Goal: Task Accomplishment & Management: Complete application form

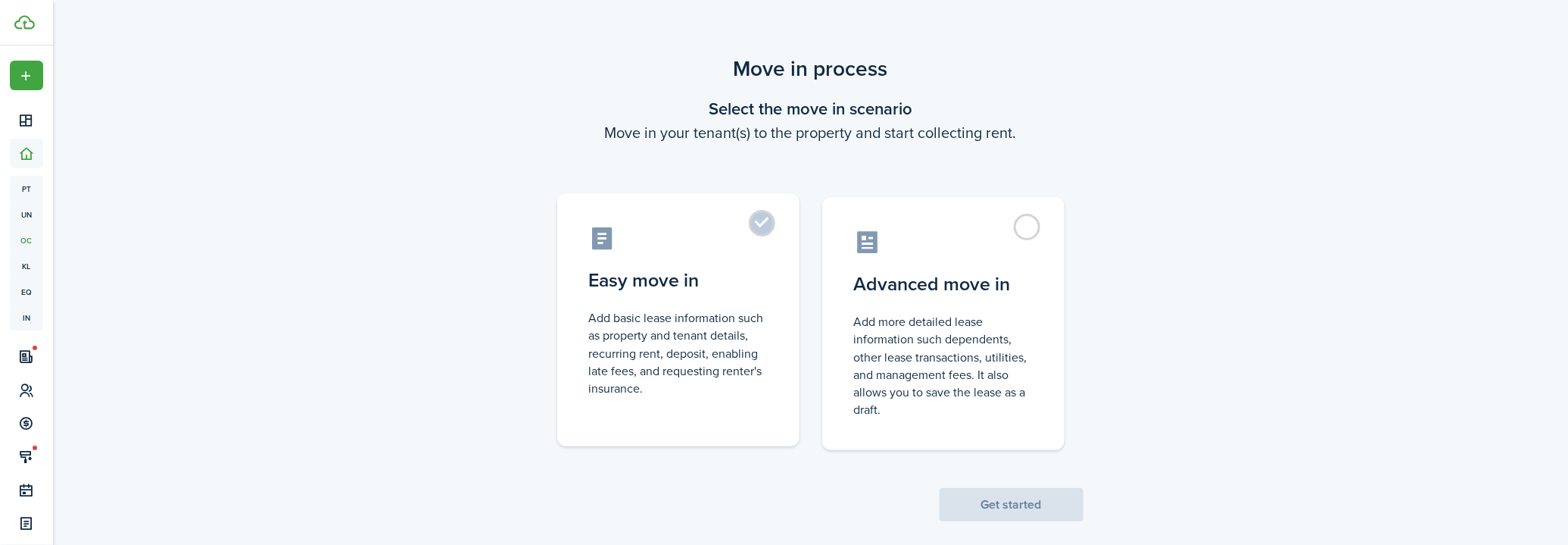
click at [762, 290] on control-radio-card-title "Easy move in" at bounding box center [678, 280] width 179 height 27
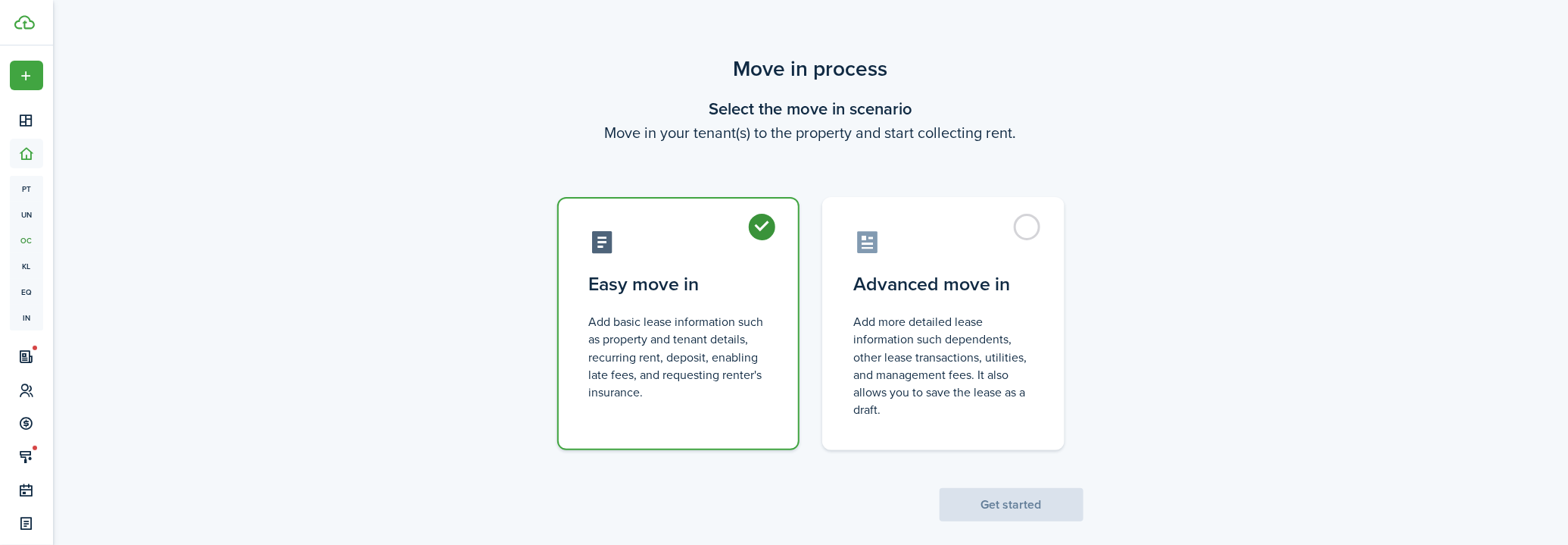
radio input "true"
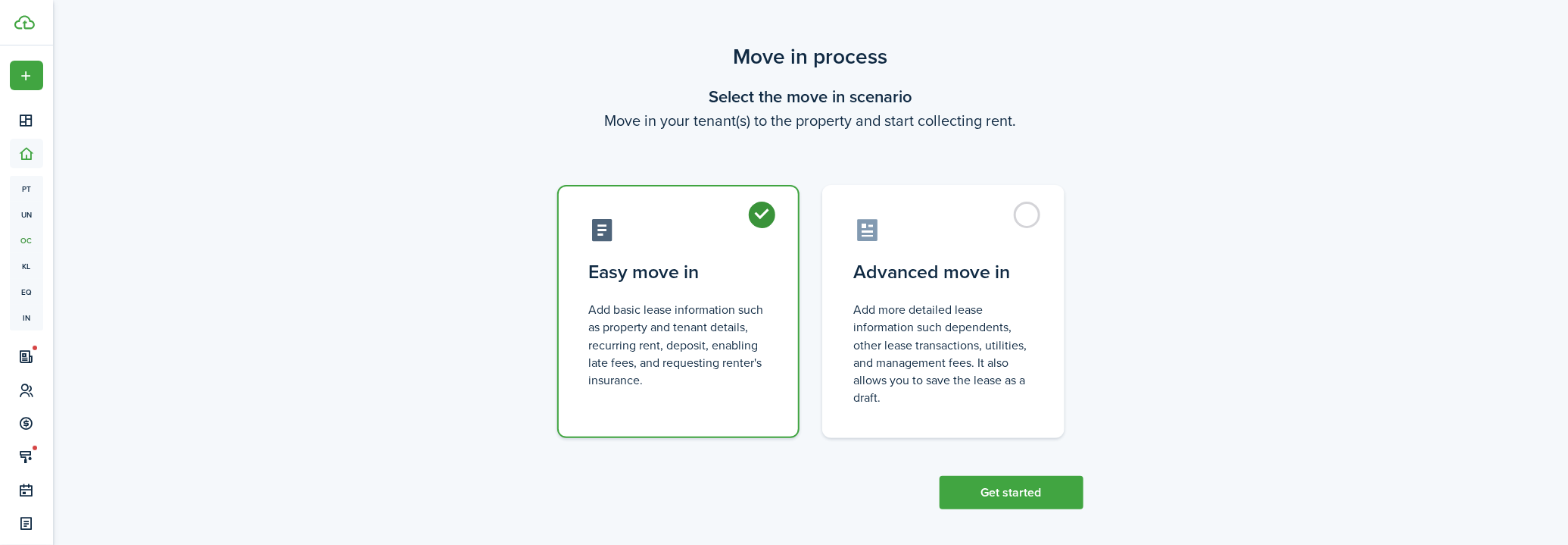
scroll to position [17, 0]
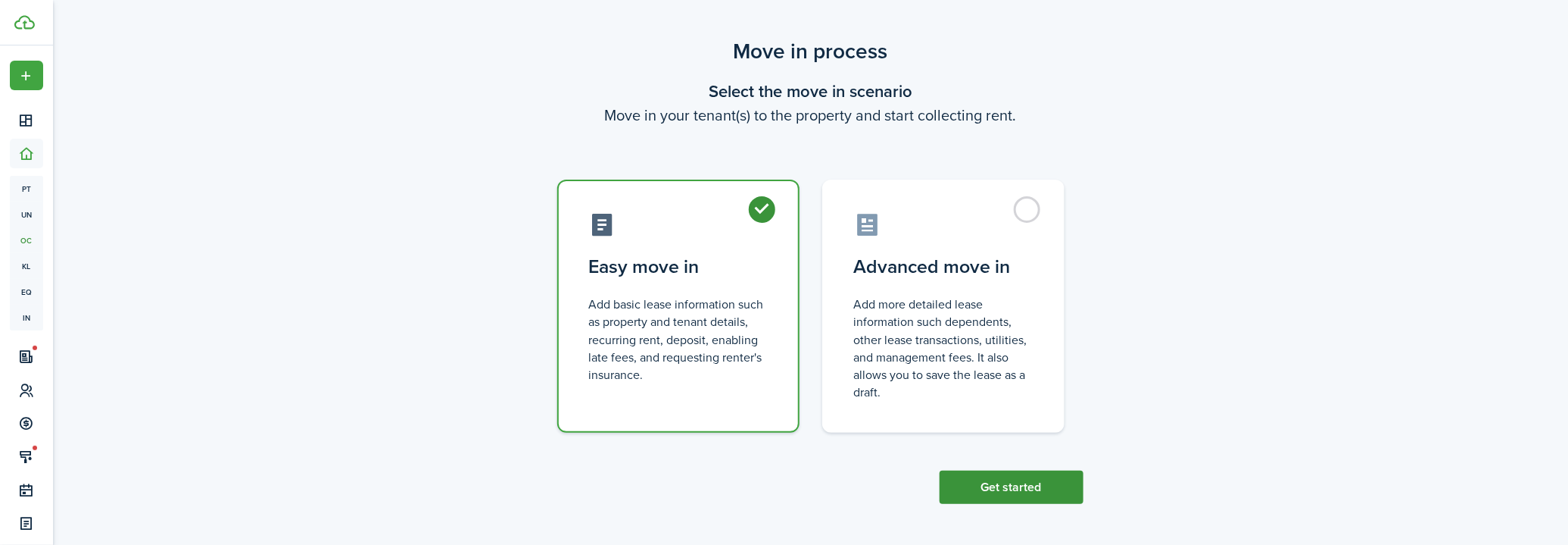
click at [986, 487] on button "Get started" at bounding box center [1011, 487] width 144 height 34
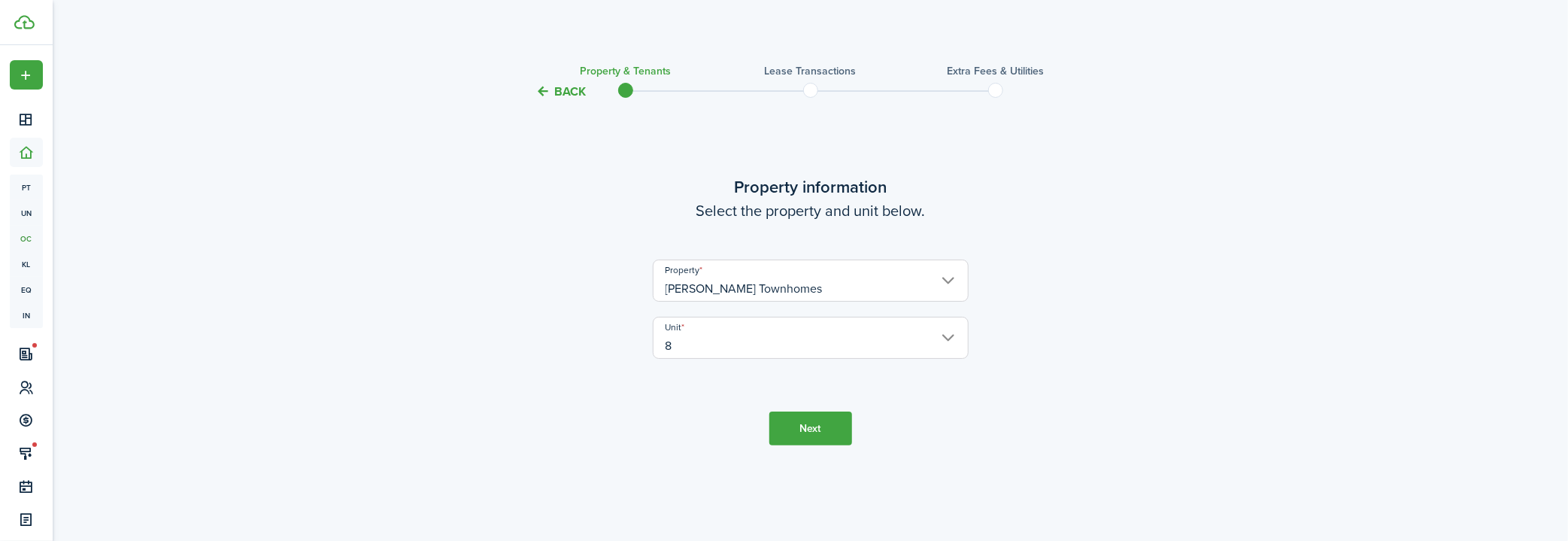
click at [600, 269] on lease-wizard-property "Property information Select the property and unit below. Property [PERSON_NAME]…" at bounding box center [810, 274] width 632 height 200
click at [784, 423] on button "Next" at bounding box center [810, 428] width 82 height 34
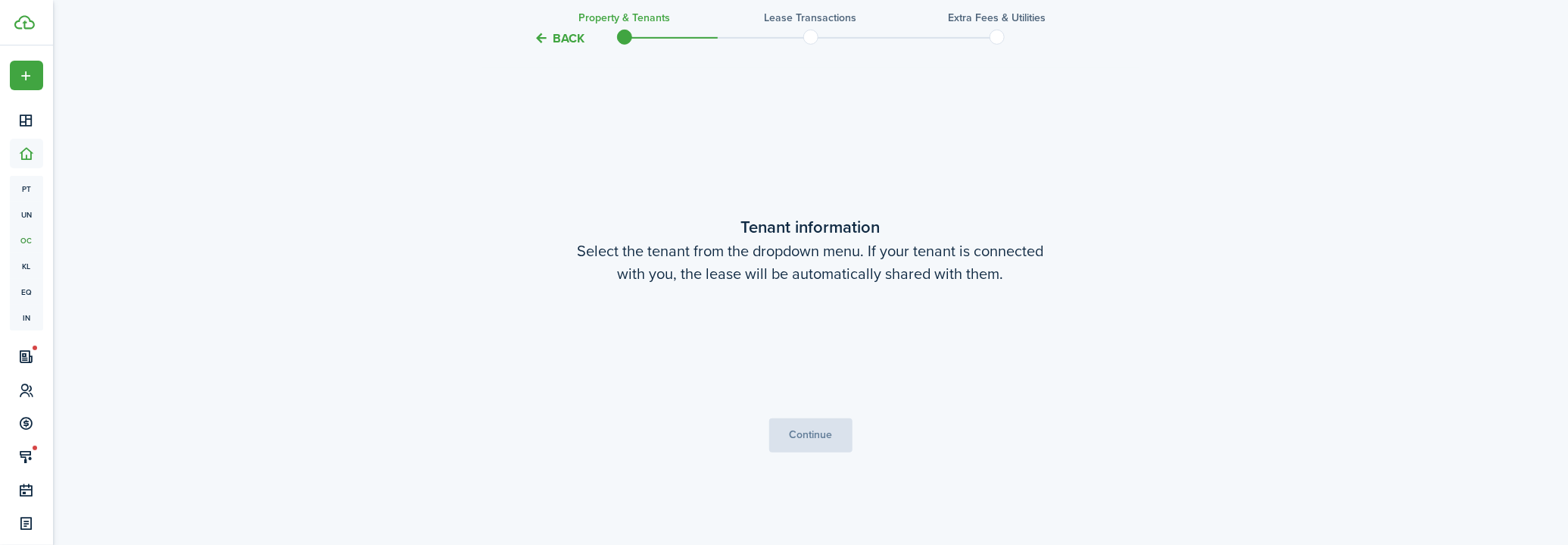
scroll to position [444, 0]
click at [721, 358] on span "Choose a tenant" at bounding box center [708, 351] width 87 height 17
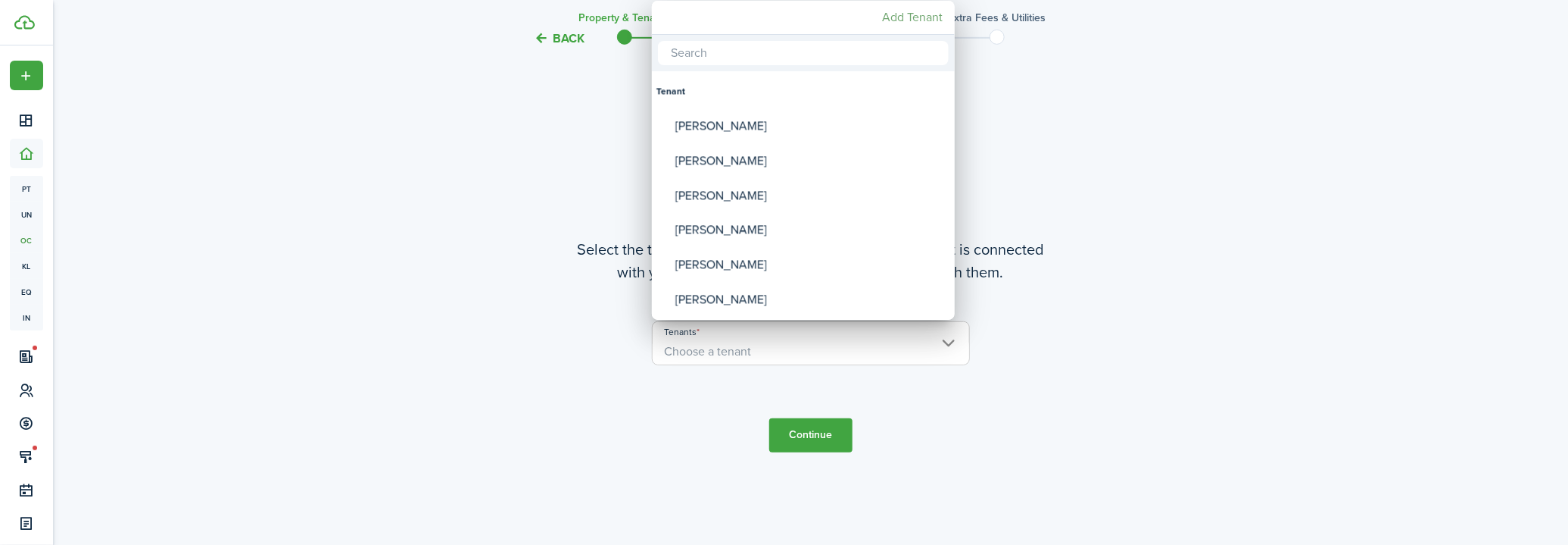
click at [885, 15] on mbsc-button "Add Tenant" at bounding box center [911, 17] width 72 height 27
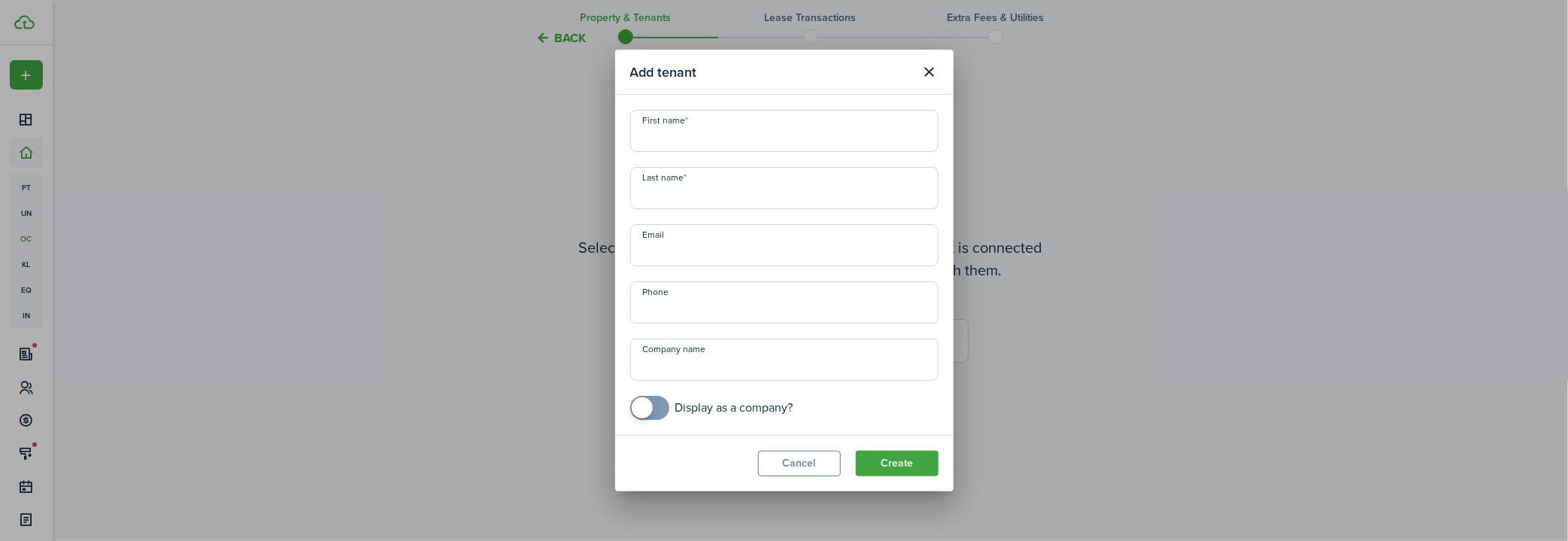
click at [723, 133] on input "First name" at bounding box center [784, 130] width 309 height 42
type input "[PERSON_NAME]"
paste input "[EMAIL_ADDRESS][DOMAIN_NAME]"
type input "[EMAIL_ADDRESS][DOMAIN_NAME]"
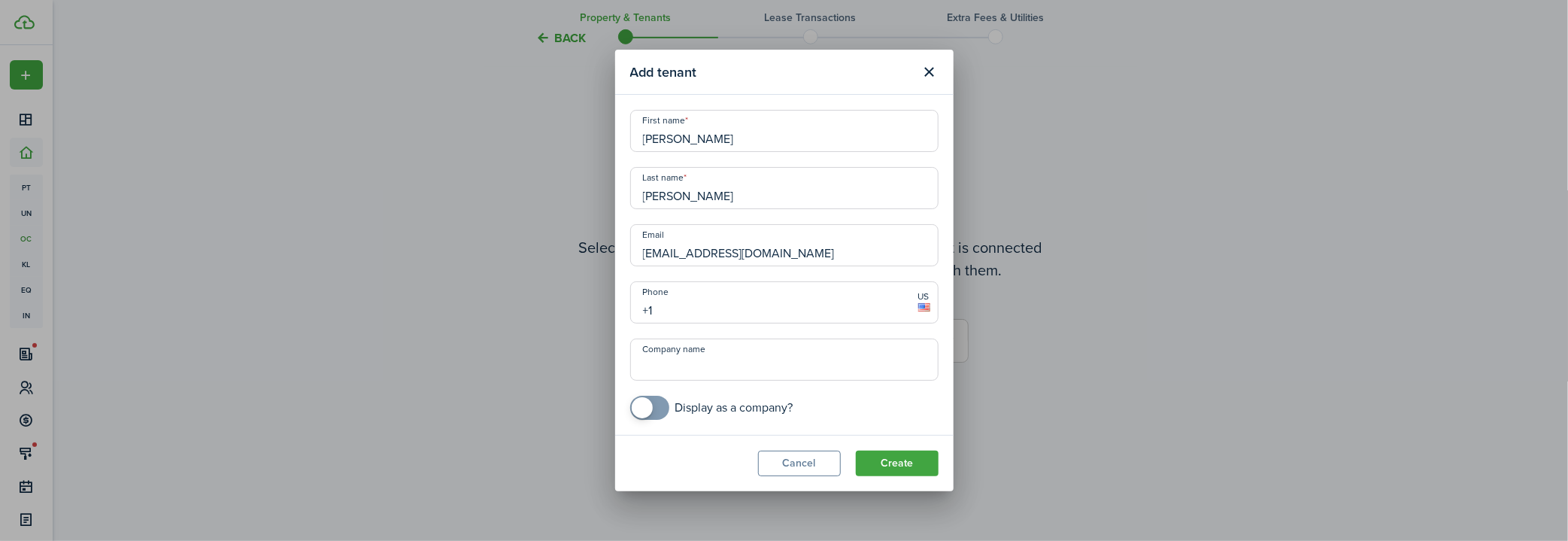
paste input "[PHONE_NUMBER]"
type input "[PHONE_NUMBER]"
click at [685, 365] on input "Company name" at bounding box center [784, 360] width 309 height 42
paste input "Brattan Industries, Inc."
type input "Brattan Industries, Inc."
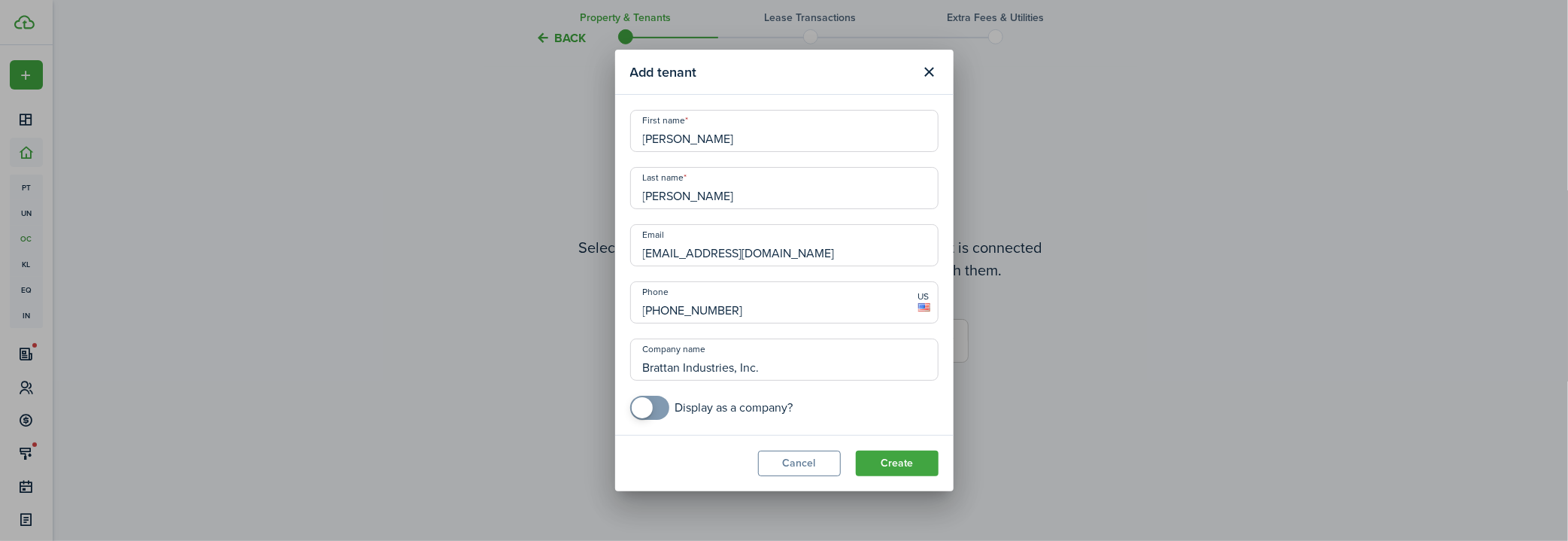
click at [718, 408] on input "checkbox" at bounding box center [712, 407] width 163 height 24
checkbox input "true"
click at [918, 466] on button "Create" at bounding box center [897, 463] width 82 height 26
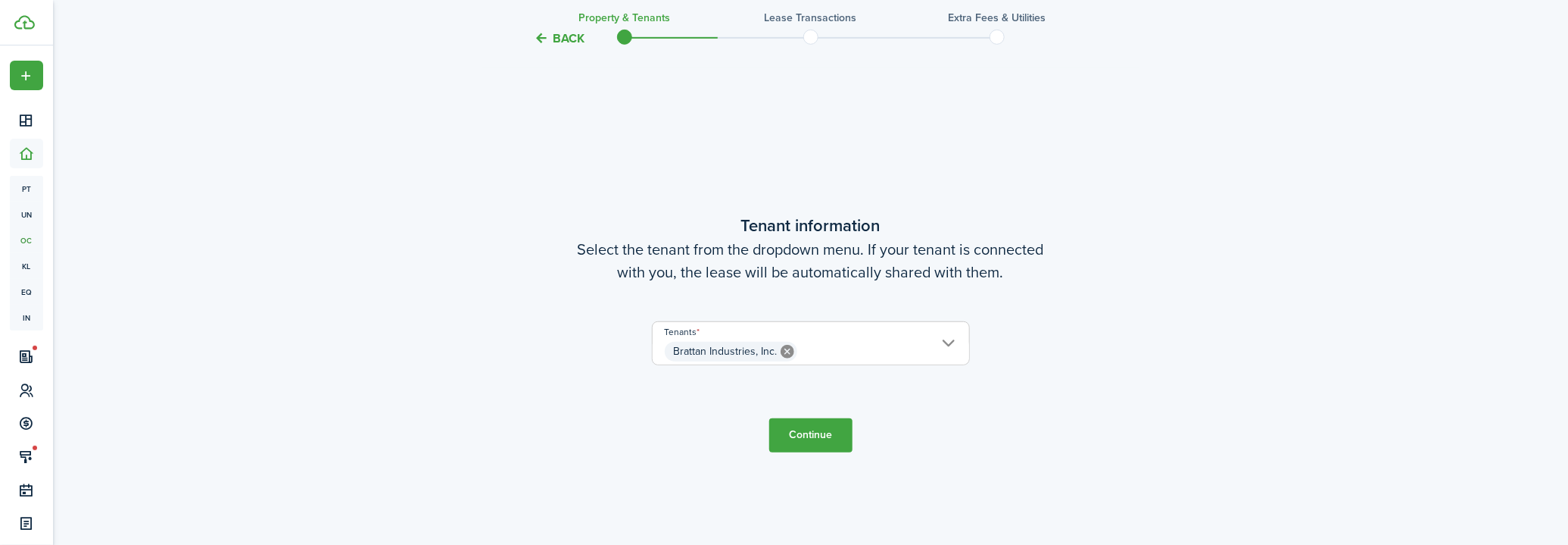
click at [841, 423] on button "Continue" at bounding box center [811, 435] width 83 height 34
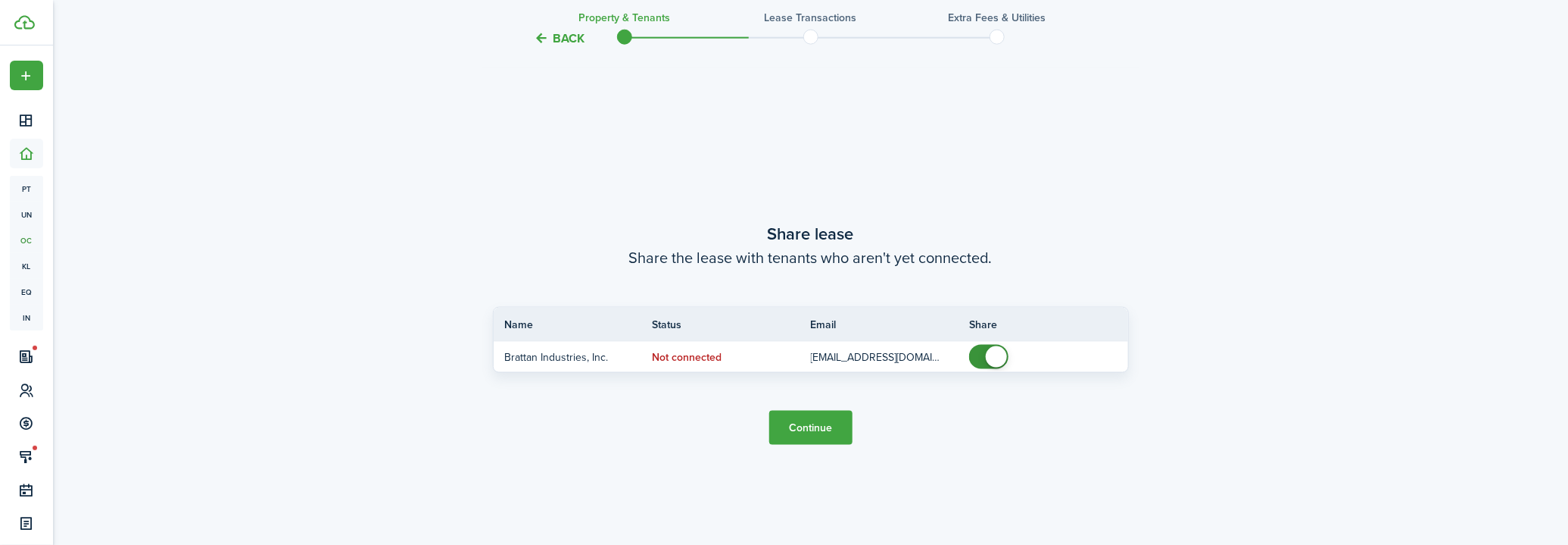
scroll to position [989, 0]
click at [839, 430] on button "Continue" at bounding box center [811, 426] width 83 height 34
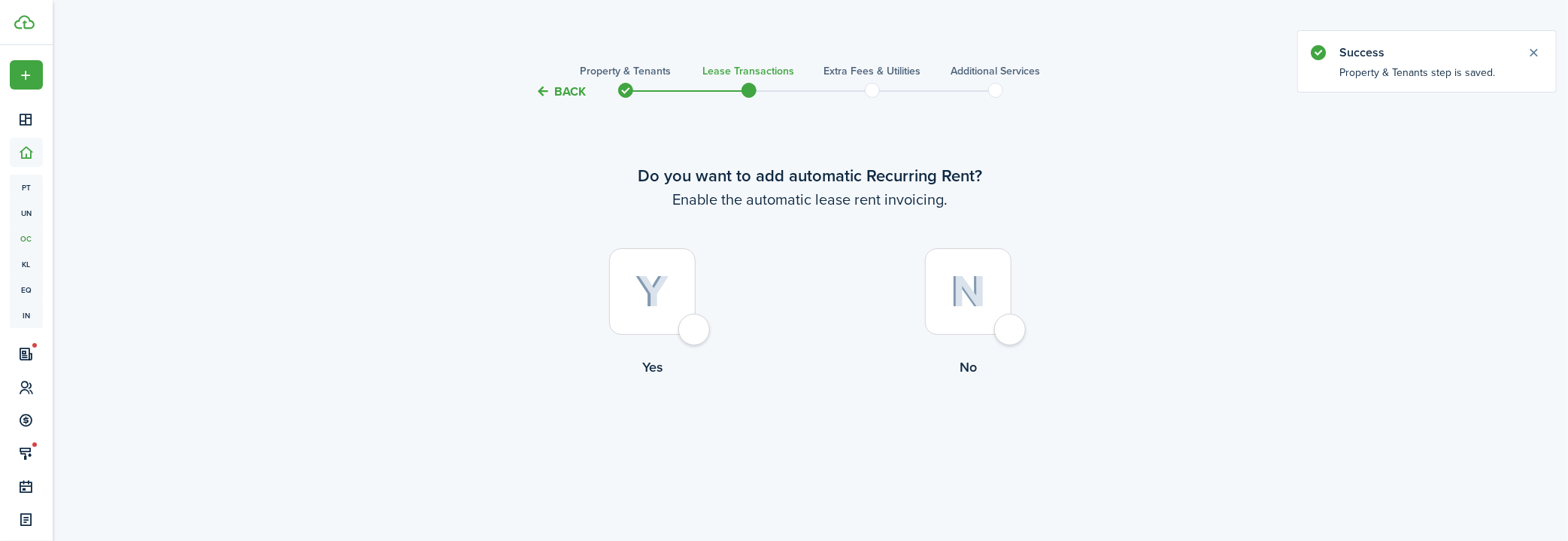
click at [683, 290] on div at bounding box center [652, 292] width 86 height 86
radio input "true"
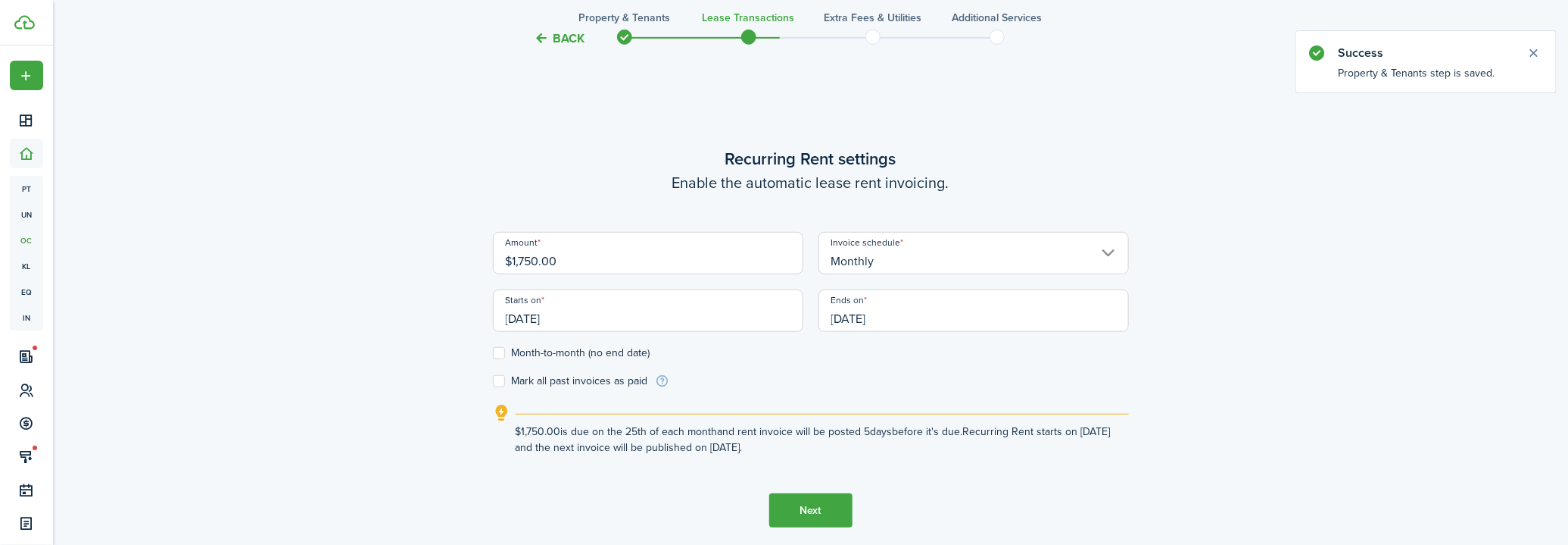
scroll to position [444, 0]
click at [672, 265] on input "$1,750.00" at bounding box center [648, 248] width 311 height 43
click at [898, 257] on input "Monthly" at bounding box center [974, 248] width 311 height 43
type input "$3,100.00"
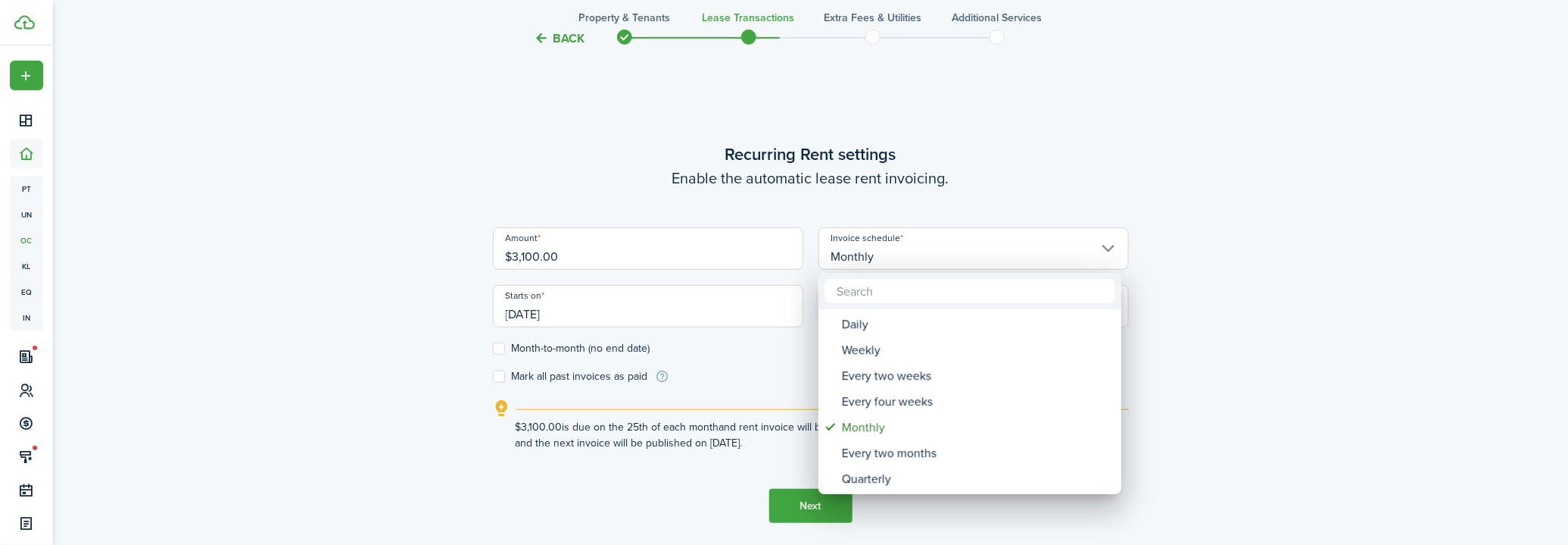
click at [1253, 191] on div at bounding box center [784, 272] width 1810 height 788
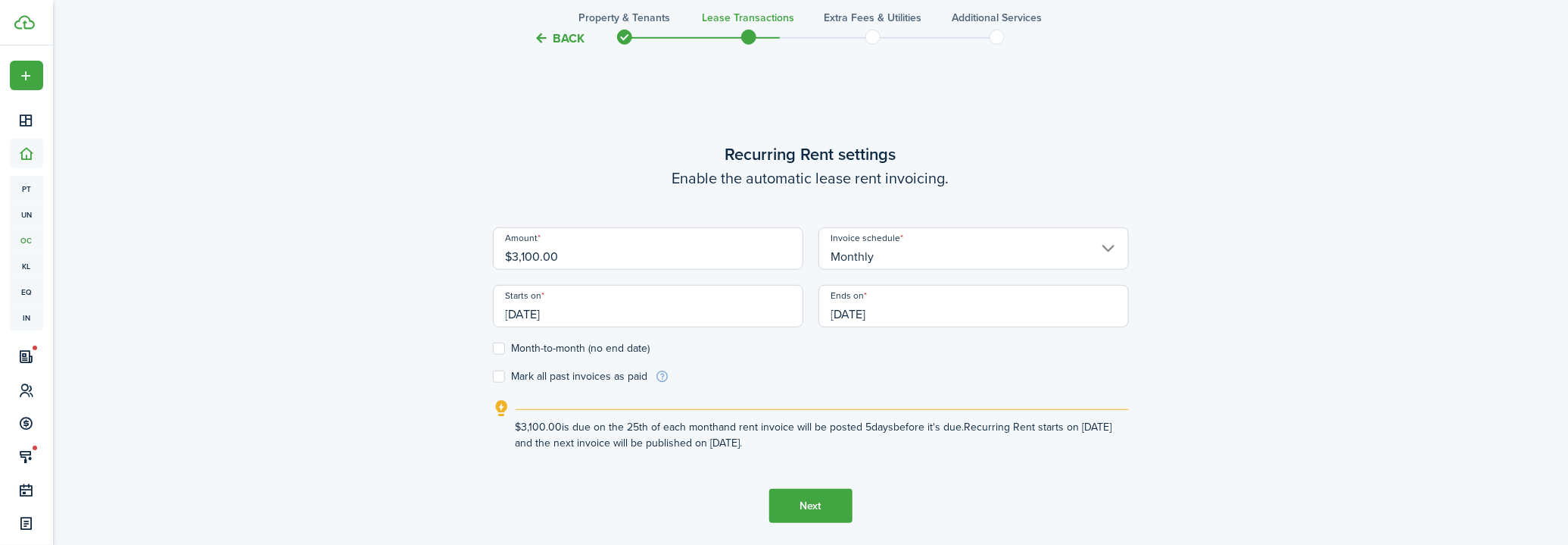
click at [731, 298] on input "[DATE]" at bounding box center [648, 306] width 311 height 43
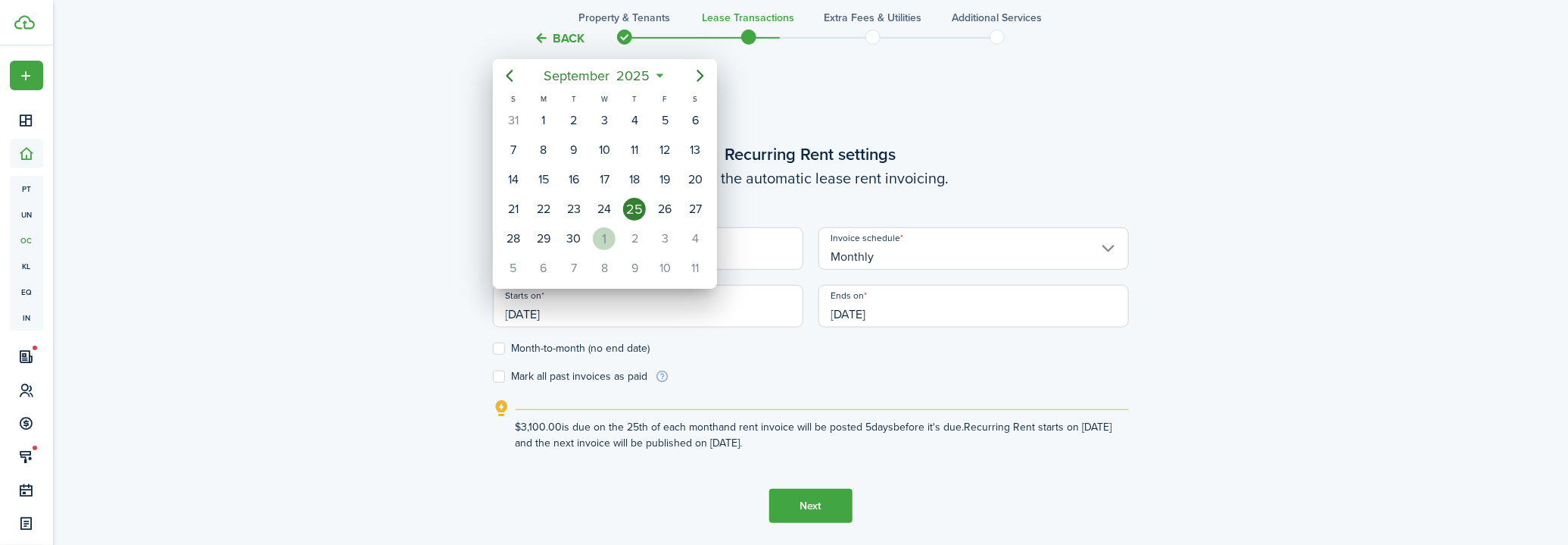
click at [601, 234] on div "1" at bounding box center [604, 239] width 23 height 23
type input "[DATE]"
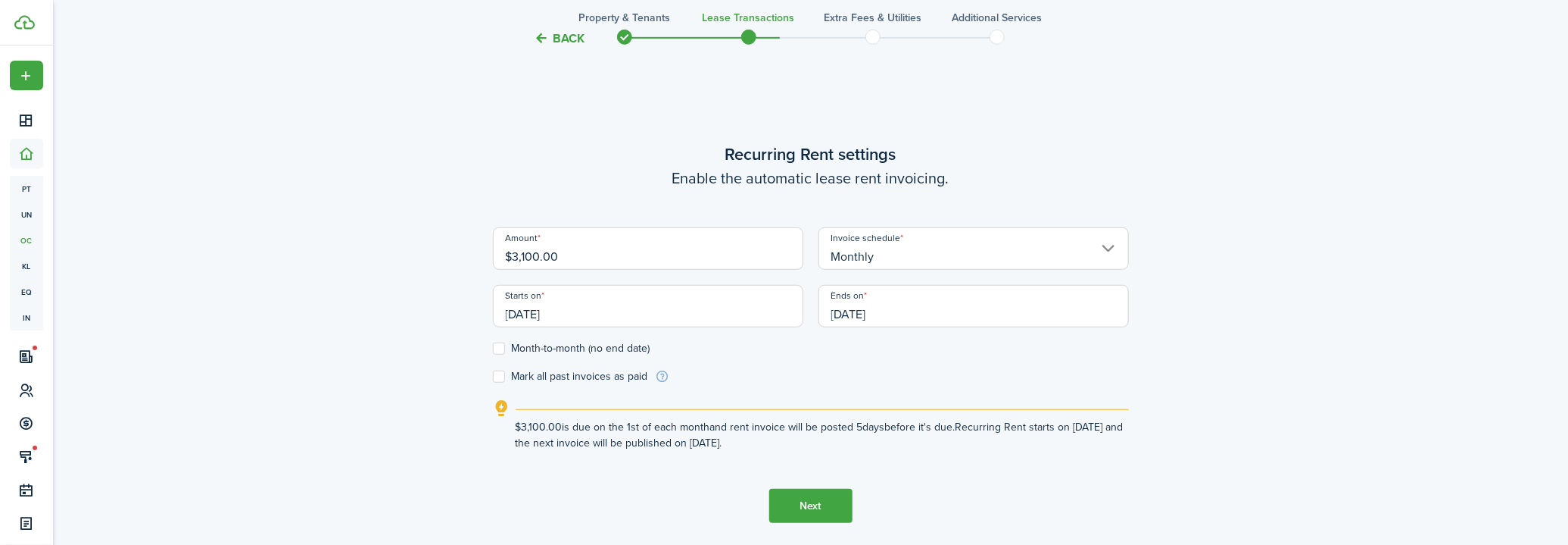
scroll to position [0, 0]
click at [1206, 265] on div "Back Property & Tenants Lease Transactions Extra fees & Utilities Additional Se…" at bounding box center [811, 107] width 879 height 995
click at [601, 349] on label "Month-to-month (no end date)" at bounding box center [571, 348] width 157 height 13
click at [492, 349] on input "Month-to-month (no end date)" at bounding box center [492, 349] width 1 height 1
checkbox input "true"
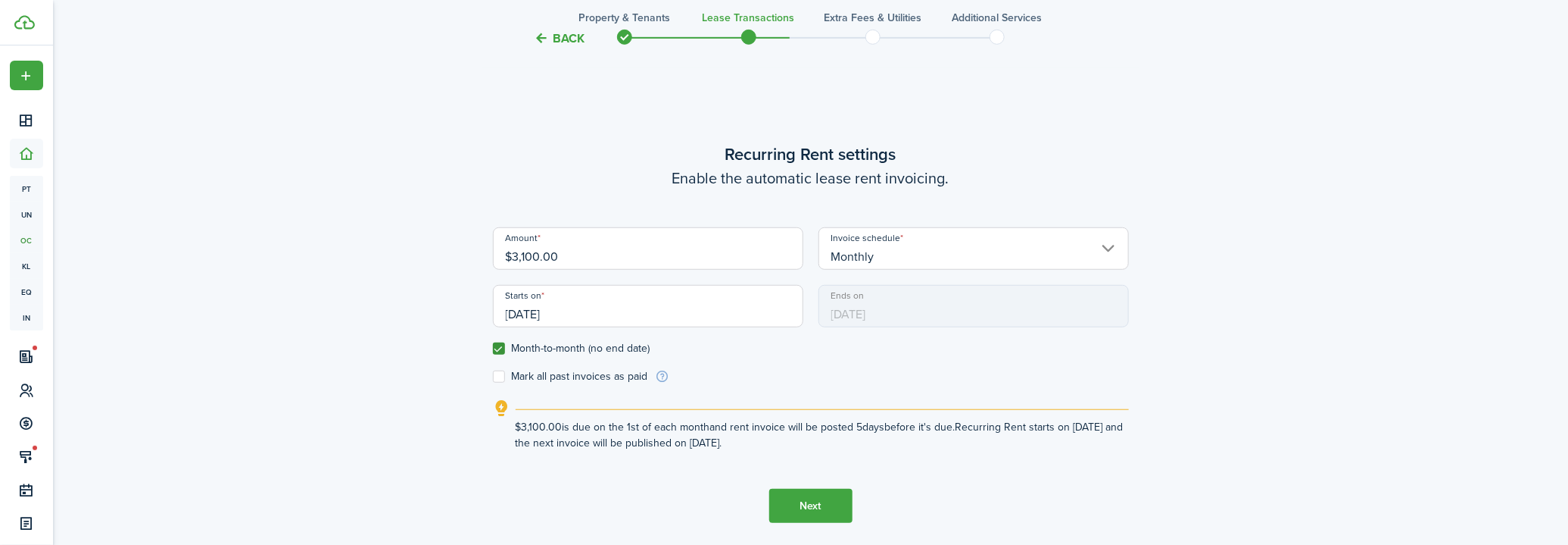
click at [1296, 273] on div "Back Property & Tenants Lease Transactions Extra fees & Utilities Additional Se…" at bounding box center [810, 106] width 1515 height 1010
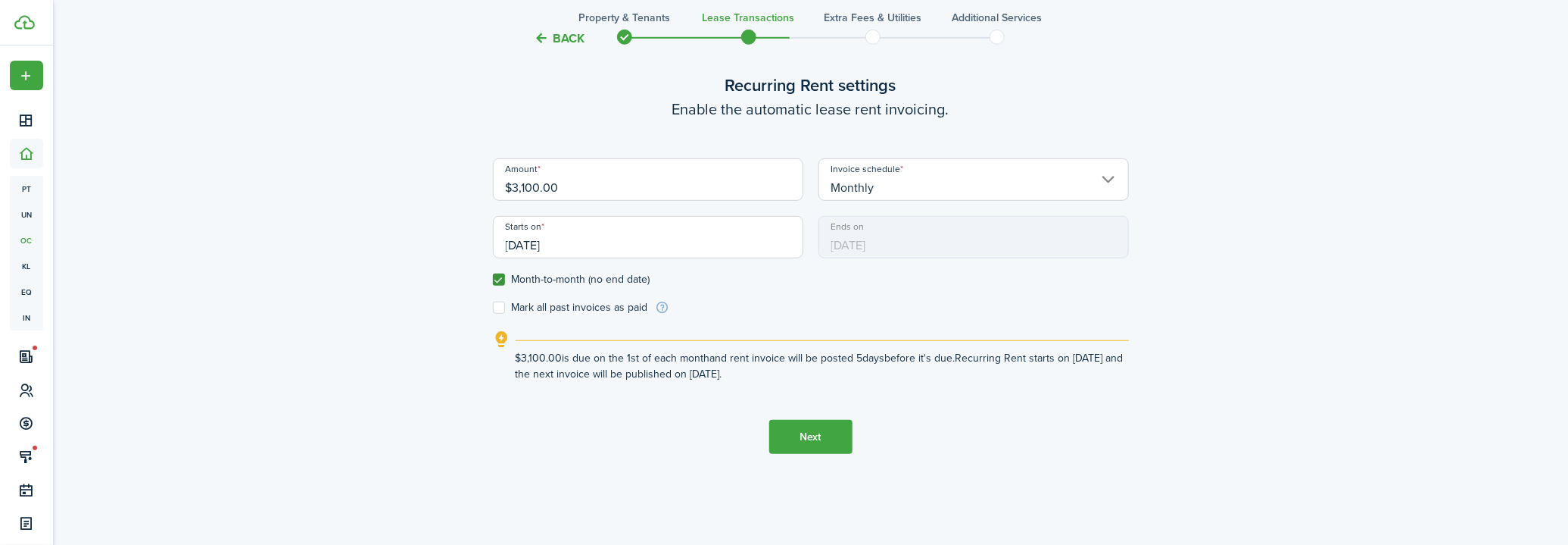
click at [835, 441] on button "Next" at bounding box center [811, 436] width 83 height 34
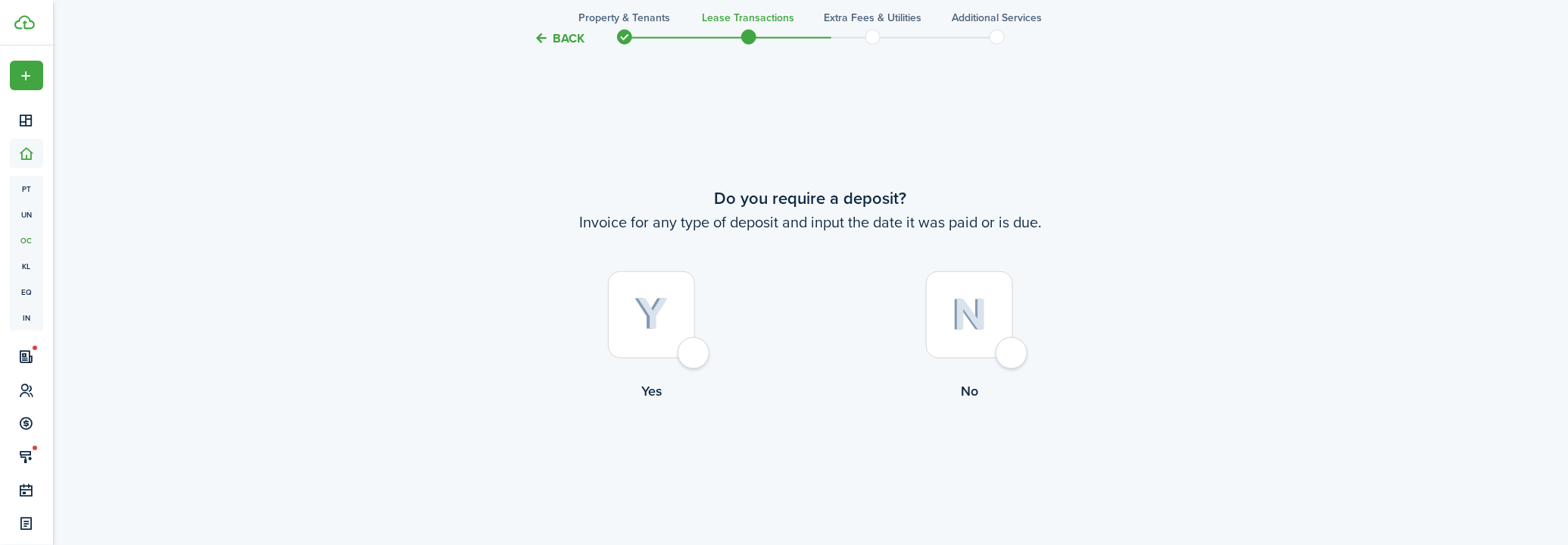
scroll to position [989, 0]
click at [952, 301] on img at bounding box center [969, 314] width 36 height 33
radio input "true"
click at [826, 450] on button "Continue" at bounding box center [811, 462] width 83 height 34
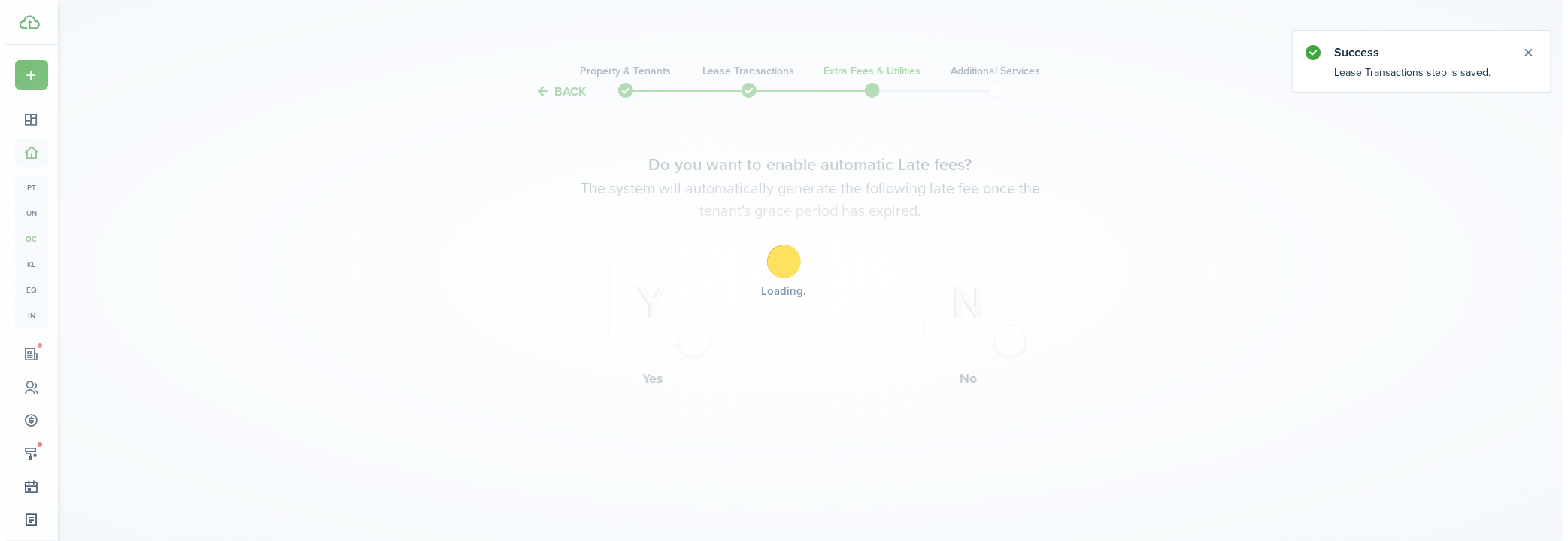
scroll to position [0, 0]
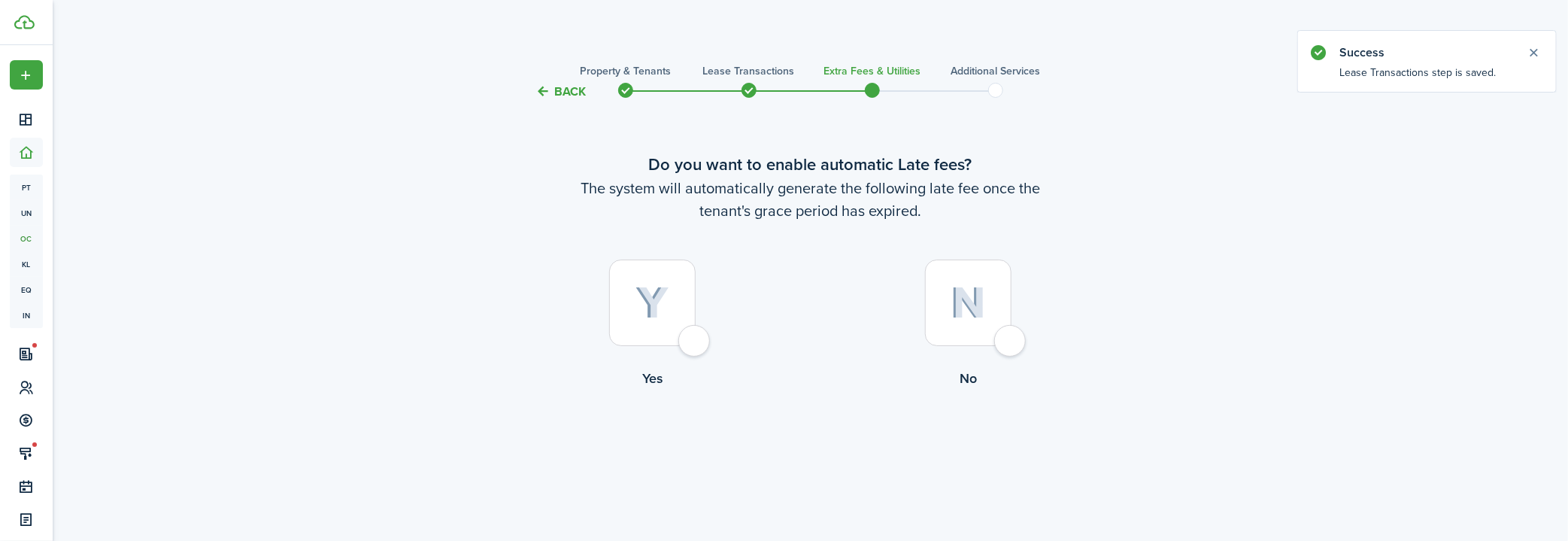
click at [671, 316] on div at bounding box center [652, 303] width 86 height 86
radio input "true"
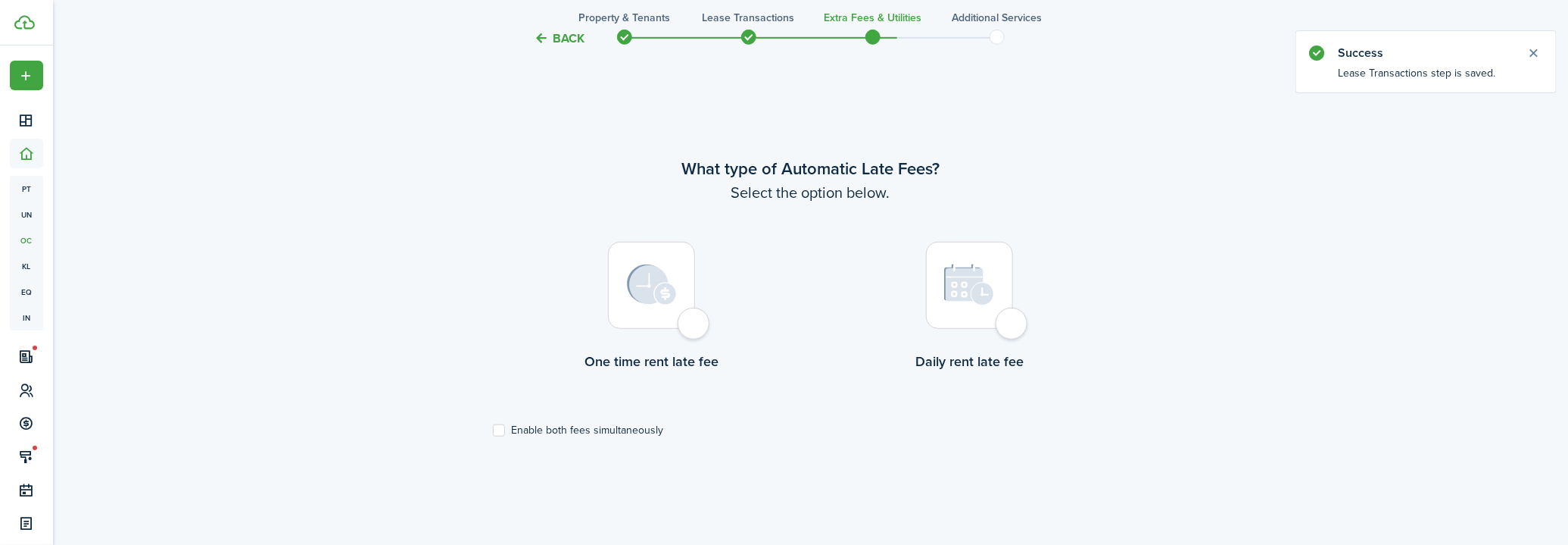
click at [682, 316] on div at bounding box center [652, 285] width 87 height 87
radio input "true"
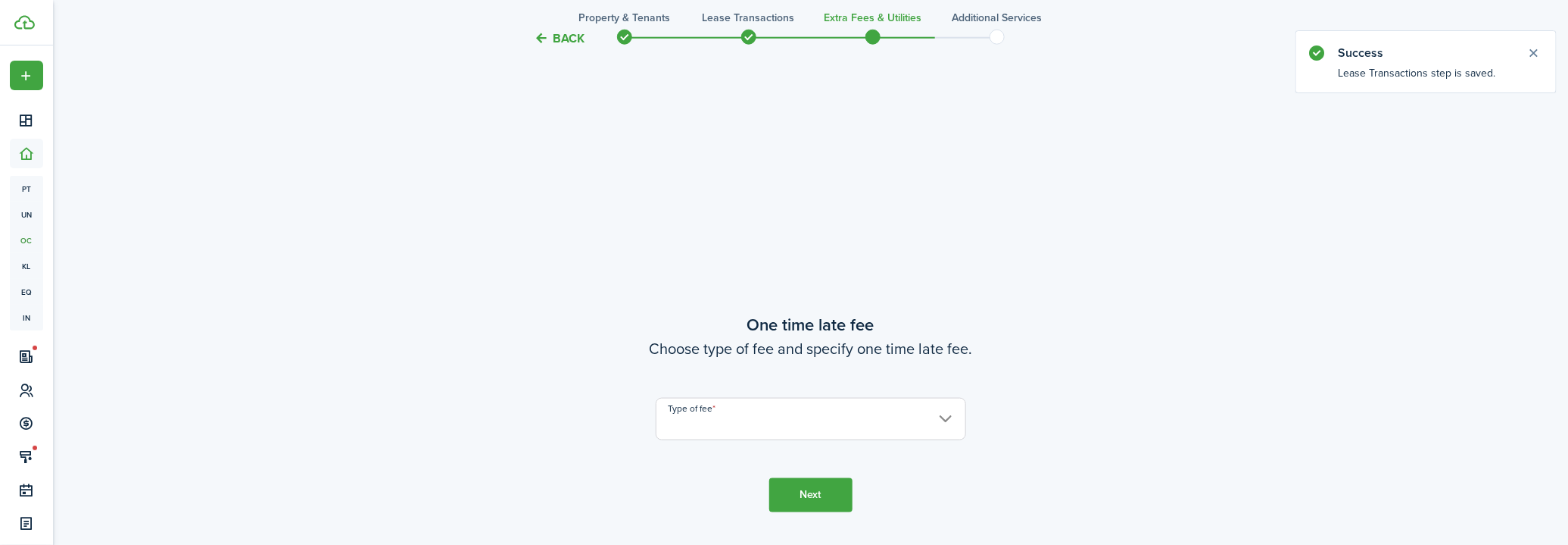
scroll to position [989, 0]
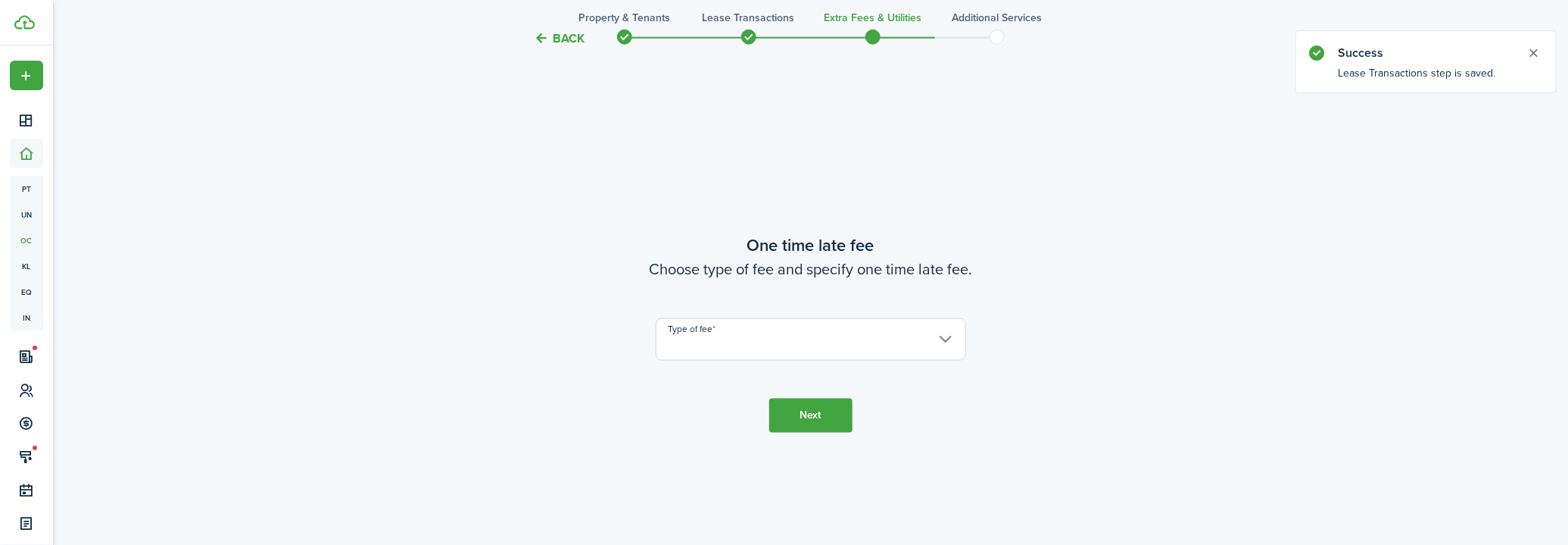
click at [695, 330] on input "Type of fee" at bounding box center [811, 339] width 311 height 43
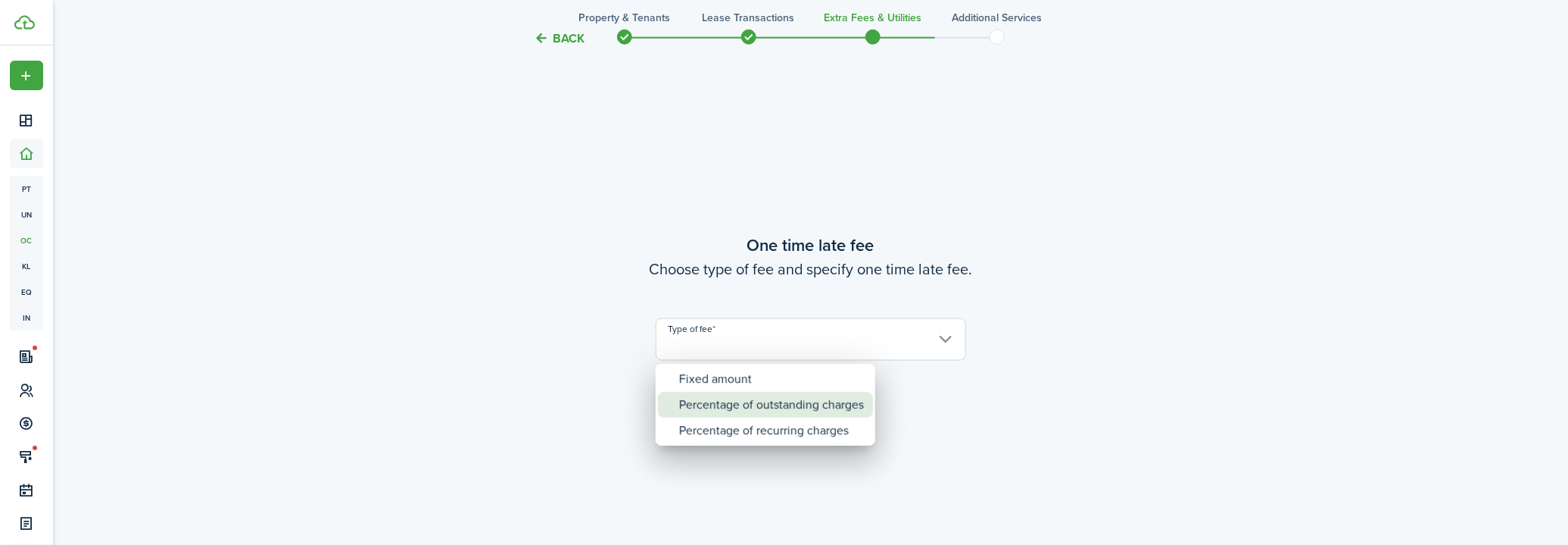
click at [726, 409] on div "Percentage of outstanding charges" at bounding box center [770, 404] width 184 height 26
type input "Percentage of outstanding charges"
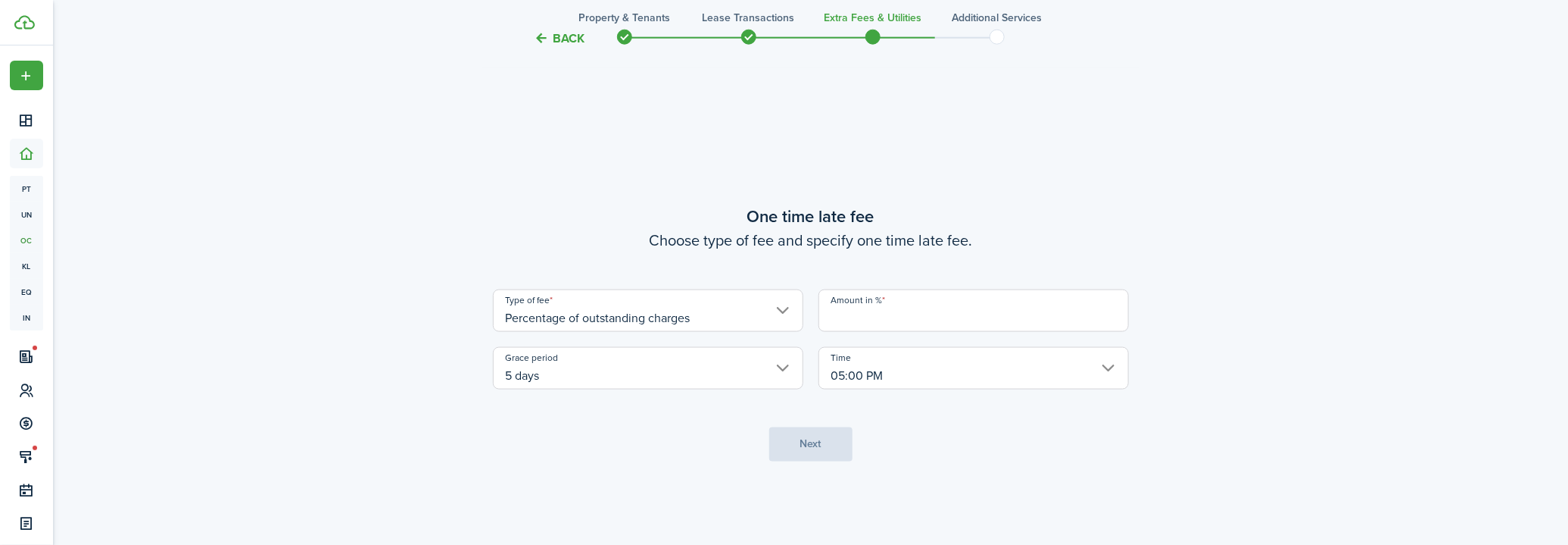
click at [888, 313] on input "Amount in %" at bounding box center [974, 311] width 311 height 43
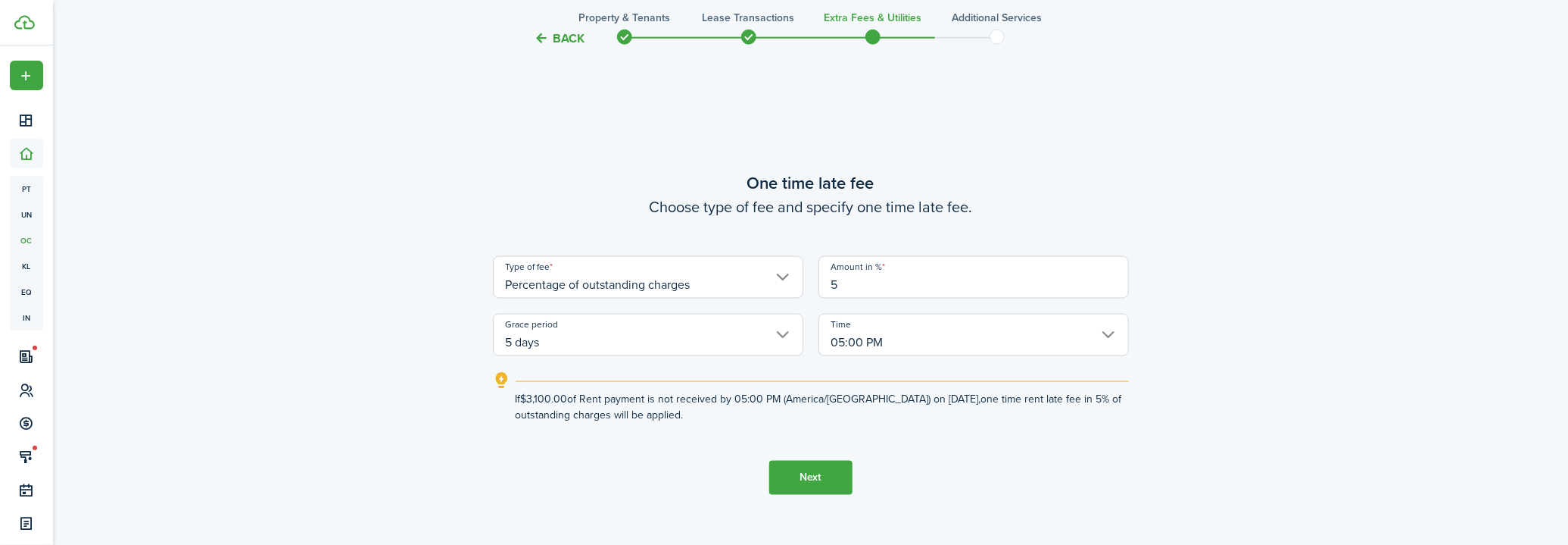
click at [750, 339] on input "5 days" at bounding box center [648, 335] width 311 height 43
type input "5"
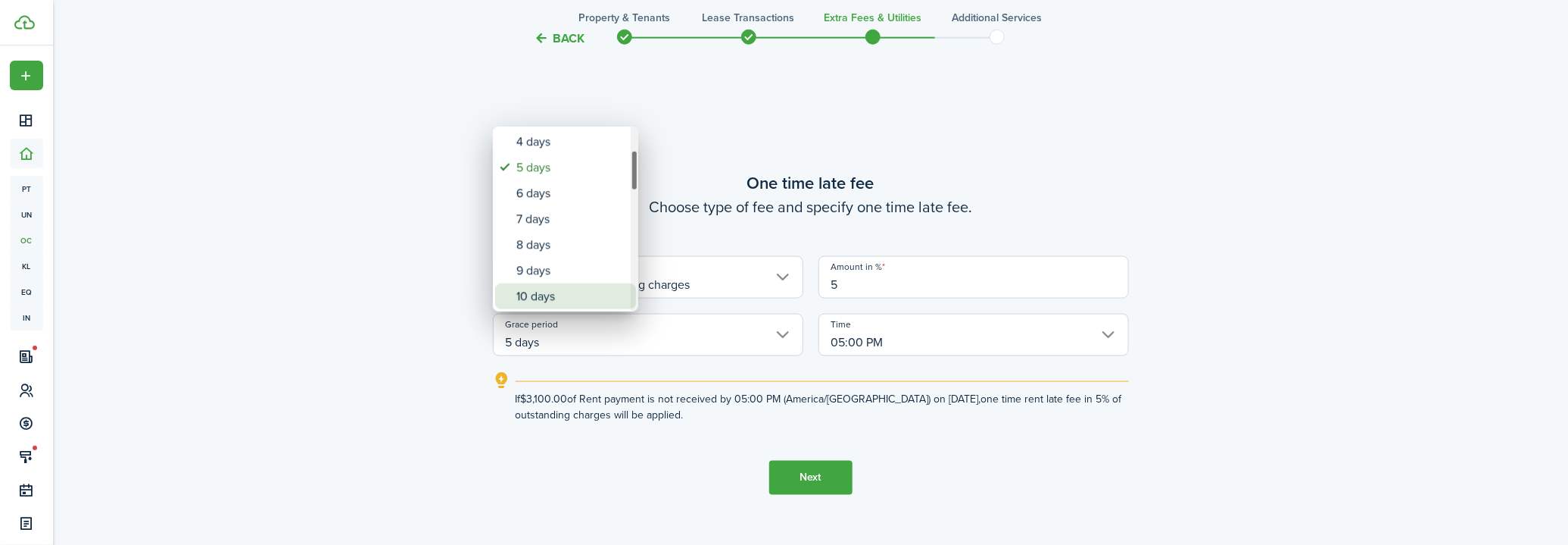
click at [554, 293] on div "10 days" at bounding box center [572, 296] width 110 height 26
type input "10 days"
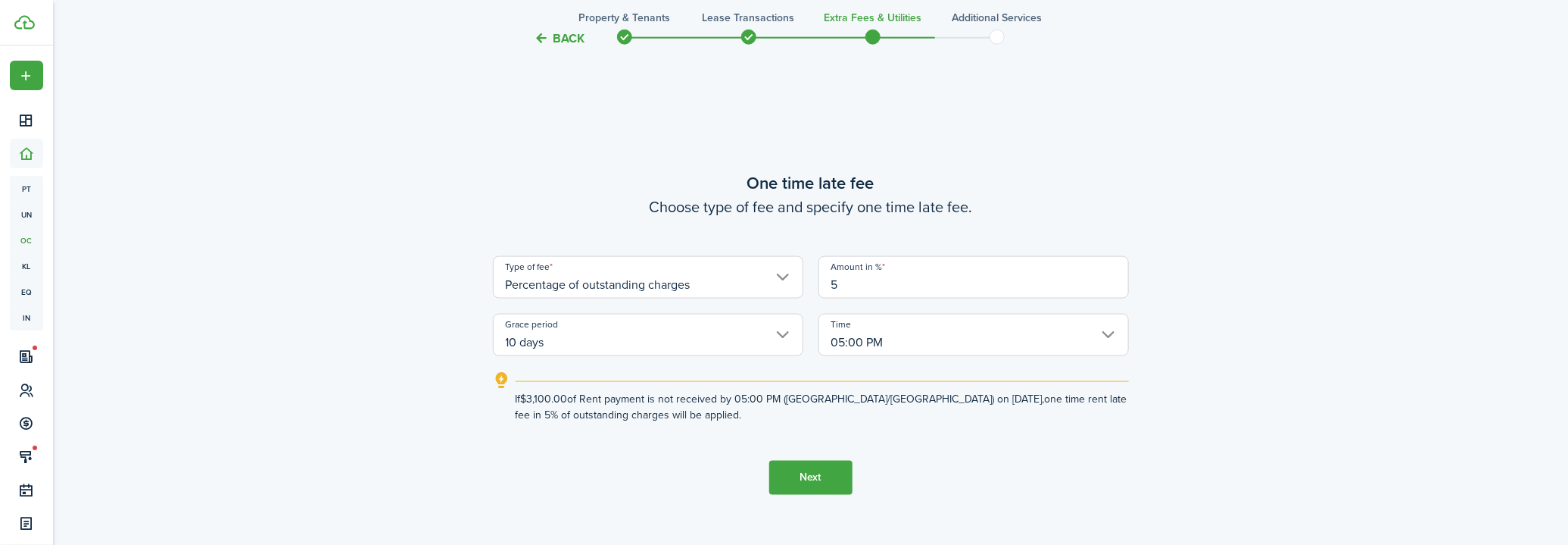
click at [807, 478] on button "Next" at bounding box center [811, 477] width 83 height 34
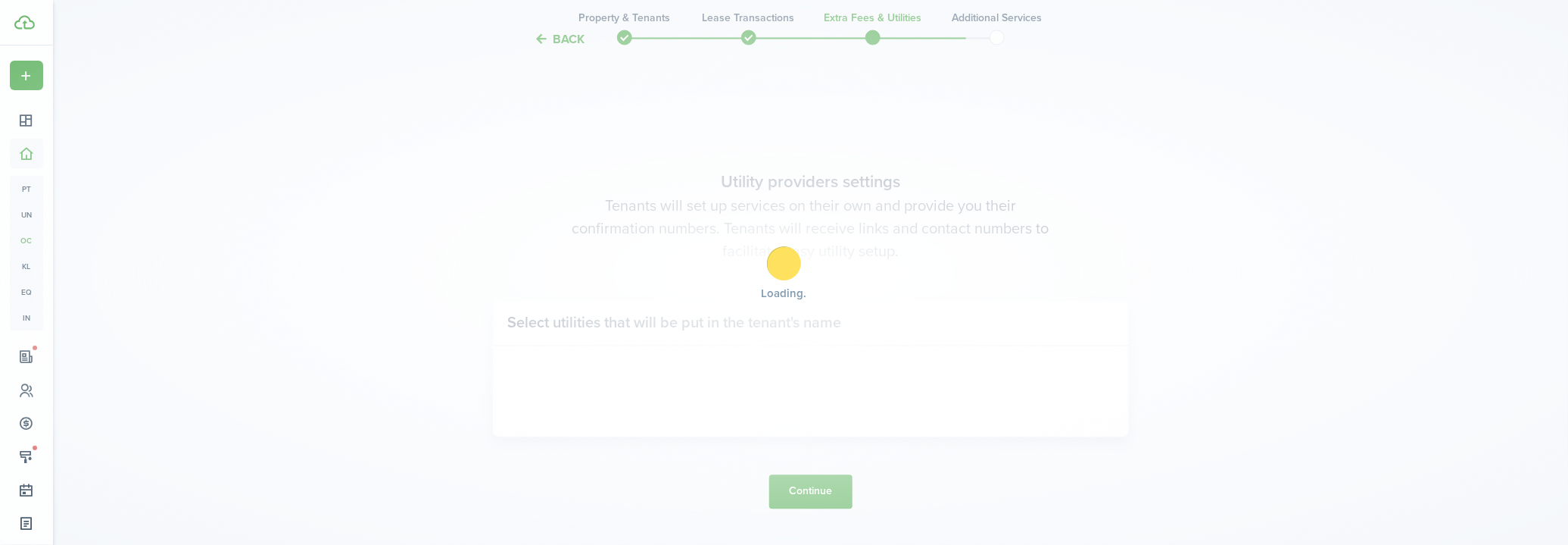
scroll to position [1534, 0]
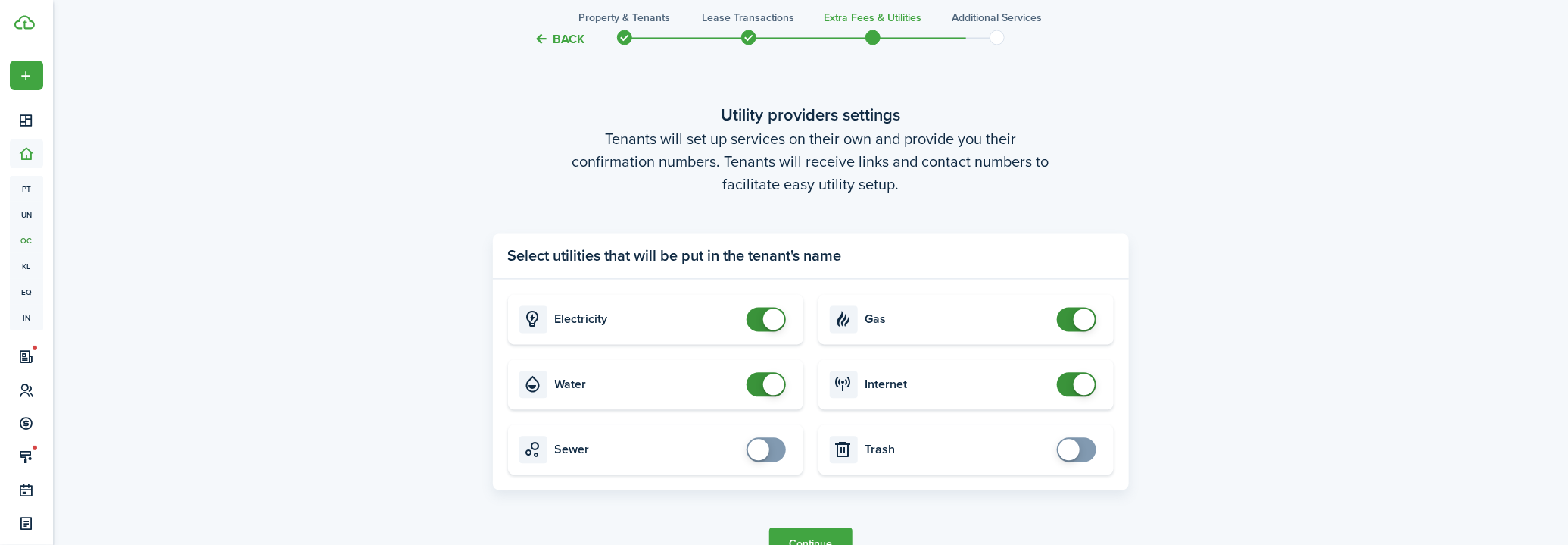
checkbox input "false"
click at [760, 320] on span at bounding box center [767, 319] width 15 height 24
checkbox input "false"
click at [764, 386] on span at bounding box center [773, 385] width 21 height 21
checkbox input "false"
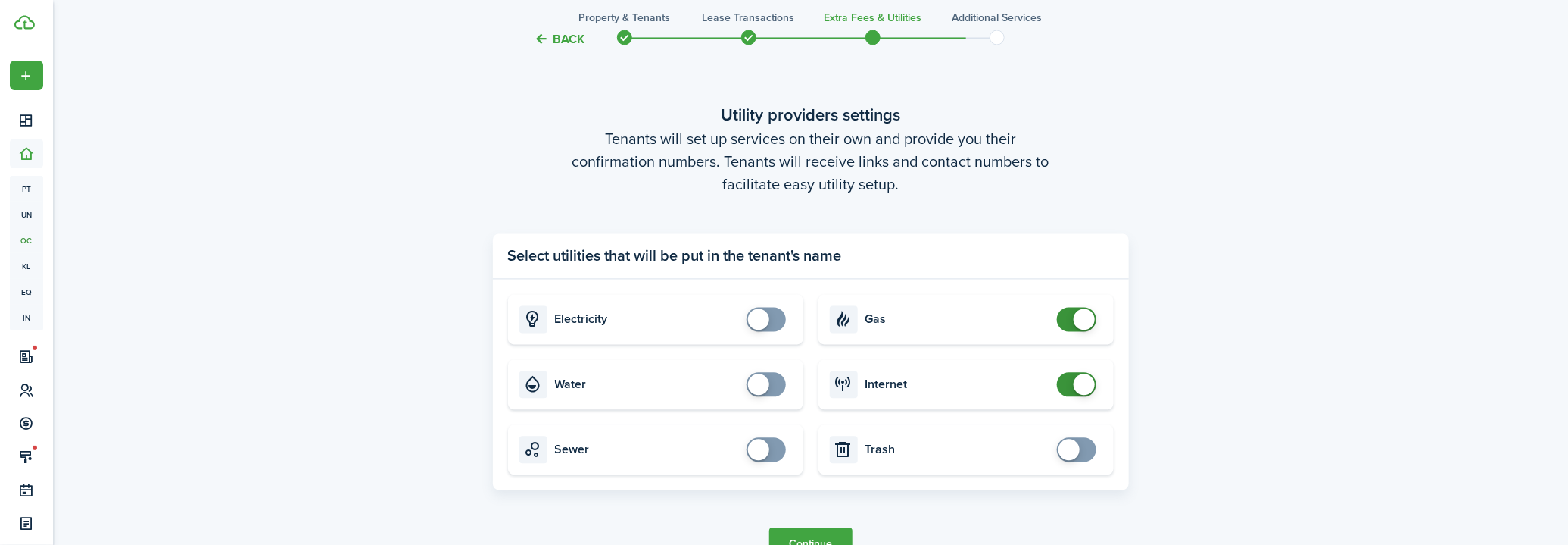
click at [1078, 321] on span at bounding box center [1084, 319] width 21 height 21
click at [1074, 370] on card "Internet" at bounding box center [966, 385] width 295 height 50
checkbox input "false"
click at [1069, 385] on span at bounding box center [1077, 384] width 15 height 24
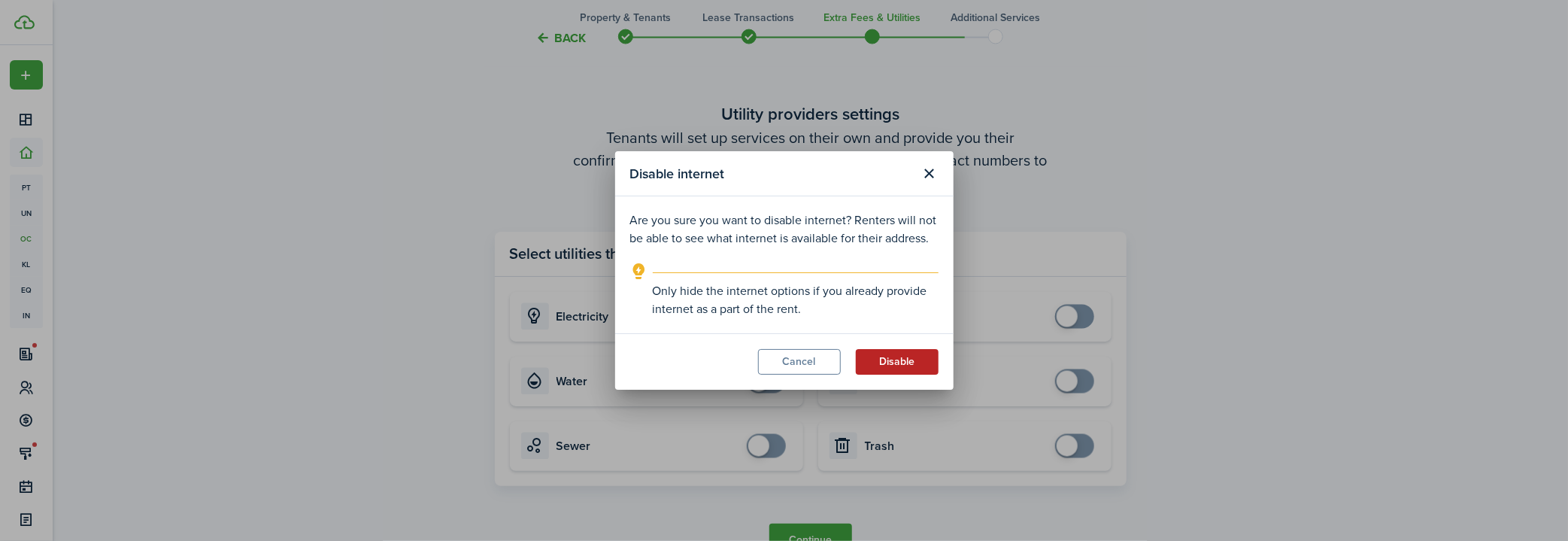
click at [881, 361] on button "Disable" at bounding box center [897, 362] width 82 height 26
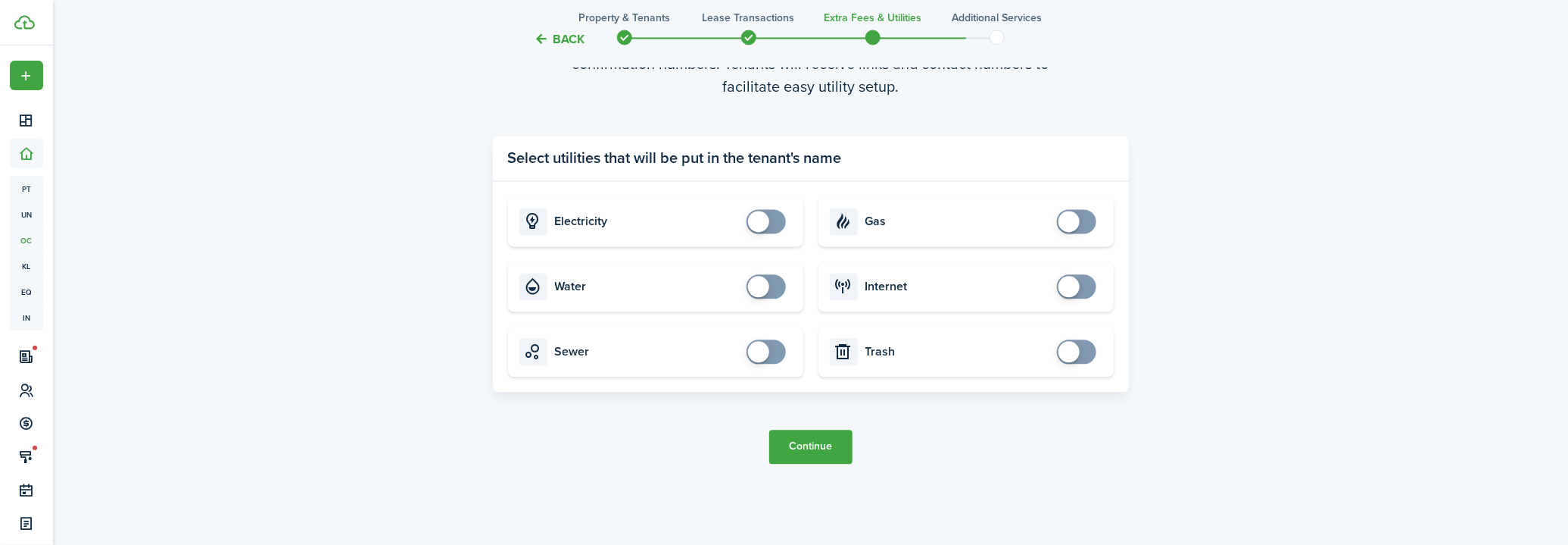
scroll to position [1635, 0]
click at [826, 437] on button "Continue" at bounding box center [811, 443] width 83 height 34
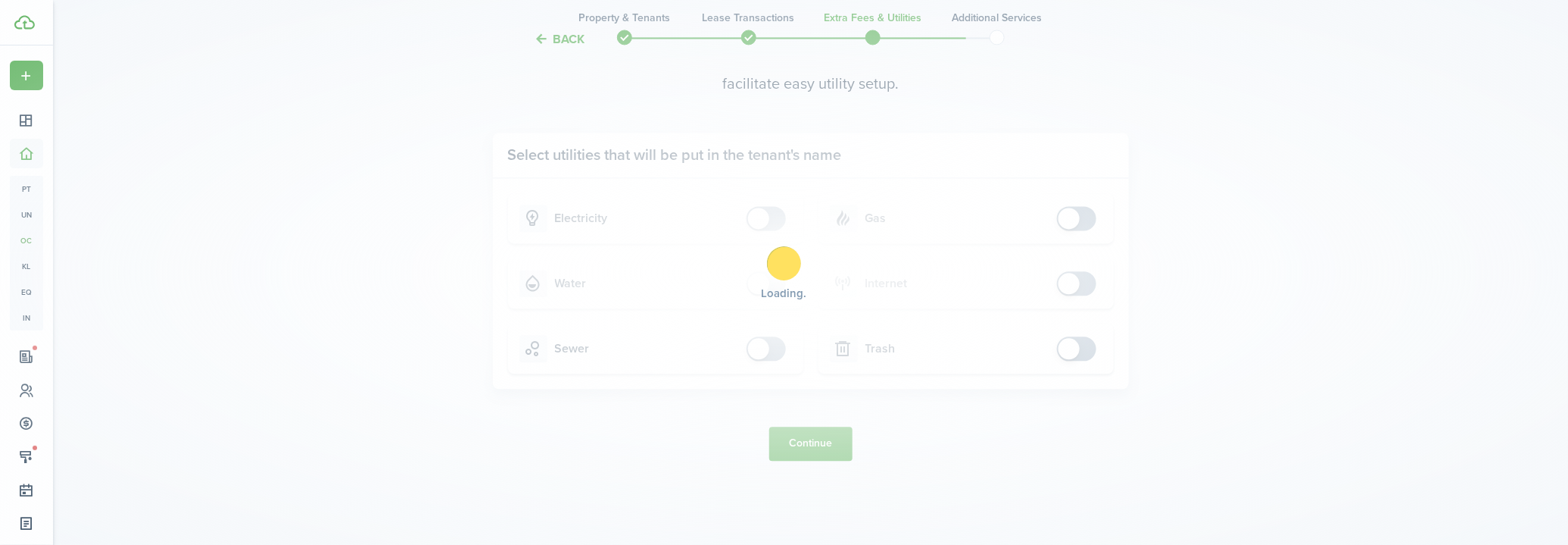
scroll to position [0, 0]
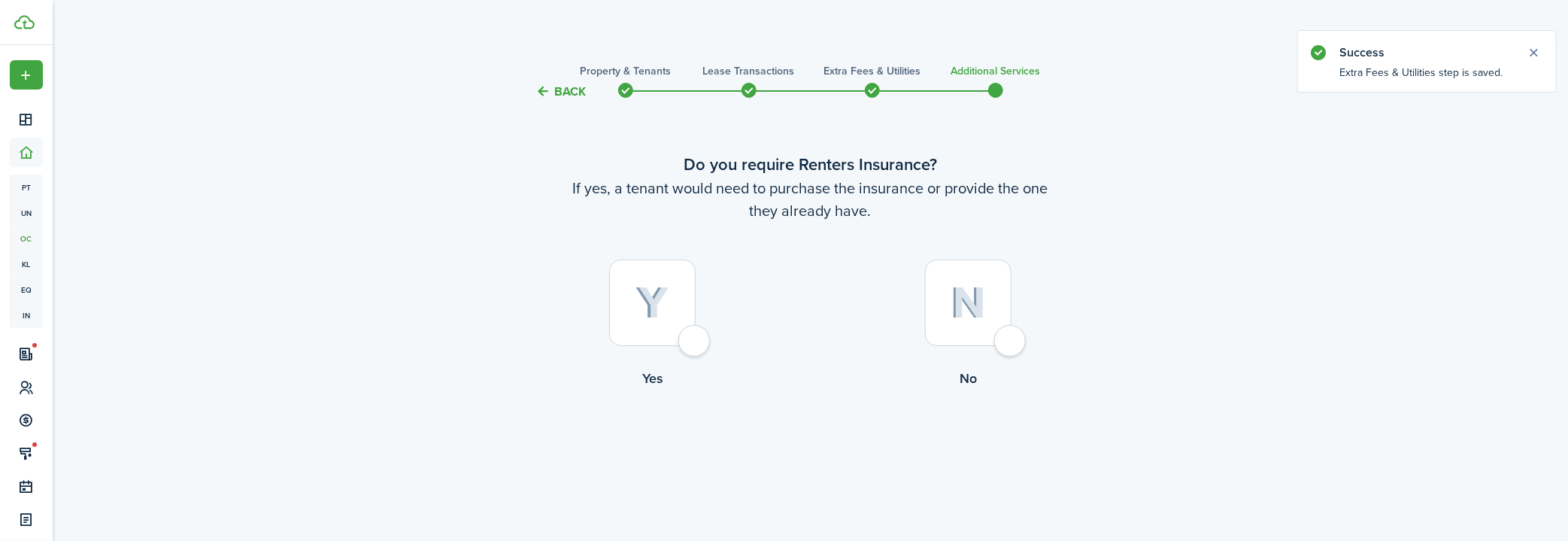
click at [929, 312] on div at bounding box center [969, 303] width 86 height 86
radio input "true"
click at [832, 444] on button "Complete move in" at bounding box center [809, 450] width 110 height 34
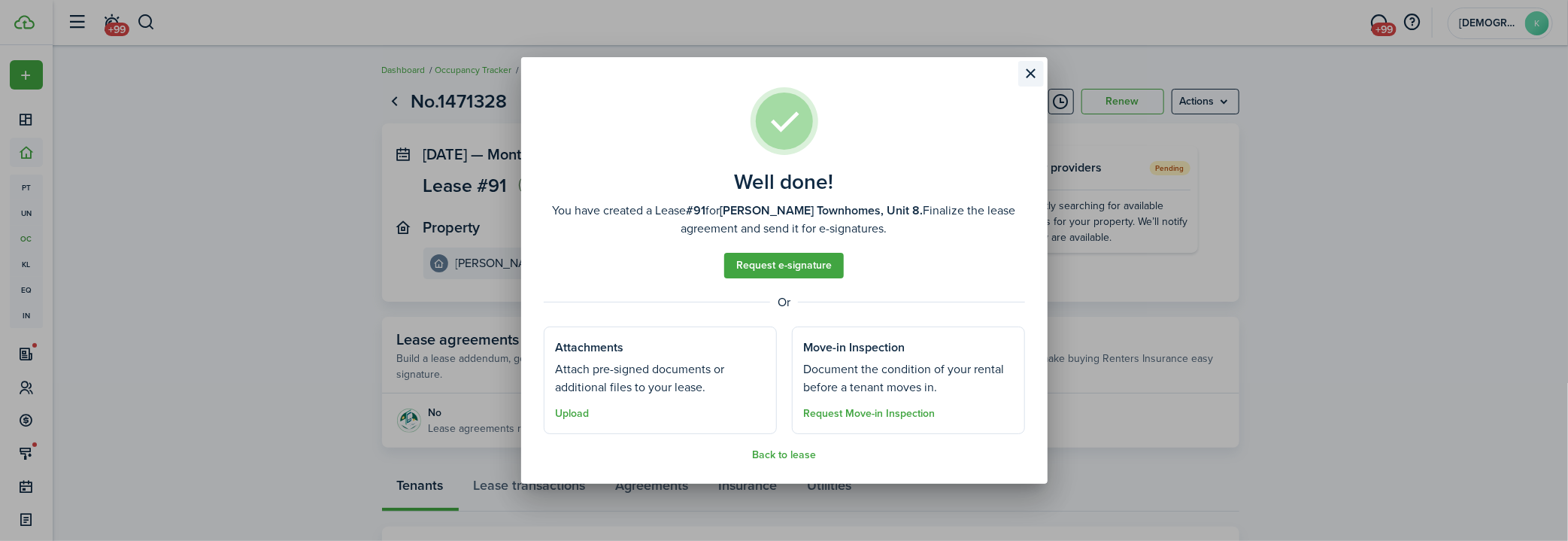
click at [1023, 75] on button "Close modal" at bounding box center [1031, 74] width 26 height 26
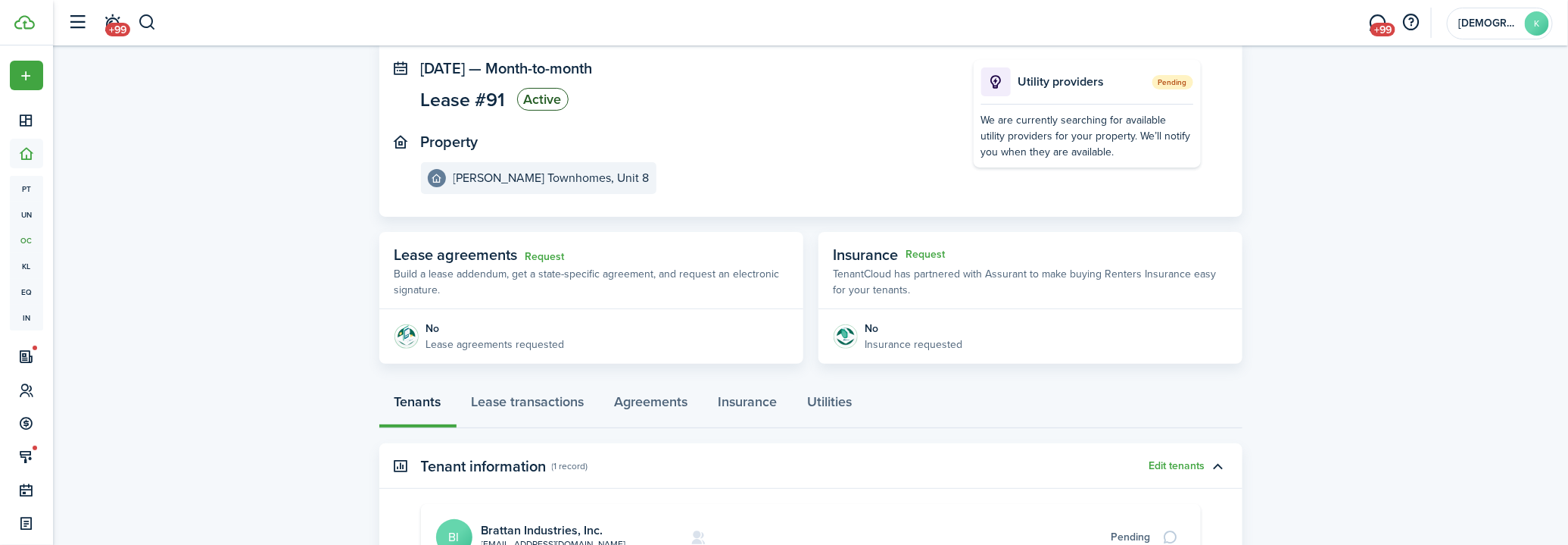
scroll to position [13, 0]
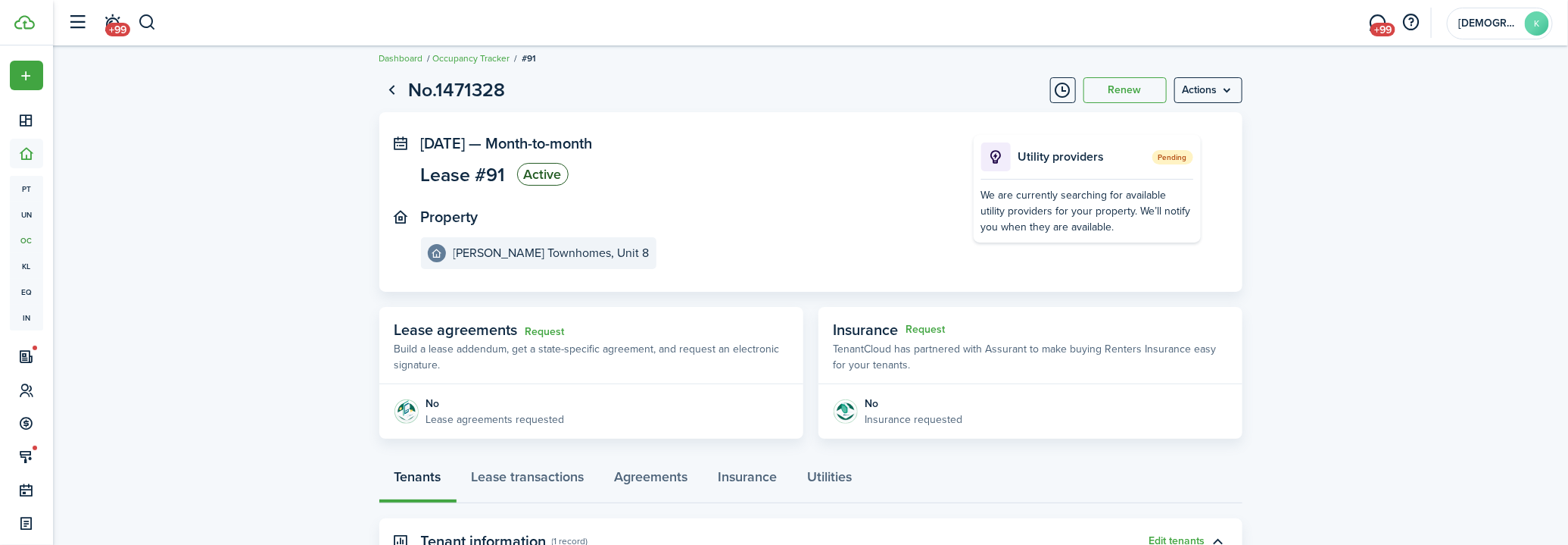
click at [237, 144] on lease-view "No.1471328 Renew Actions [DATE] — Month-to-month Lease #91 Active Property [PER…" at bounding box center [810, 428] width 1515 height 720
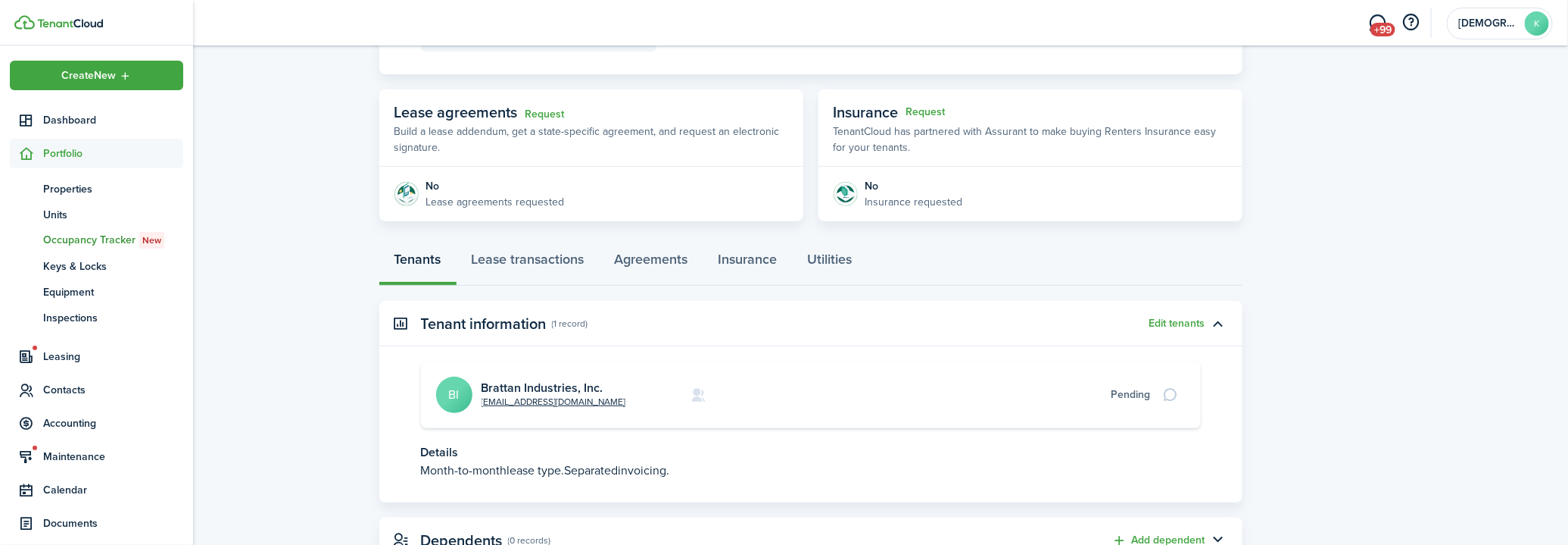
scroll to position [219, 0]
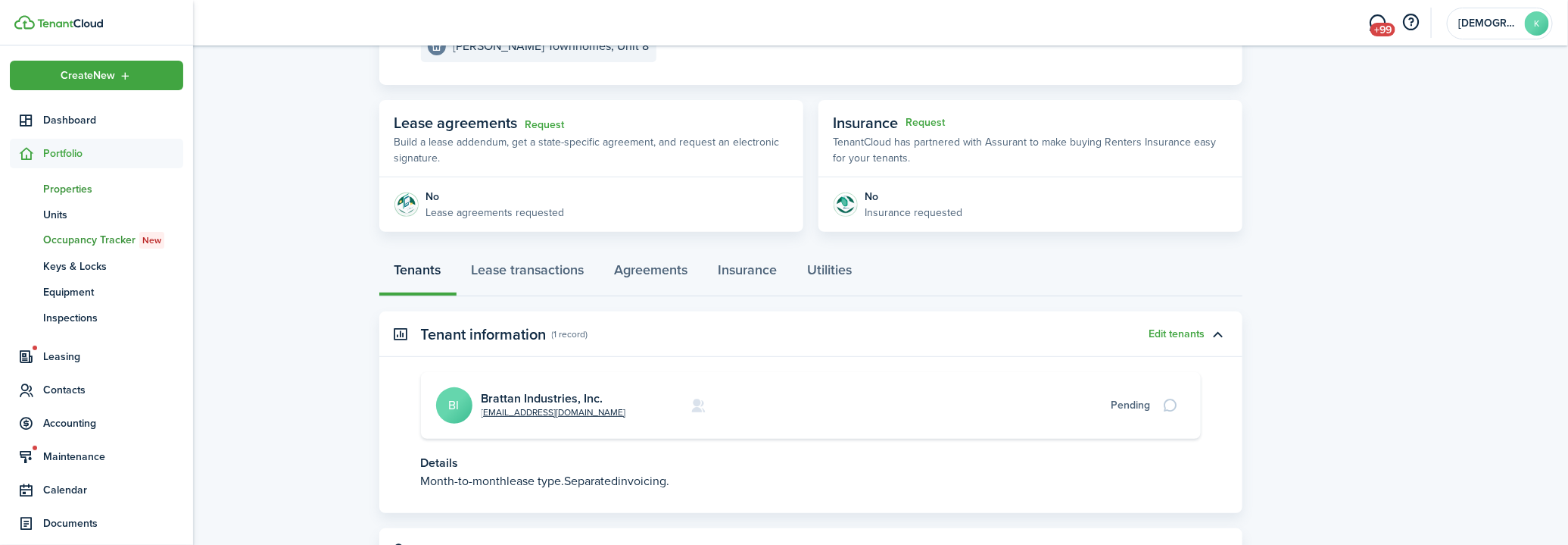
click at [80, 189] on span "Properties" at bounding box center [113, 188] width 140 height 15
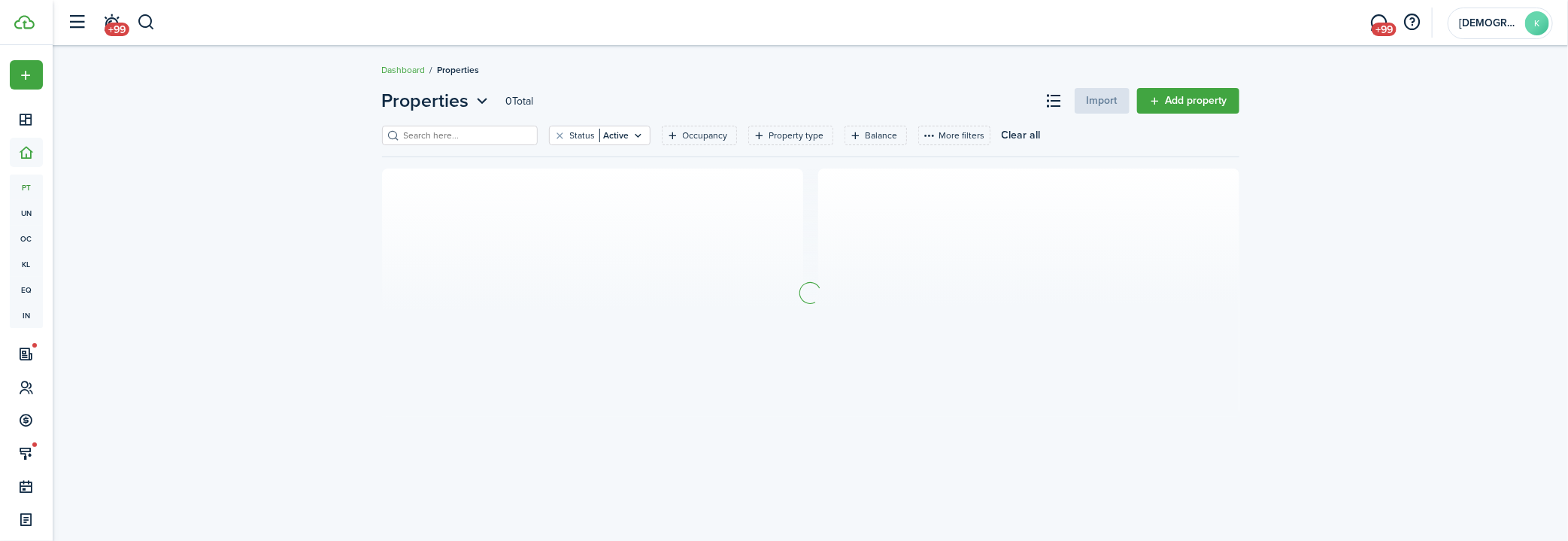
click at [503, 130] on input "search" at bounding box center [466, 135] width 132 height 14
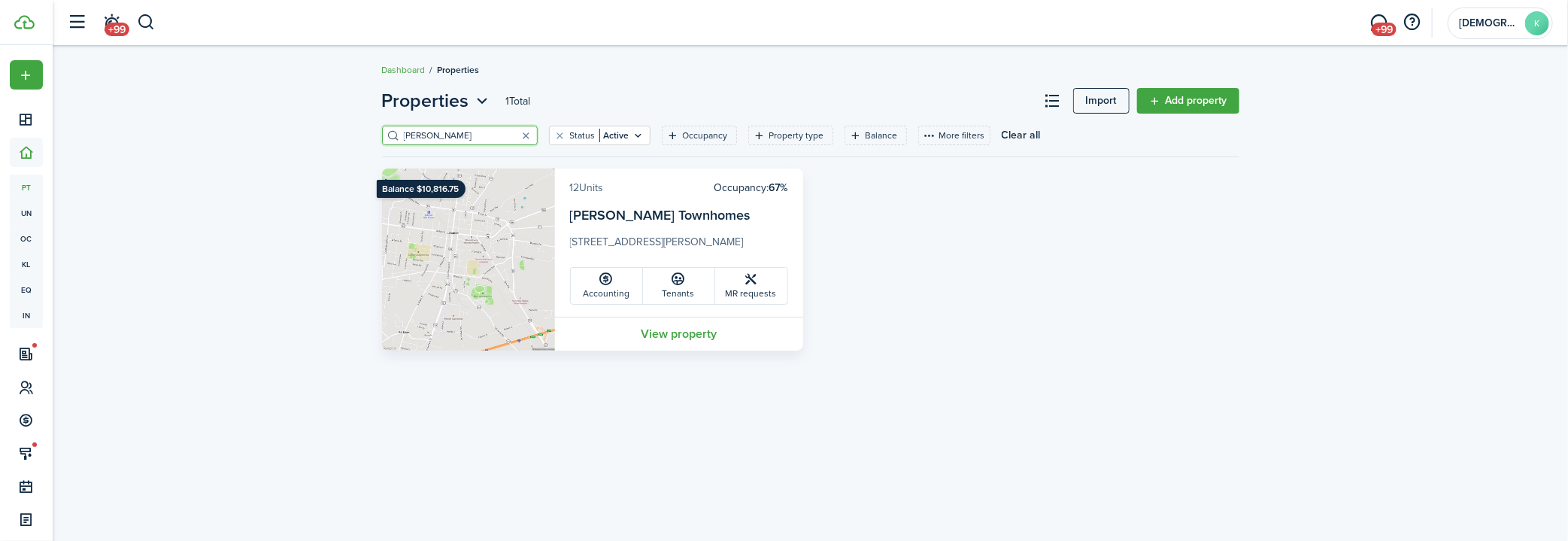
type input "[PERSON_NAME]"
click at [590, 189] on link "12 Units" at bounding box center [586, 187] width 34 height 15
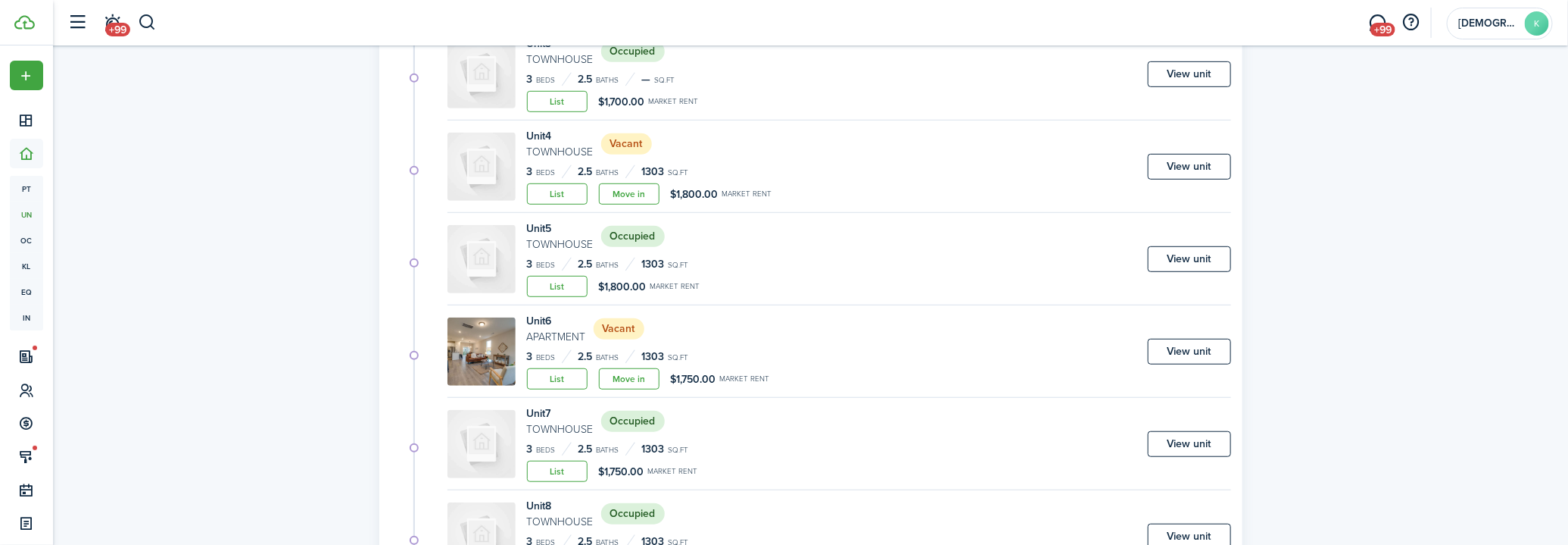
scroll to position [551, 0]
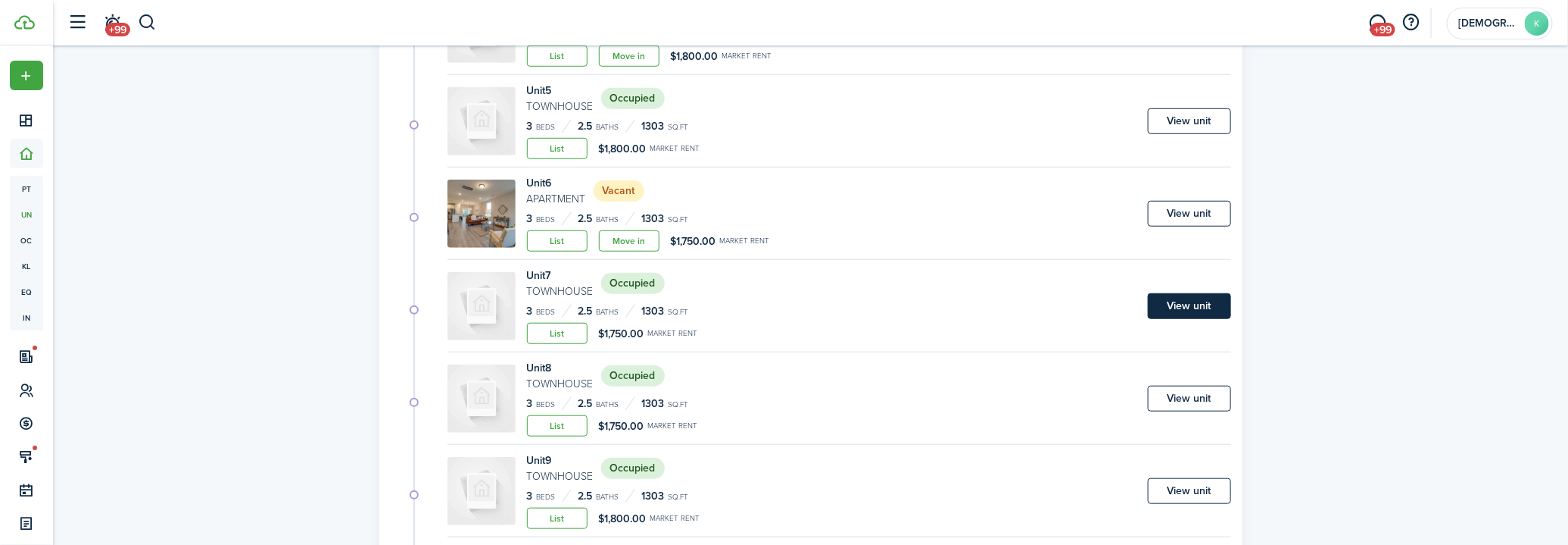
click at [1194, 307] on link "View unit" at bounding box center [1190, 305] width 83 height 26
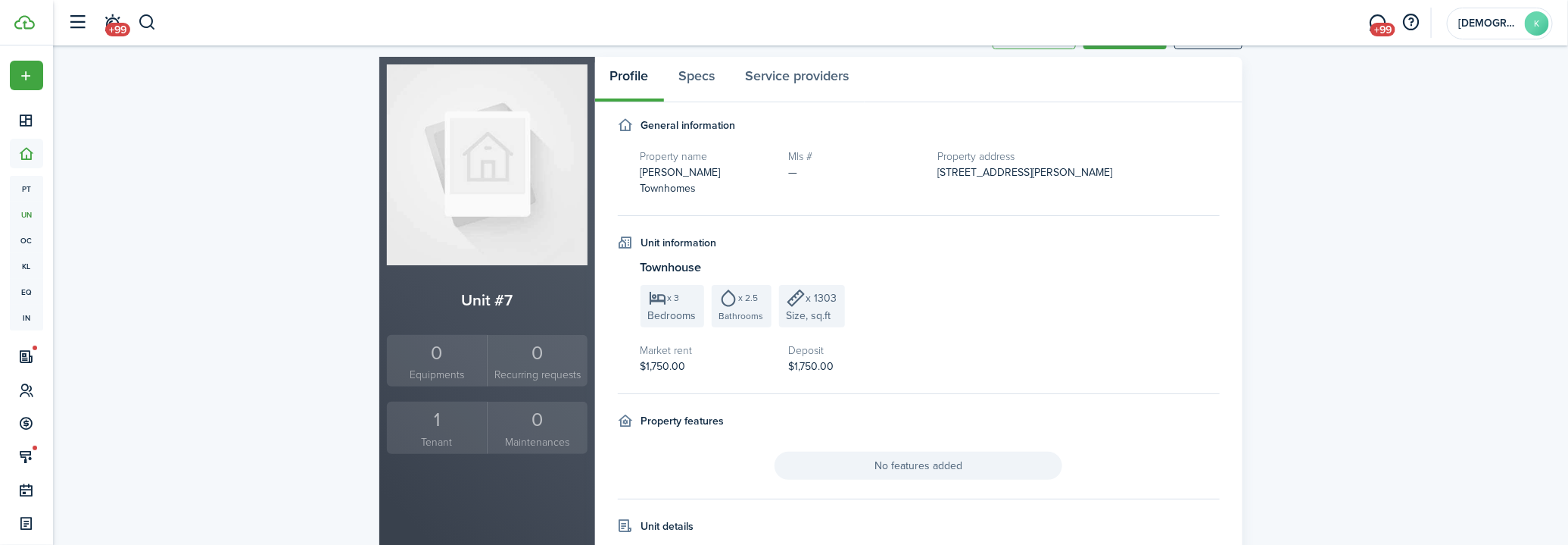
scroll to position [137, 0]
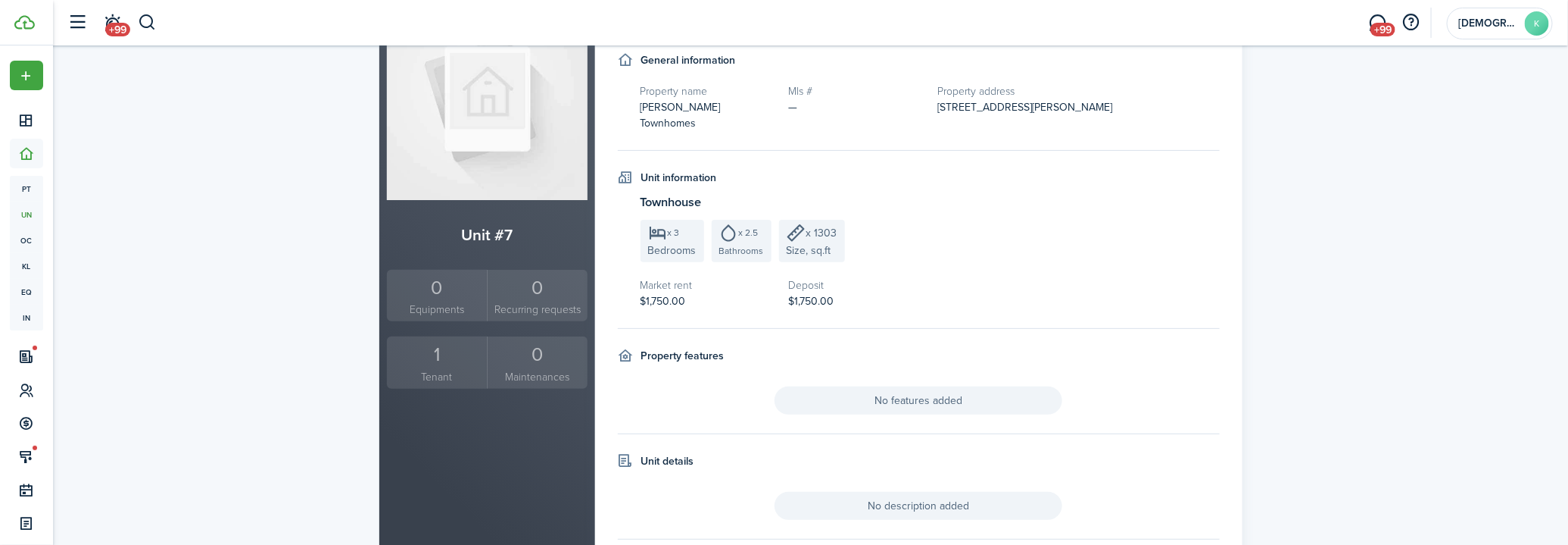
click at [429, 371] on small "Tenant" at bounding box center [437, 377] width 93 height 15
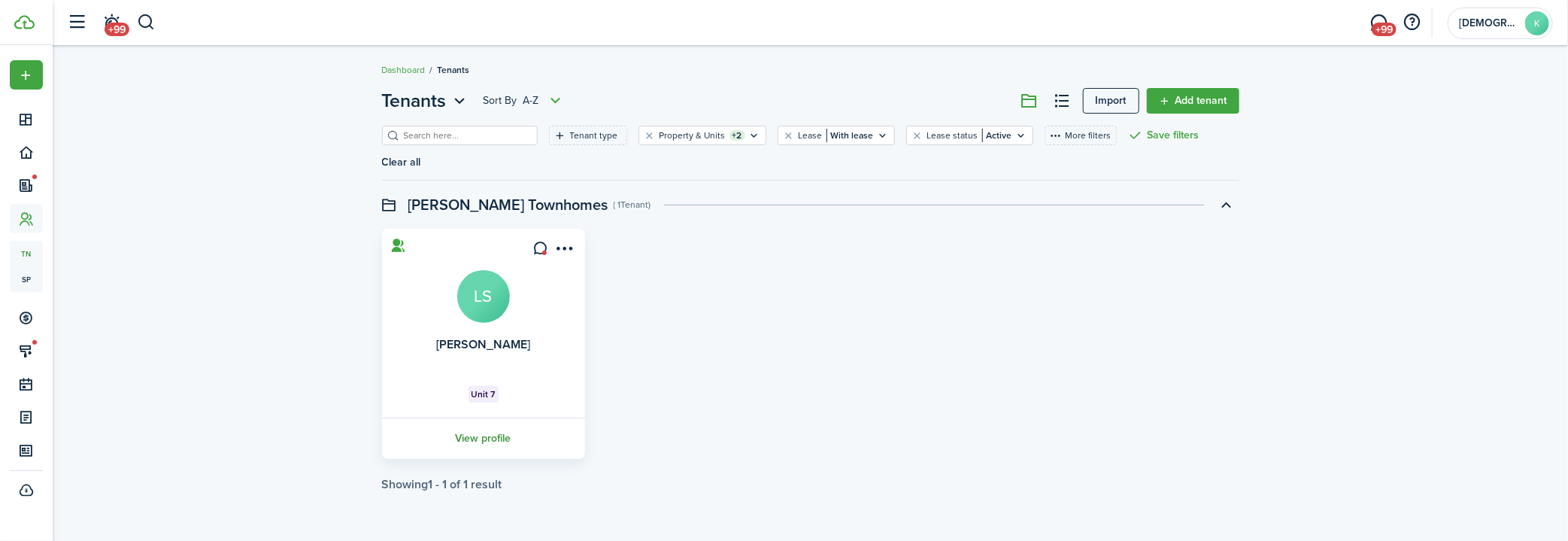
click at [494, 417] on link "View profile" at bounding box center [483, 437] width 207 height 41
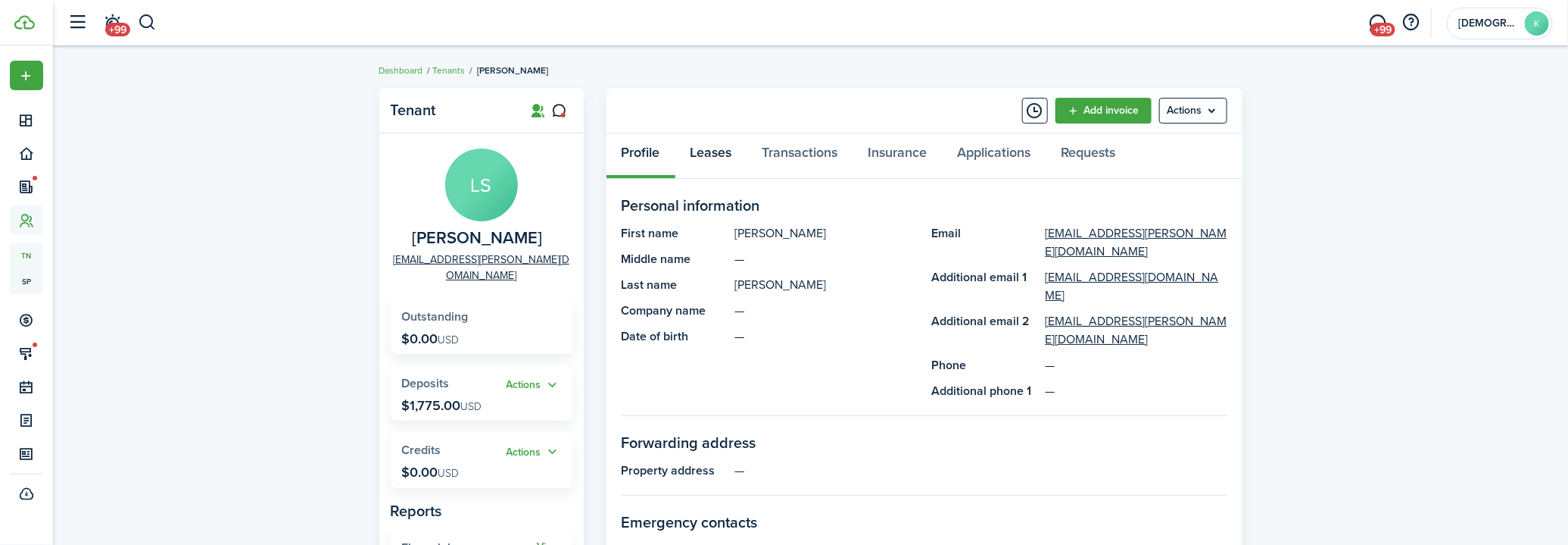
click at [735, 153] on link "Leases" at bounding box center [711, 156] width 71 height 45
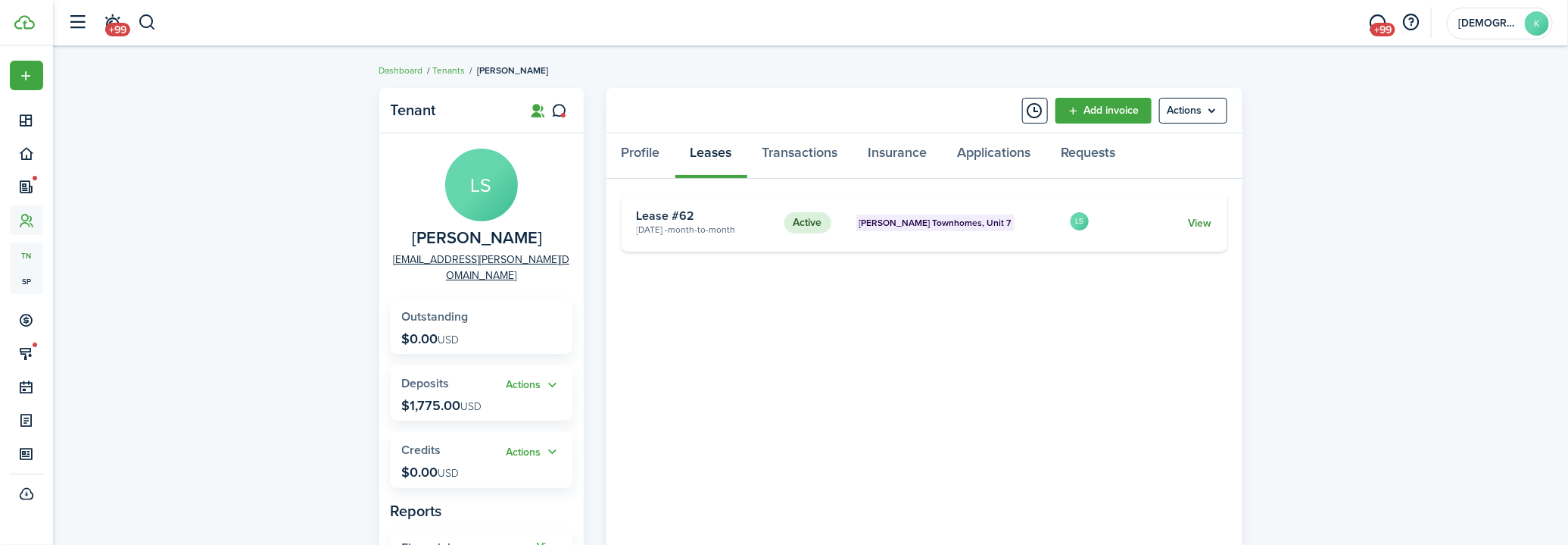
click at [1201, 216] on link "View" at bounding box center [1199, 223] width 23 height 15
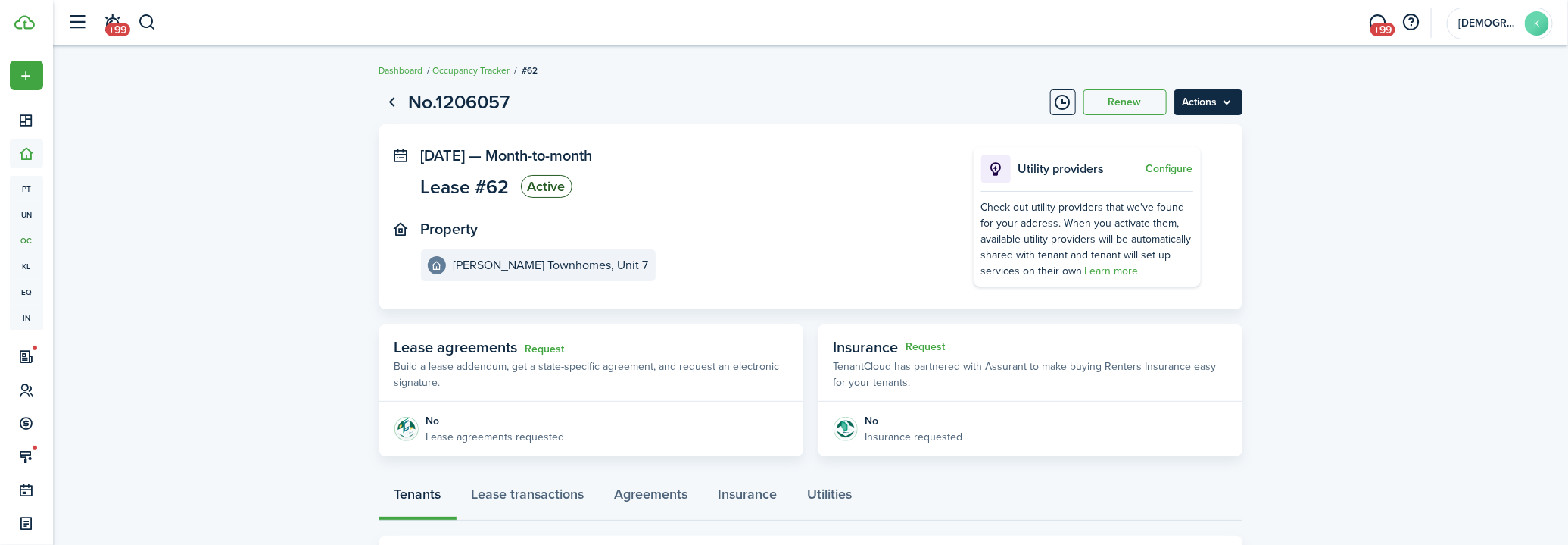
click at [1228, 97] on menu-btn "Actions" at bounding box center [1208, 102] width 69 height 26
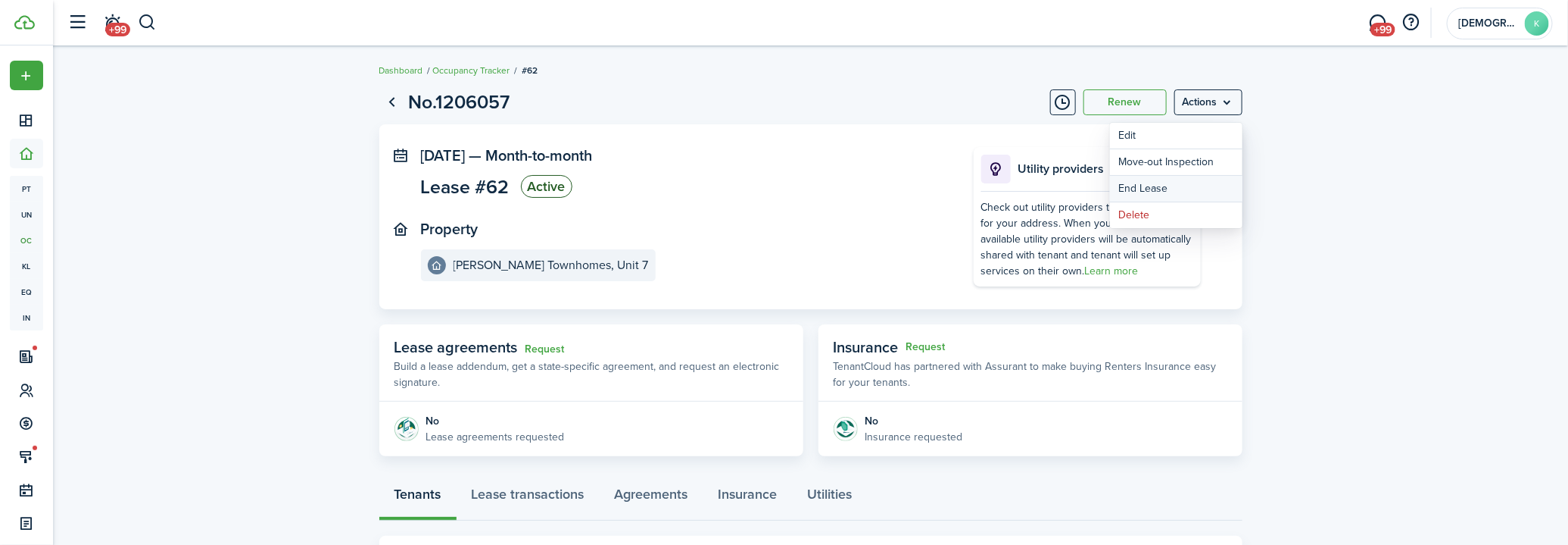
click at [1161, 186] on link "End Lease" at bounding box center [1176, 188] width 132 height 26
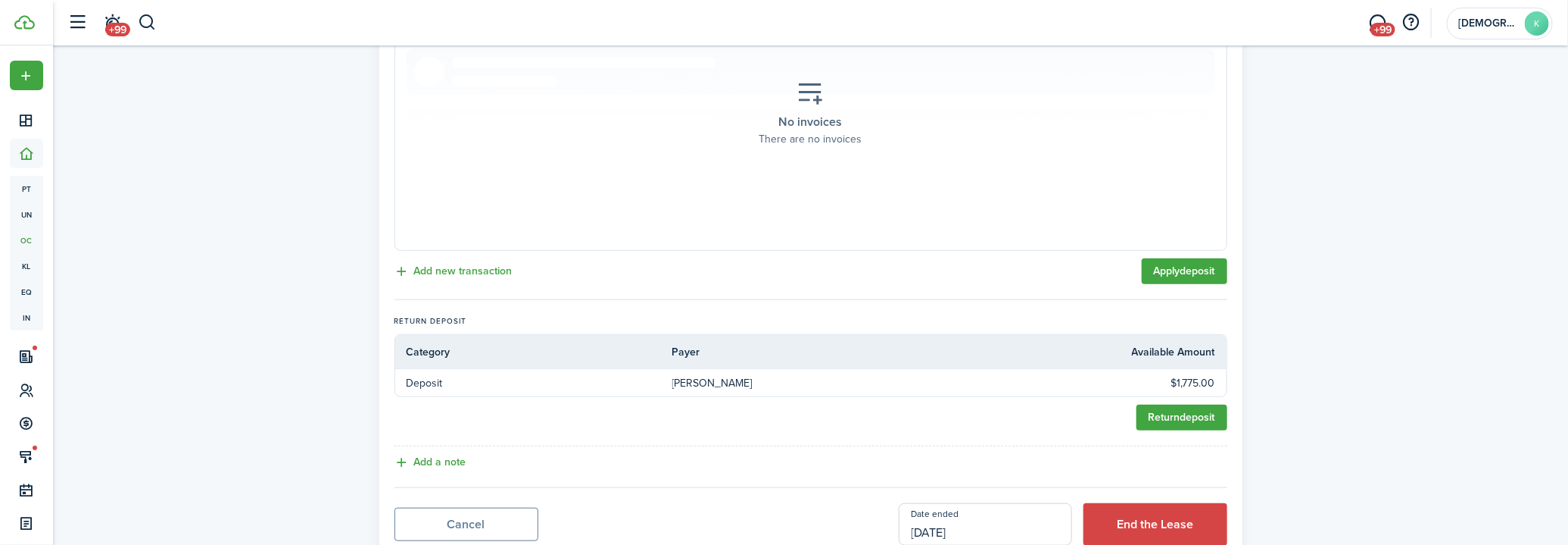
scroll to position [497, 0]
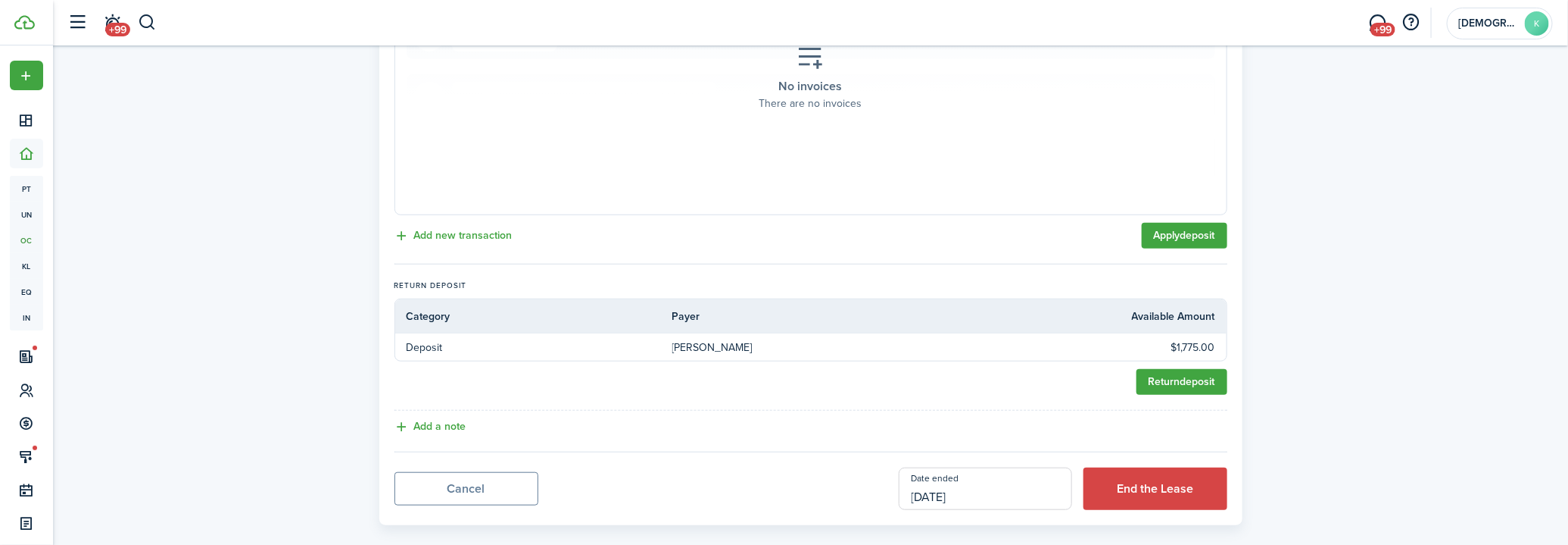
click at [1032, 468] on input "[DATE]" at bounding box center [986, 489] width 174 height 43
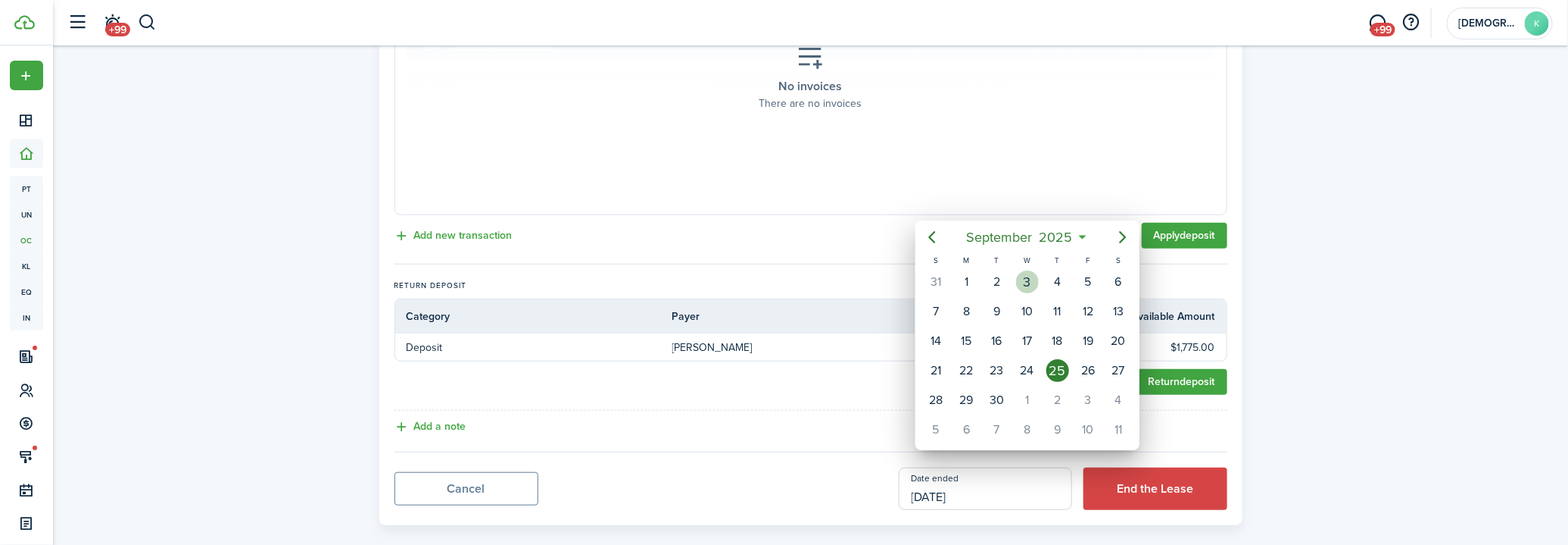
click at [1022, 274] on div "3" at bounding box center [1027, 282] width 23 height 23
type input "[DATE]"
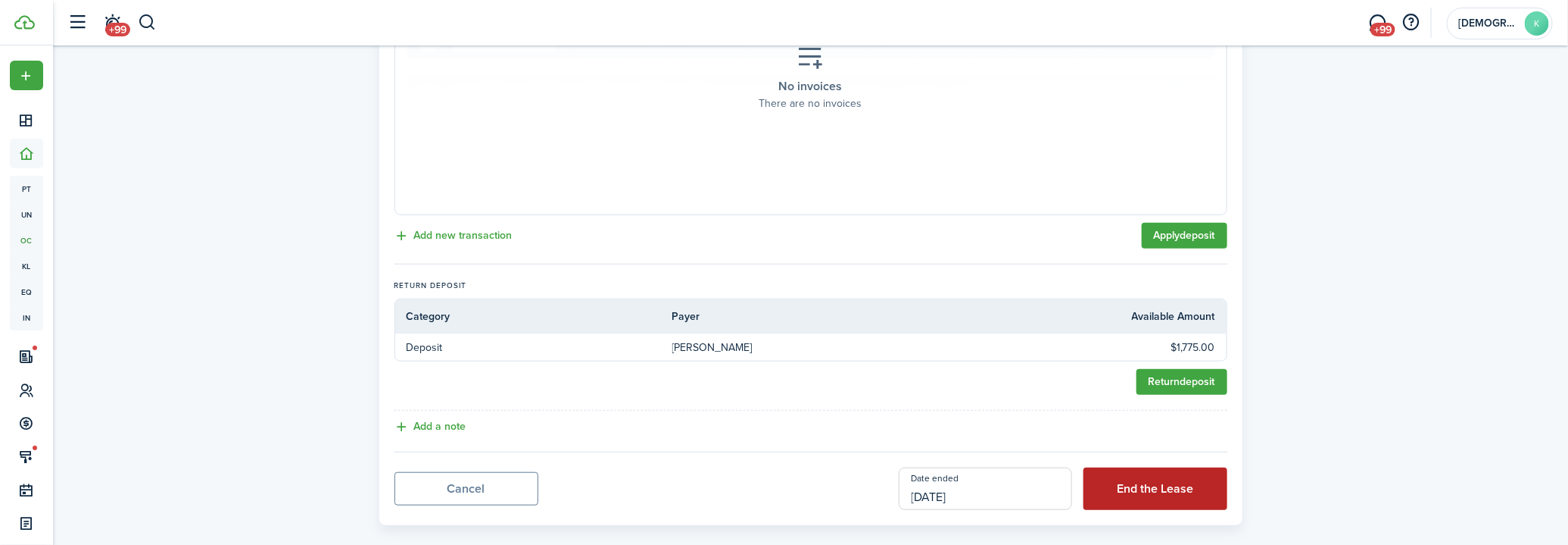
click at [1149, 475] on button "End the Lease" at bounding box center [1155, 489] width 144 height 43
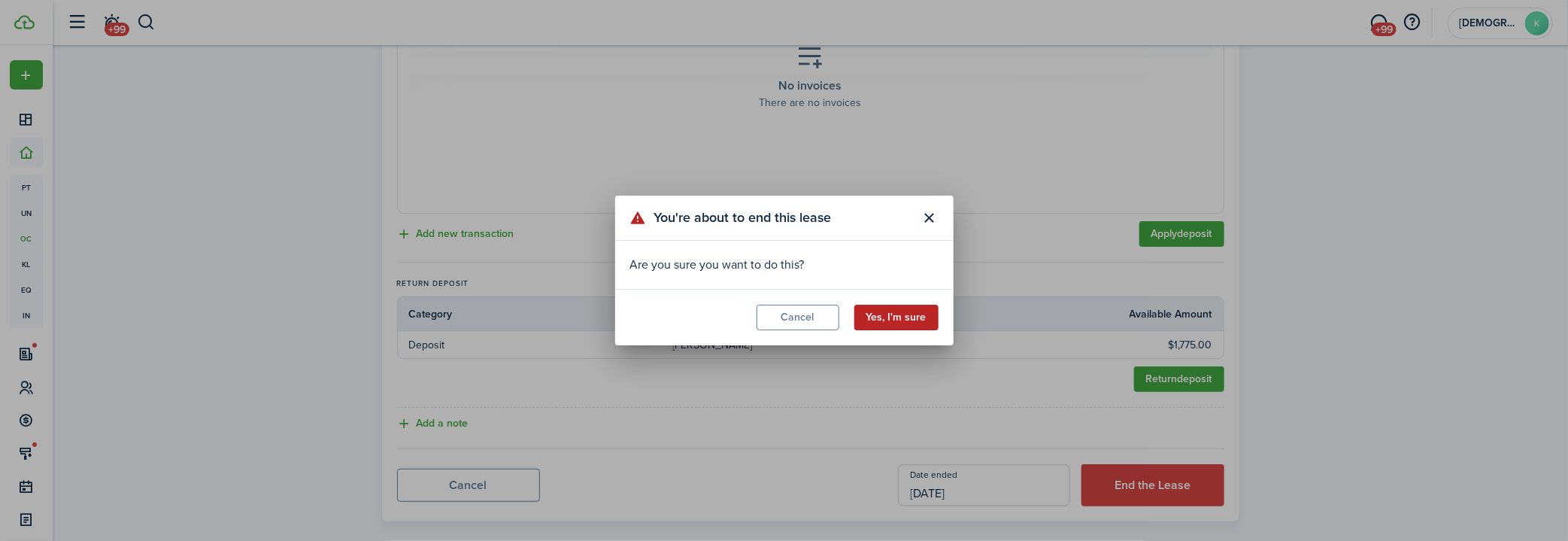
click at [886, 316] on button "Yes, I'm sure" at bounding box center [897, 318] width 84 height 26
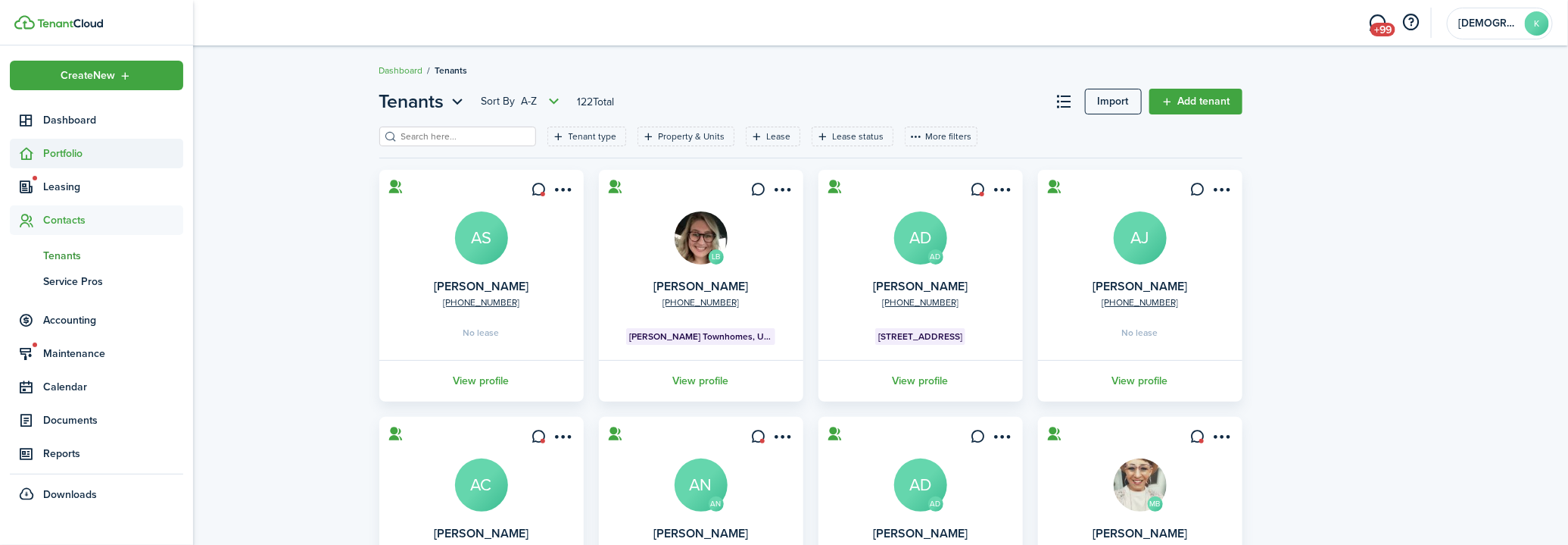
click at [66, 157] on span "Portfolio" at bounding box center [113, 154] width 140 height 15
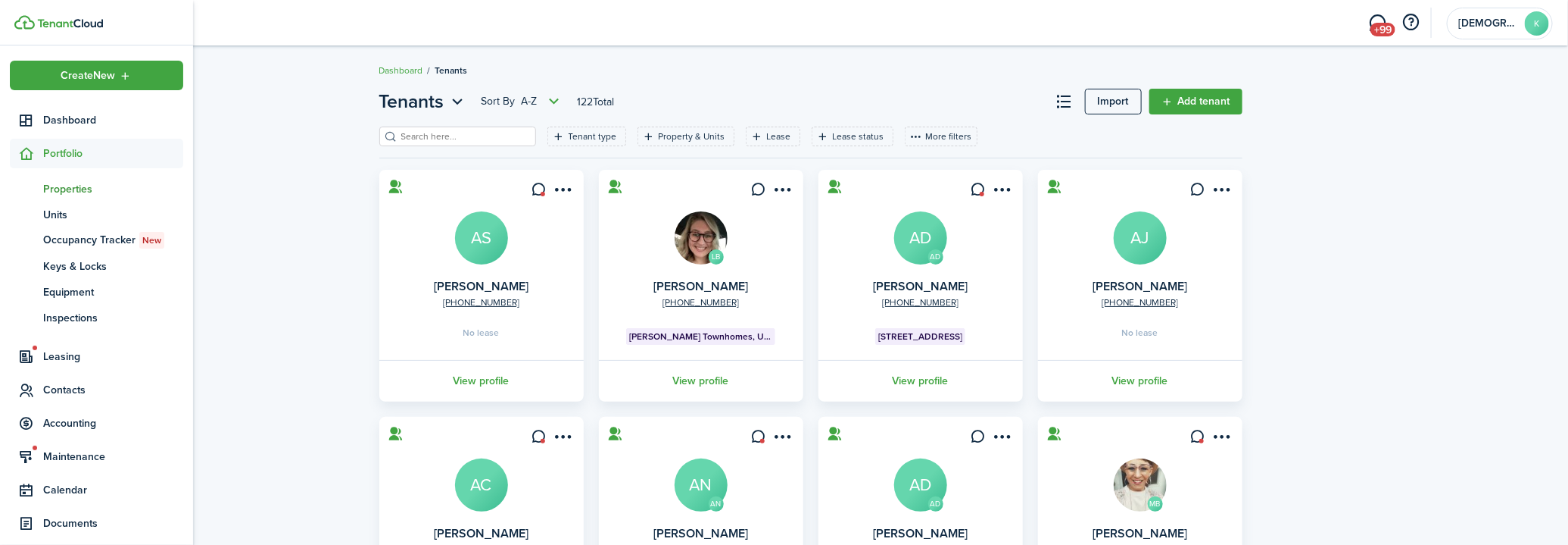
click at [79, 187] on span "Properties" at bounding box center [113, 188] width 140 height 15
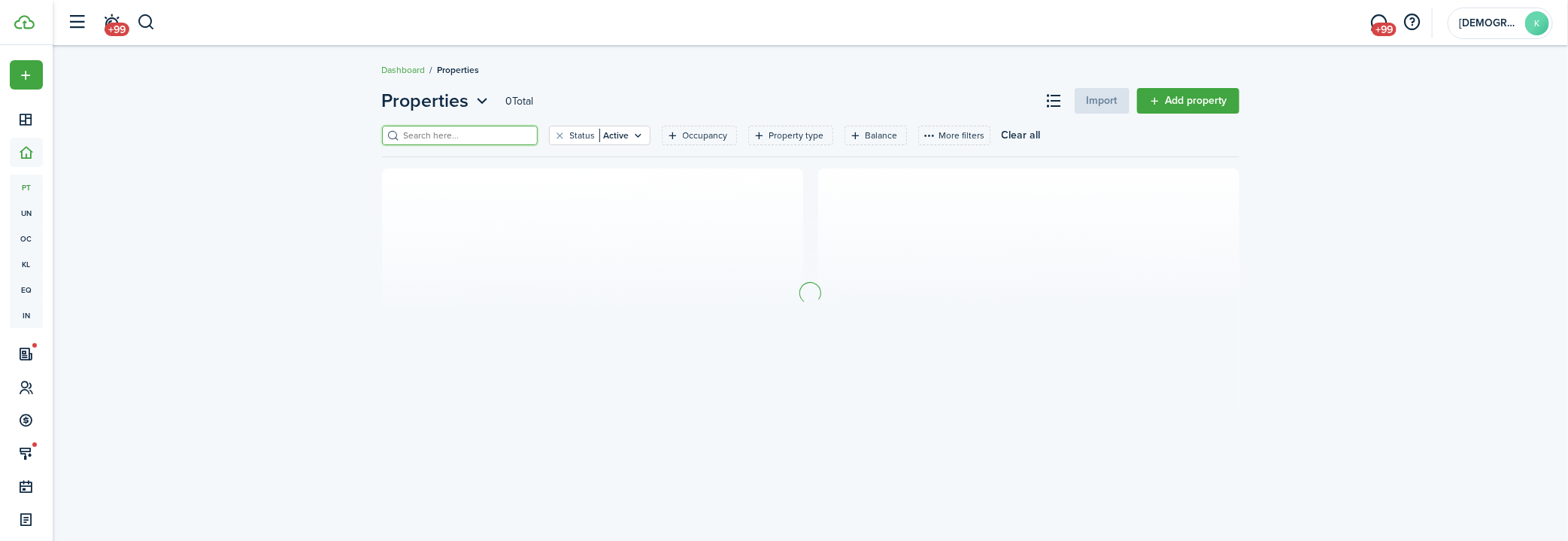
click at [513, 138] on input "search" at bounding box center [466, 135] width 132 height 14
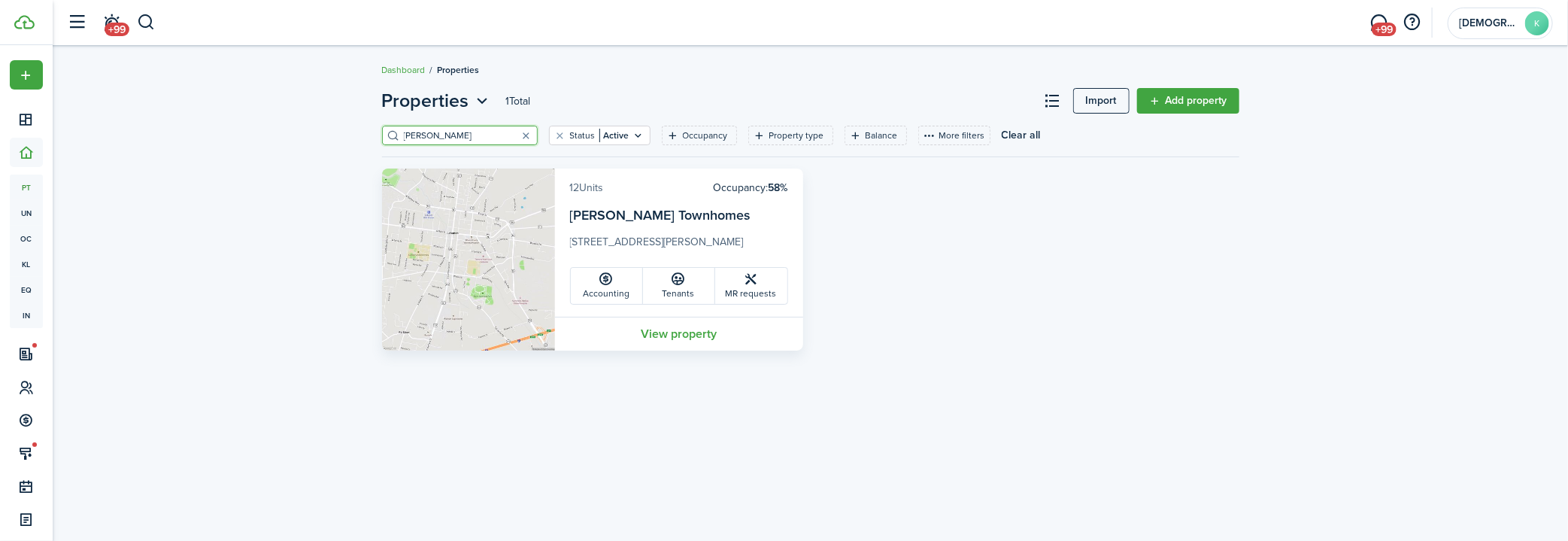
type input "[PERSON_NAME]"
click at [590, 187] on link "12 Units" at bounding box center [586, 187] width 34 height 15
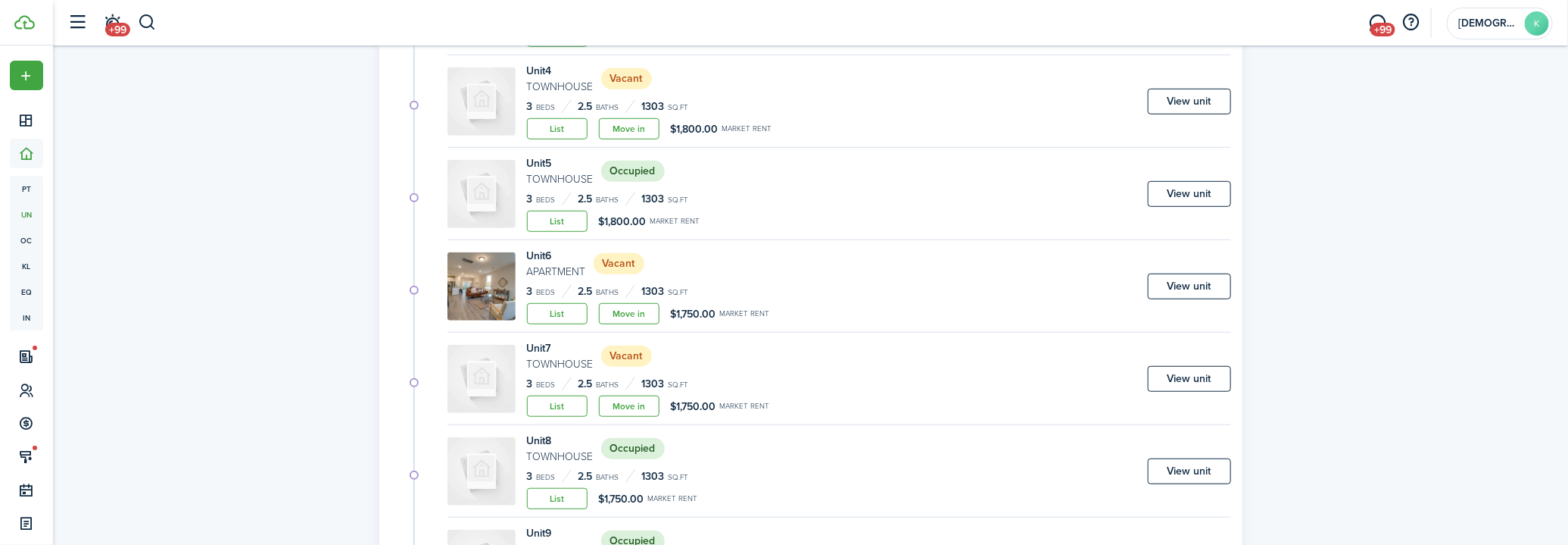
scroll to position [551, 0]
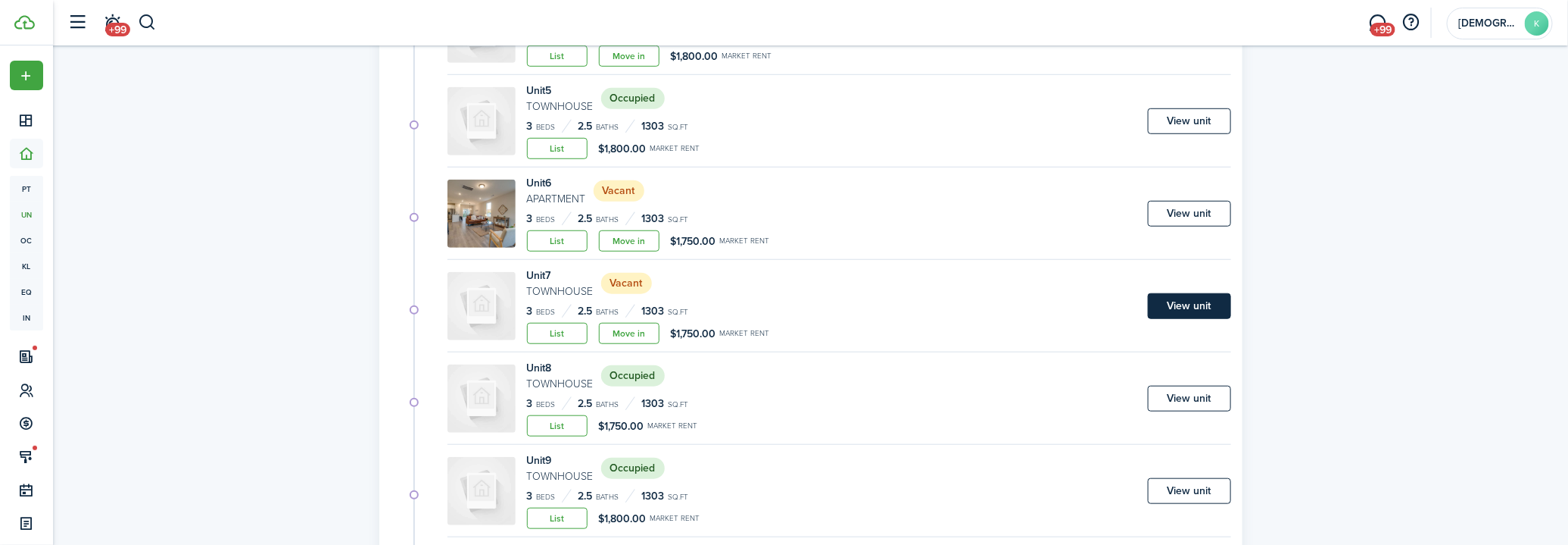
click at [1205, 301] on link "View unit" at bounding box center [1190, 305] width 83 height 26
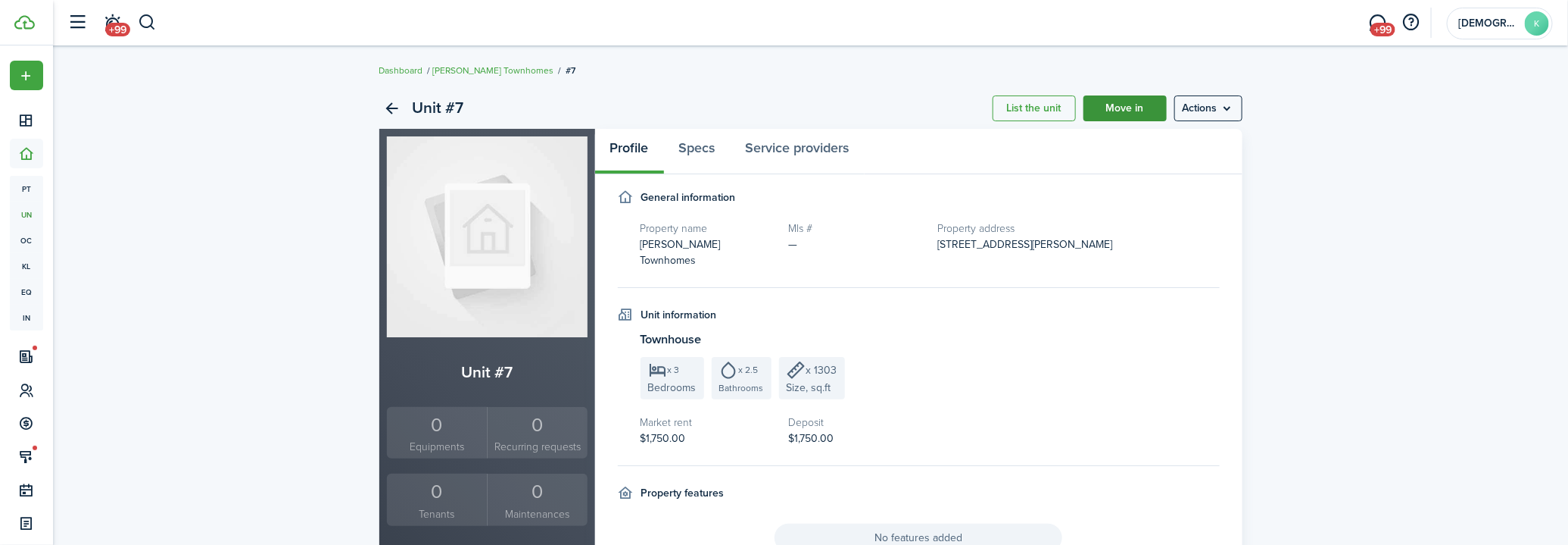
click at [1119, 112] on link "Move in" at bounding box center [1125, 108] width 83 height 26
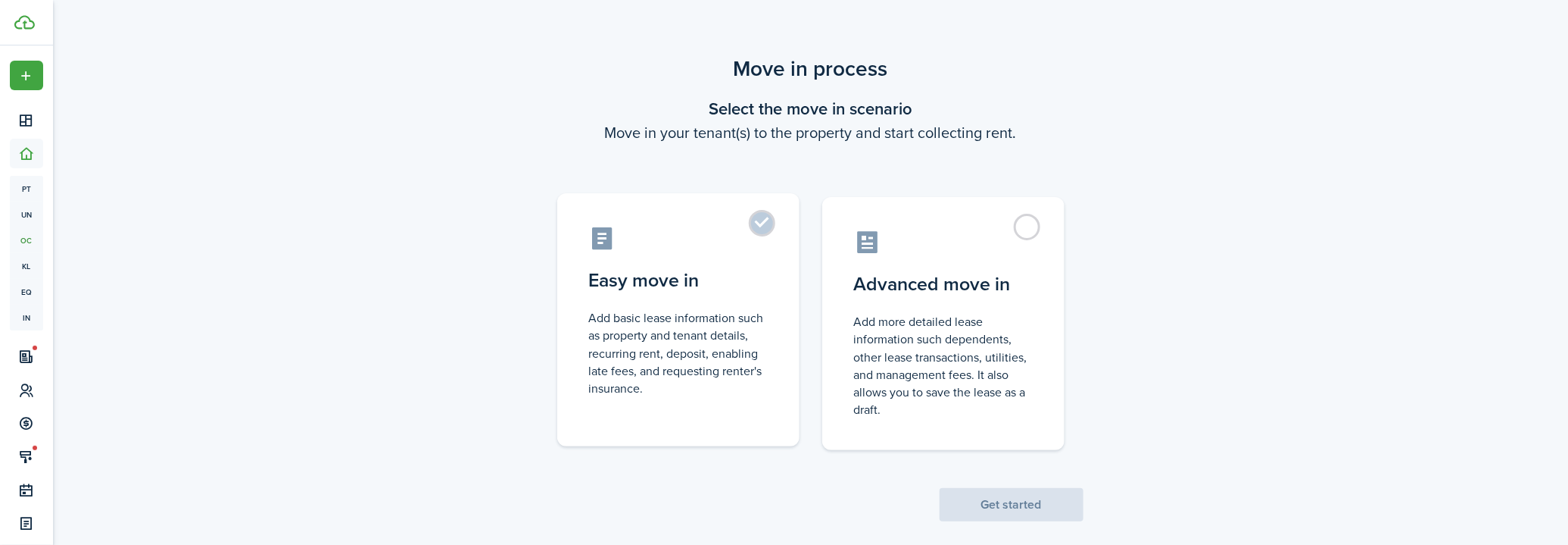
click at [600, 264] on label "Easy move in Add basic lease information such as property and tenant details, r…" at bounding box center [678, 320] width 242 height 253
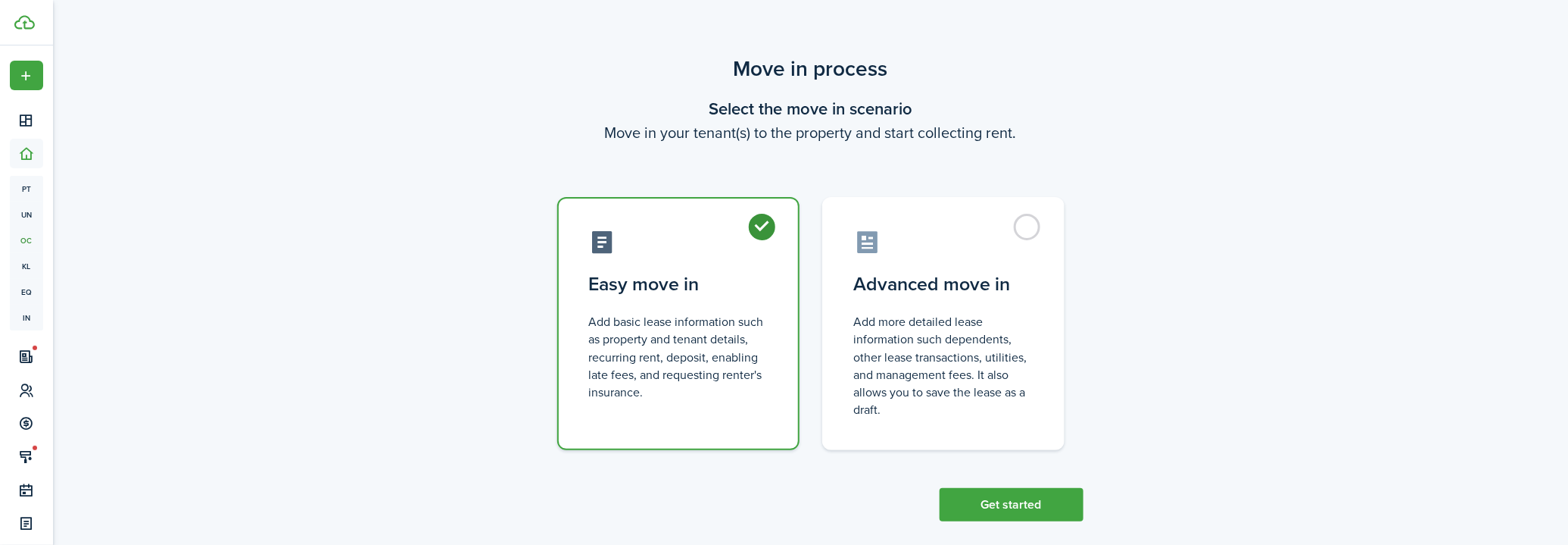
radio input "true"
click at [997, 510] on button "Get started" at bounding box center [1011, 504] width 144 height 34
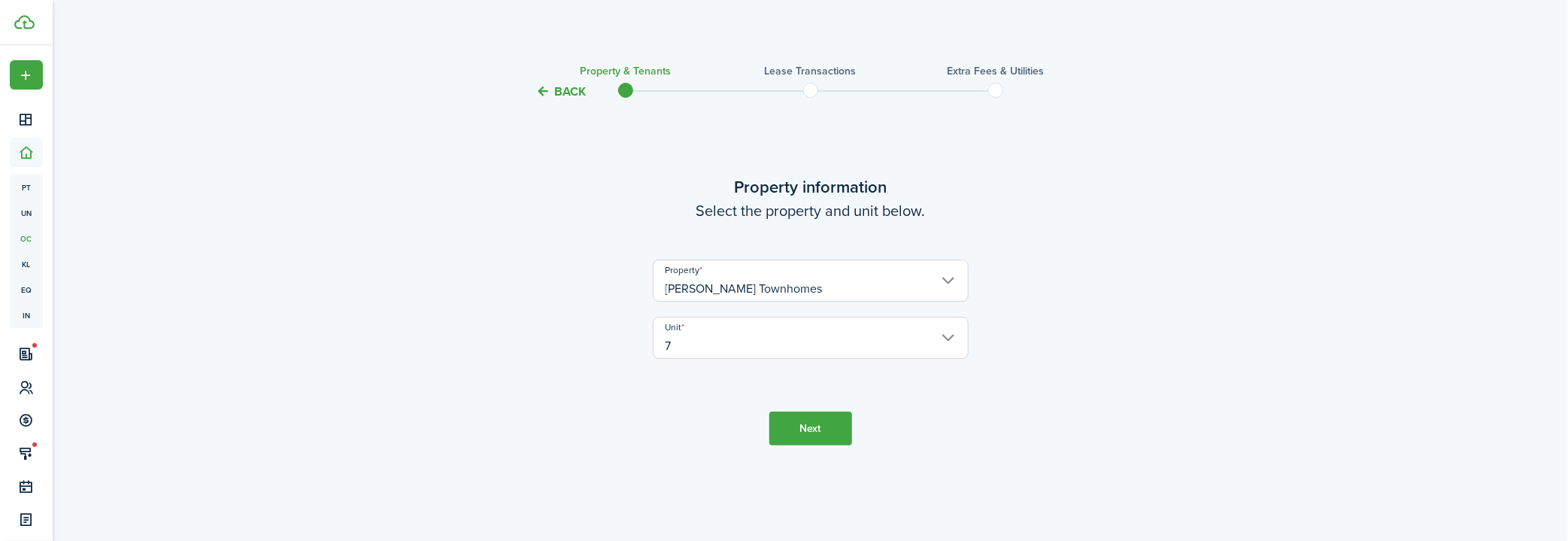
click at [794, 429] on button "Next" at bounding box center [810, 428] width 82 height 34
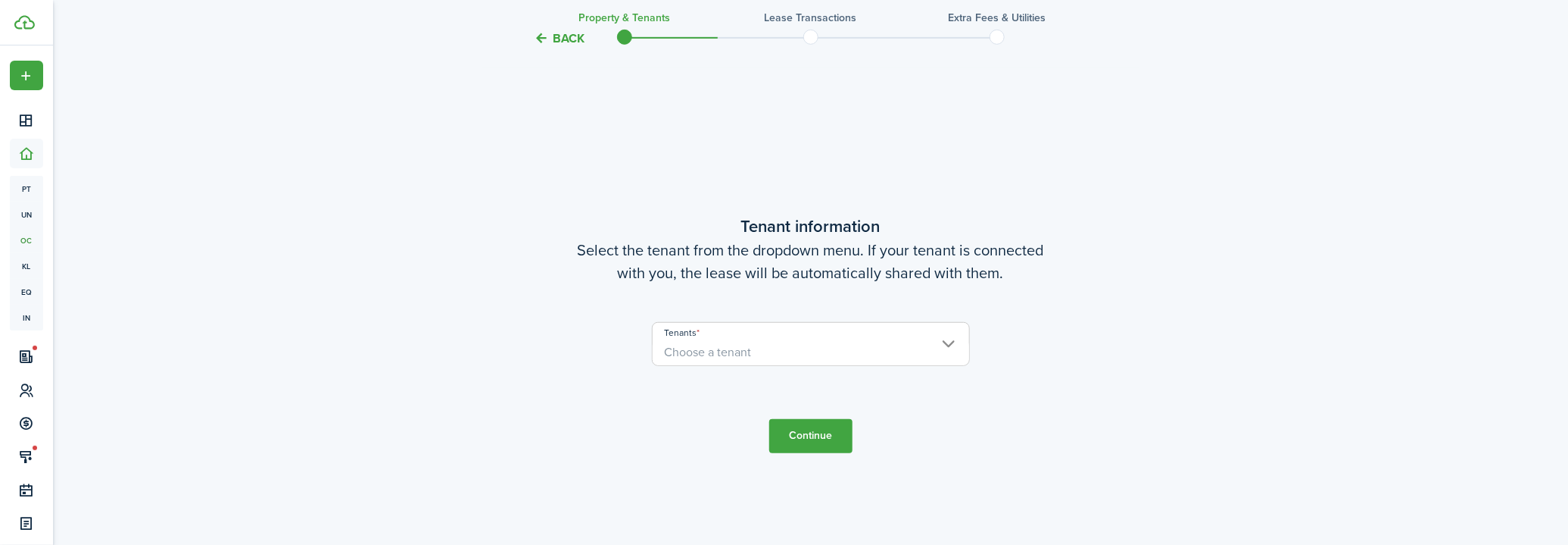
scroll to position [444, 0]
click at [721, 366] on user-client-select "Tenants Choose a tenant" at bounding box center [810, 350] width 318 height 59
click at [722, 355] on span "Choose a tenant" at bounding box center [708, 351] width 87 height 17
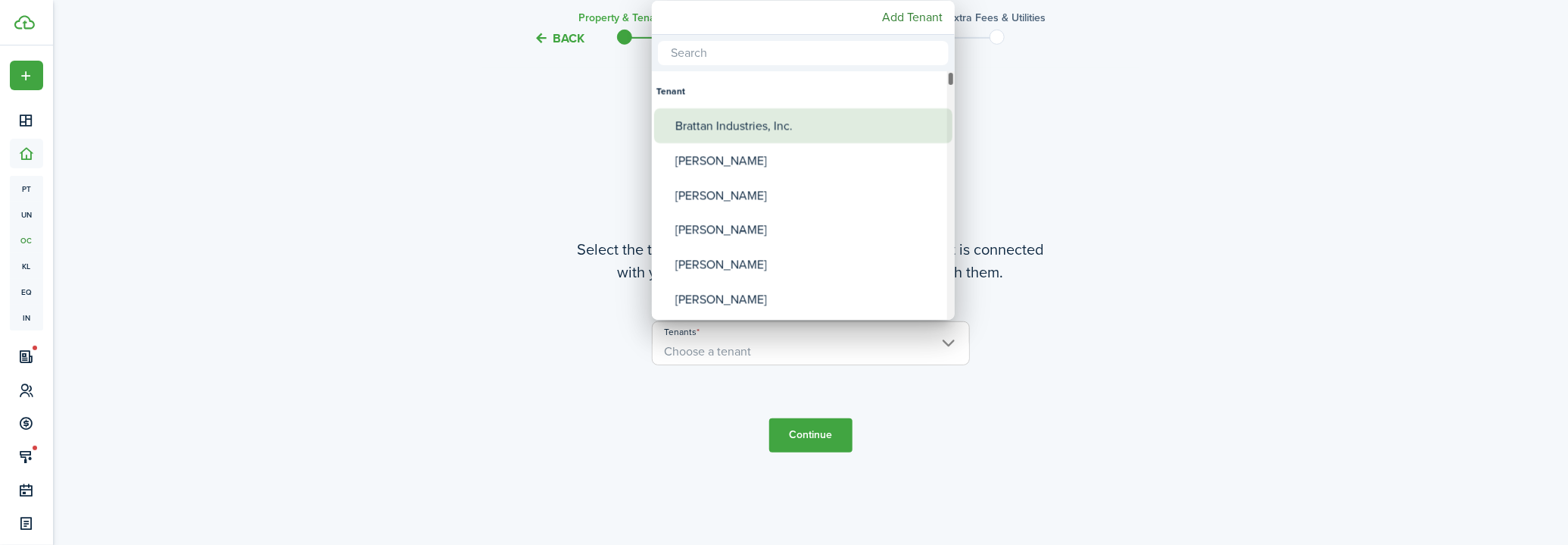
click at [741, 128] on div "Brattan Industries, Inc." at bounding box center [809, 126] width 268 height 35
type input "Brattan Industries, Inc."
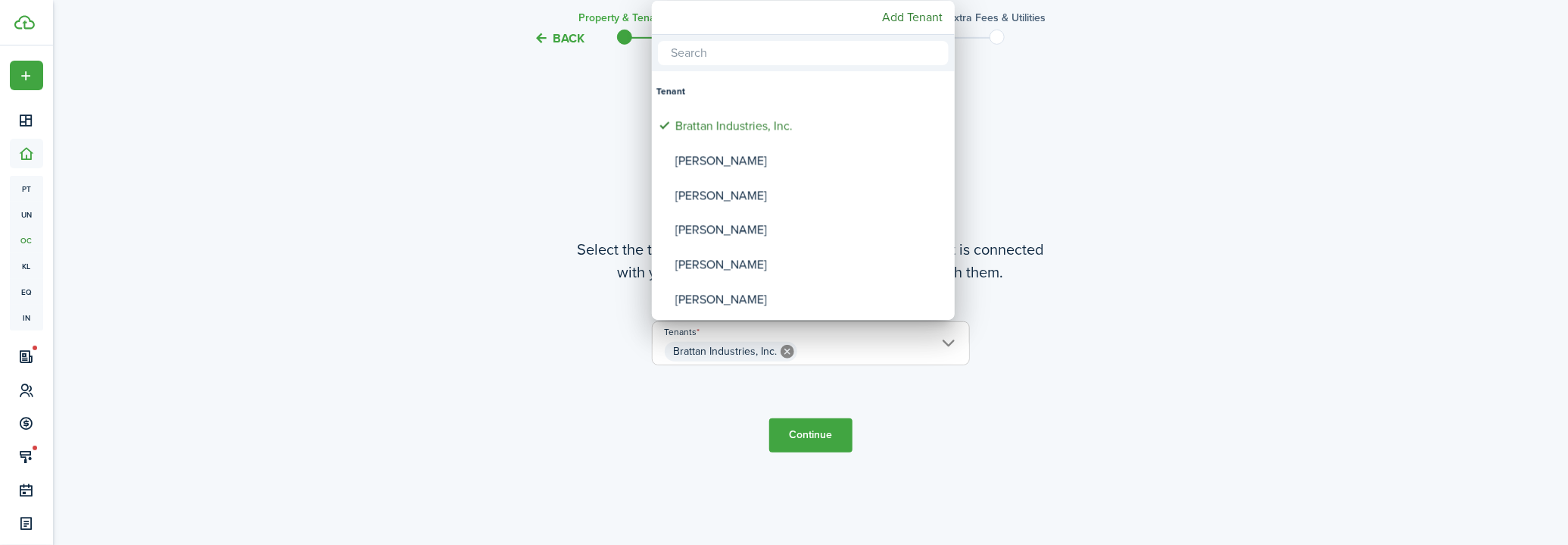
click at [803, 440] on div at bounding box center [784, 272] width 1810 height 788
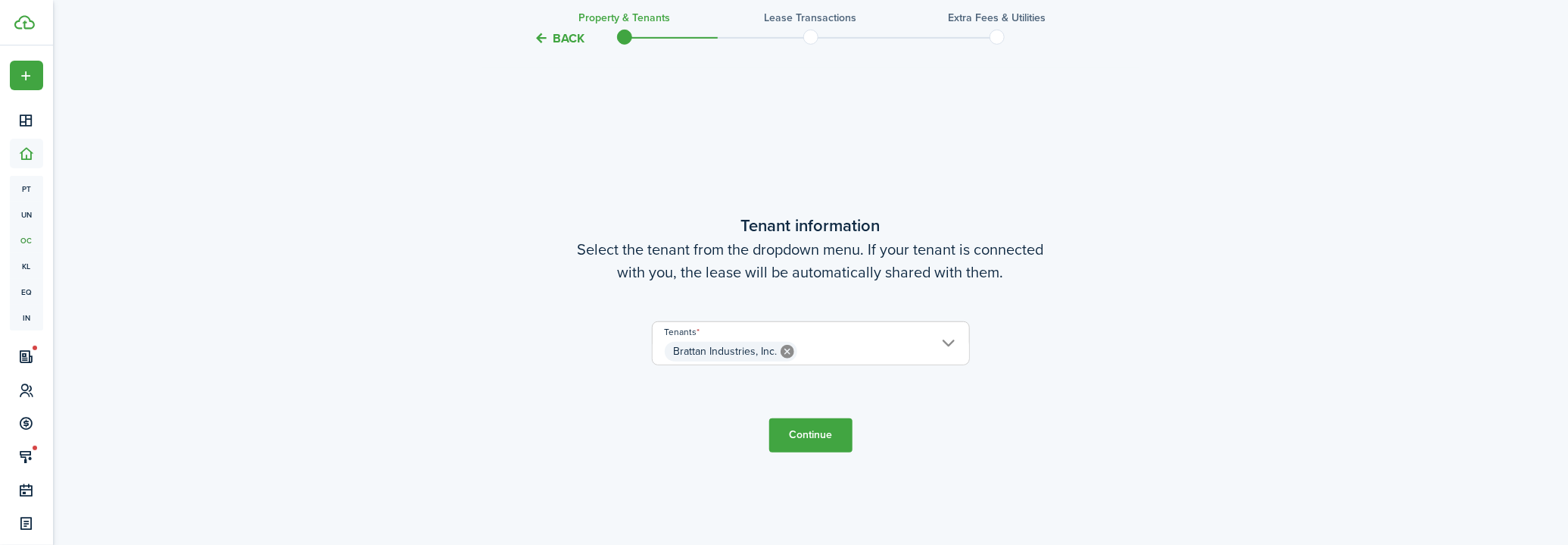
click at [791, 440] on button "Continue" at bounding box center [811, 435] width 83 height 34
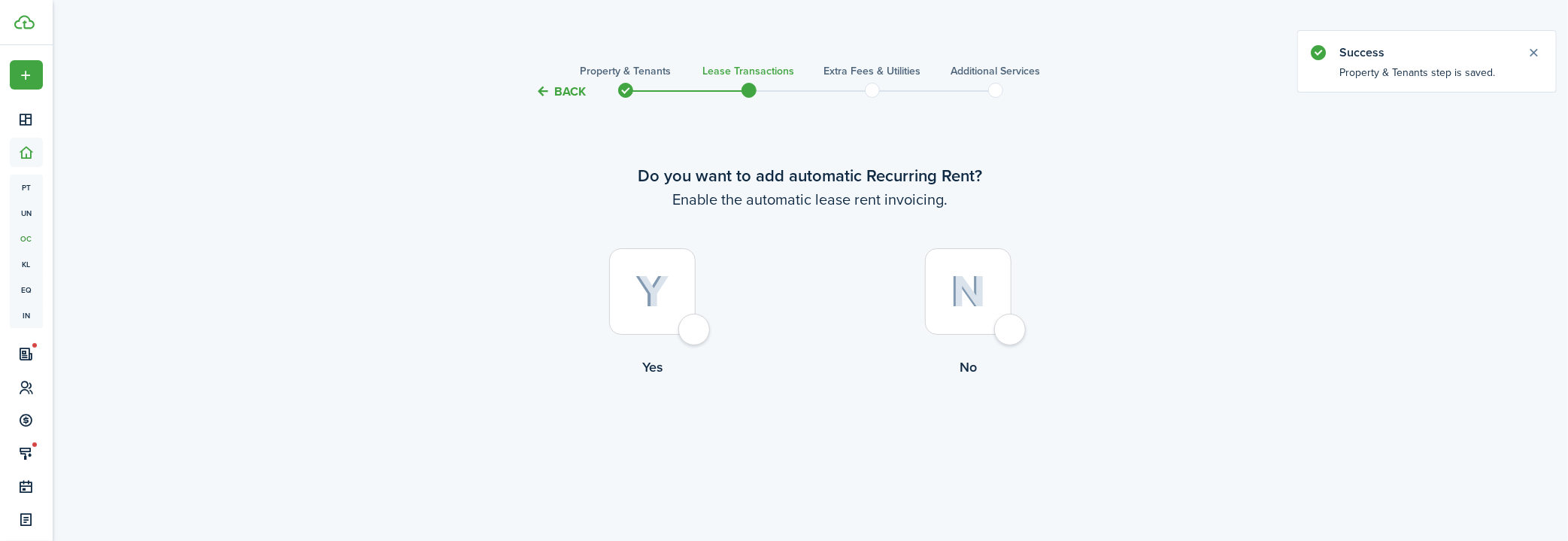
click at [578, 290] on label "Yes" at bounding box center [652, 317] width 316 height 136
radio input "true"
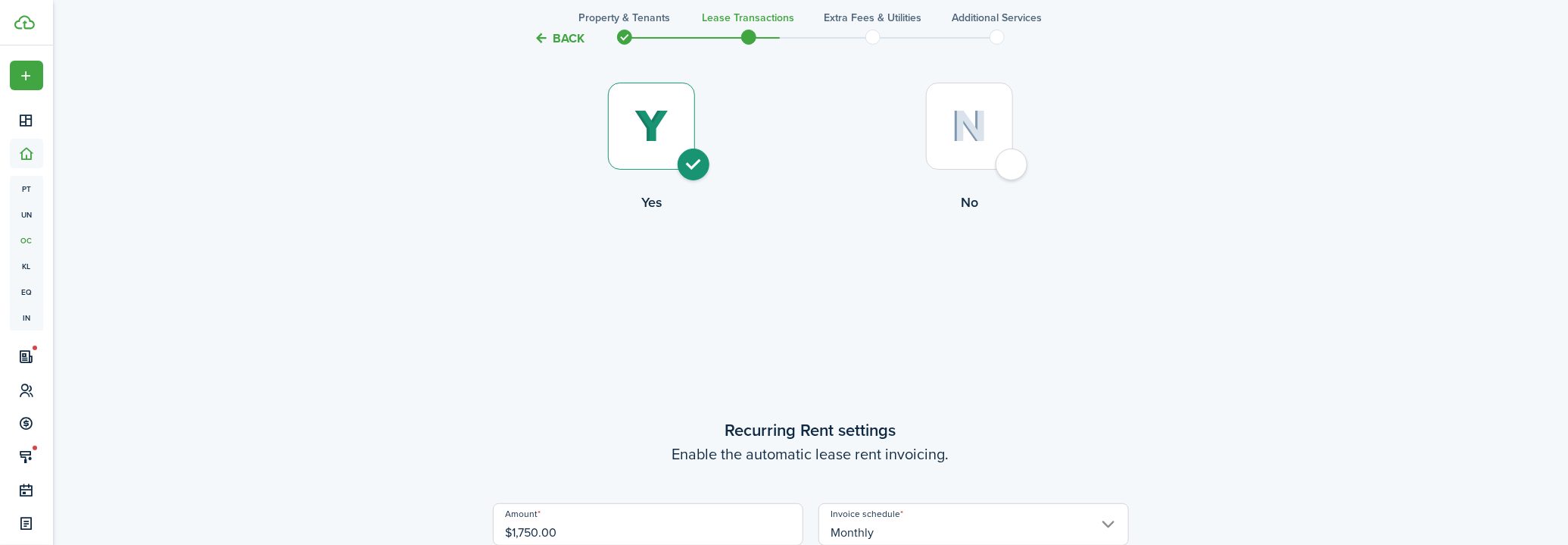
scroll to position [444, 0]
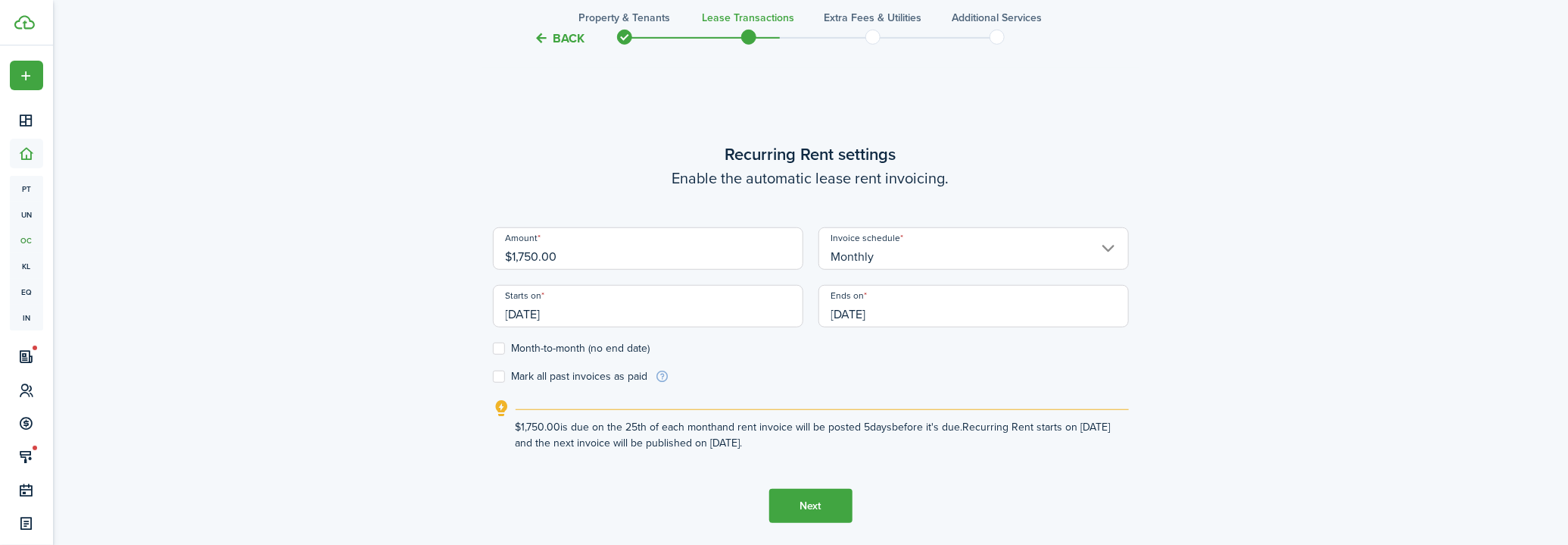
click at [629, 251] on input "$1,750.00" at bounding box center [648, 248] width 311 height 43
type input "$3,100.00"
click at [659, 306] on input "[DATE]" at bounding box center [648, 306] width 311 height 43
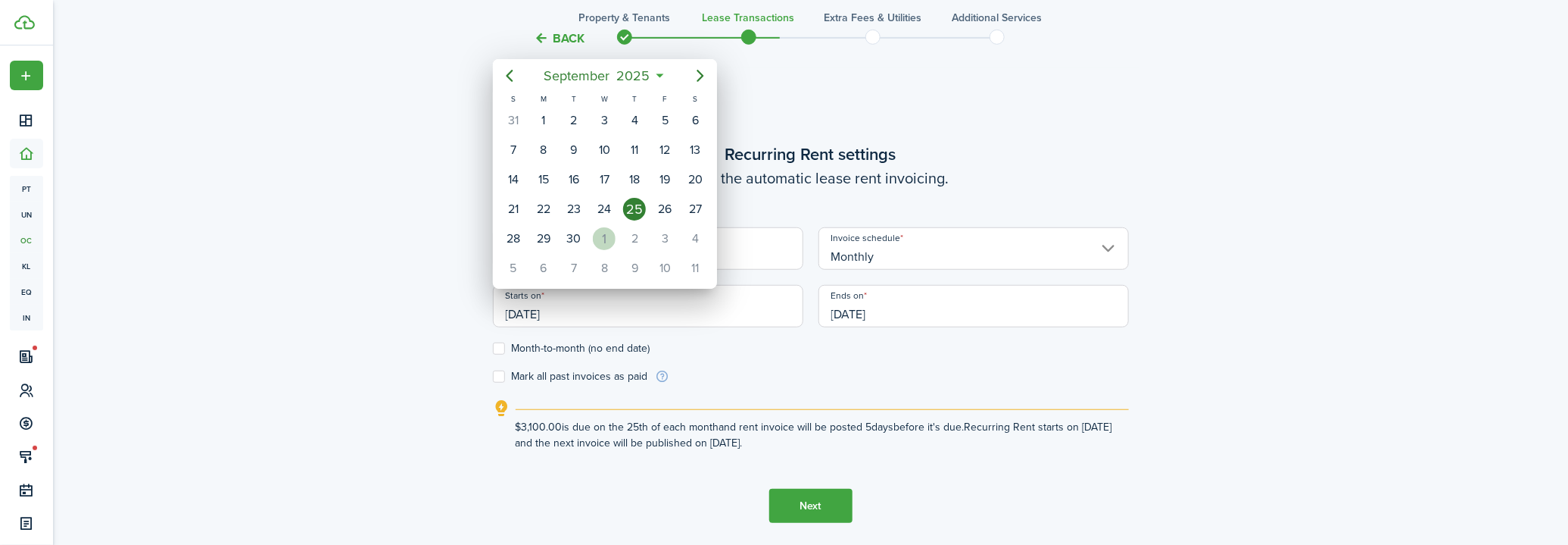
click at [603, 230] on div "1" at bounding box center [604, 239] width 23 height 23
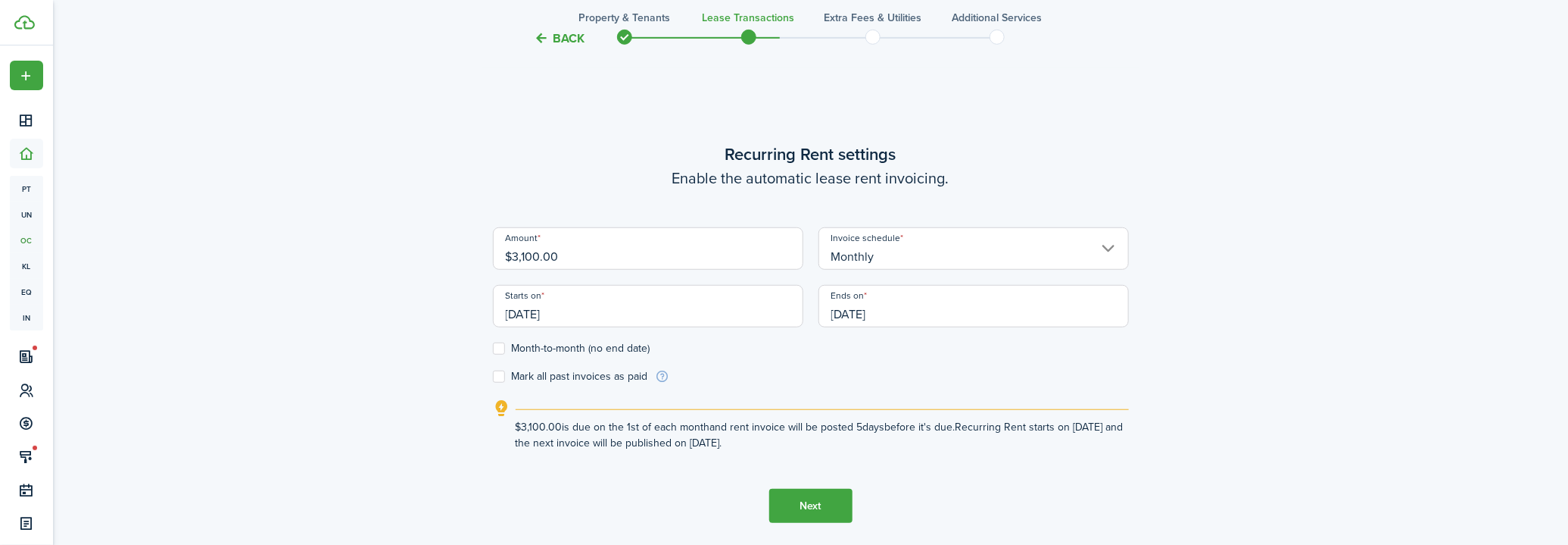
type input "[DATE]"
click at [366, 262] on div "Back Property & Tenants Lease Transactions Extra fees & Utilities Additional Se…" at bounding box center [810, 106] width 1515 height 1010
click at [556, 350] on label "Month-to-month (no end date)" at bounding box center [571, 348] width 157 height 13
click at [492, 349] on input "Month-to-month (no end date)" at bounding box center [492, 349] width 1 height 1
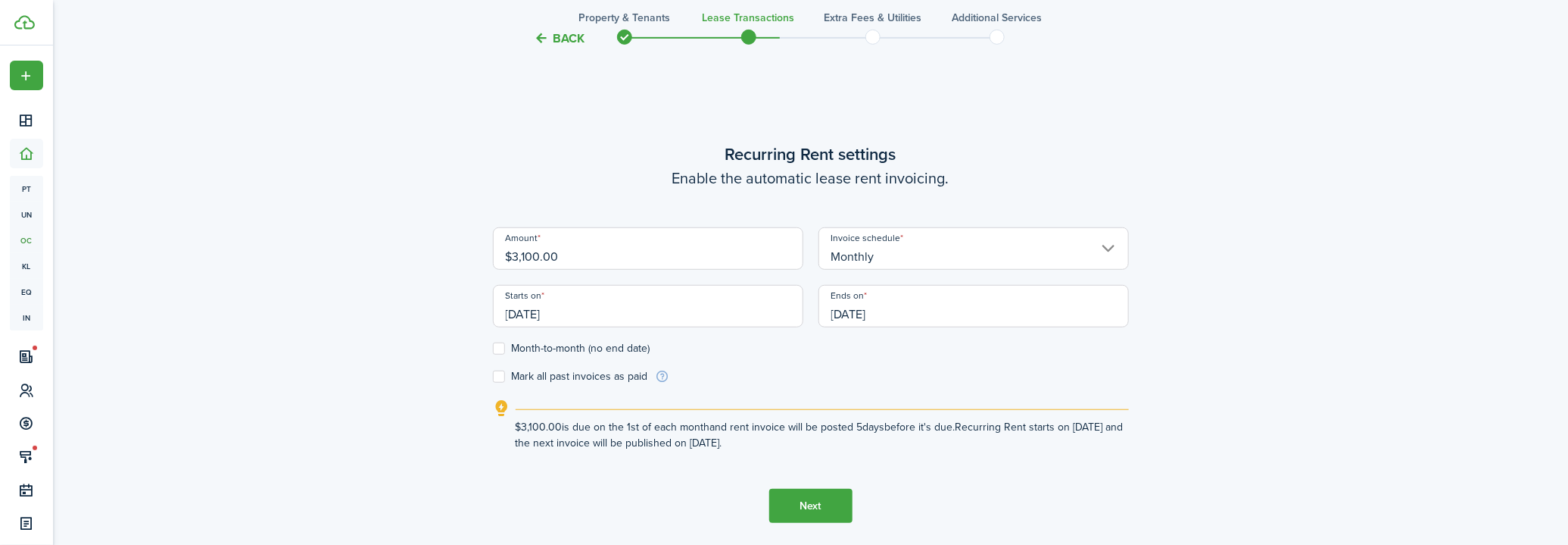
checkbox input "true"
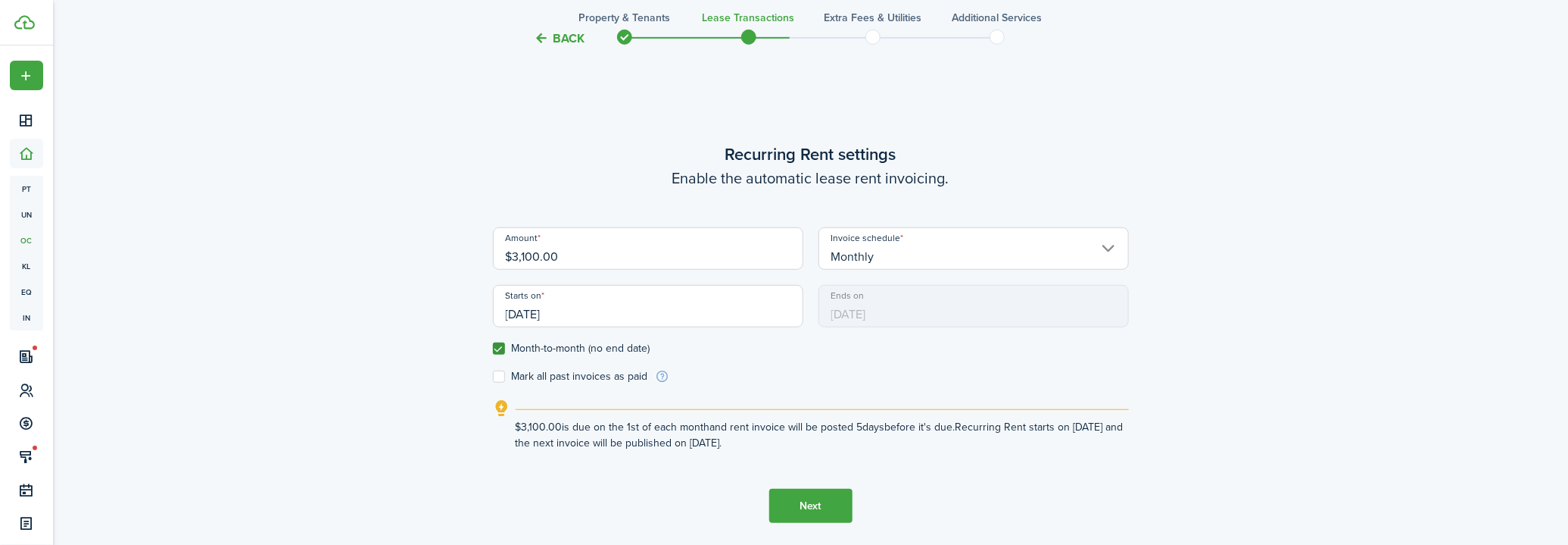
click at [800, 503] on button "Next" at bounding box center [811, 505] width 83 height 34
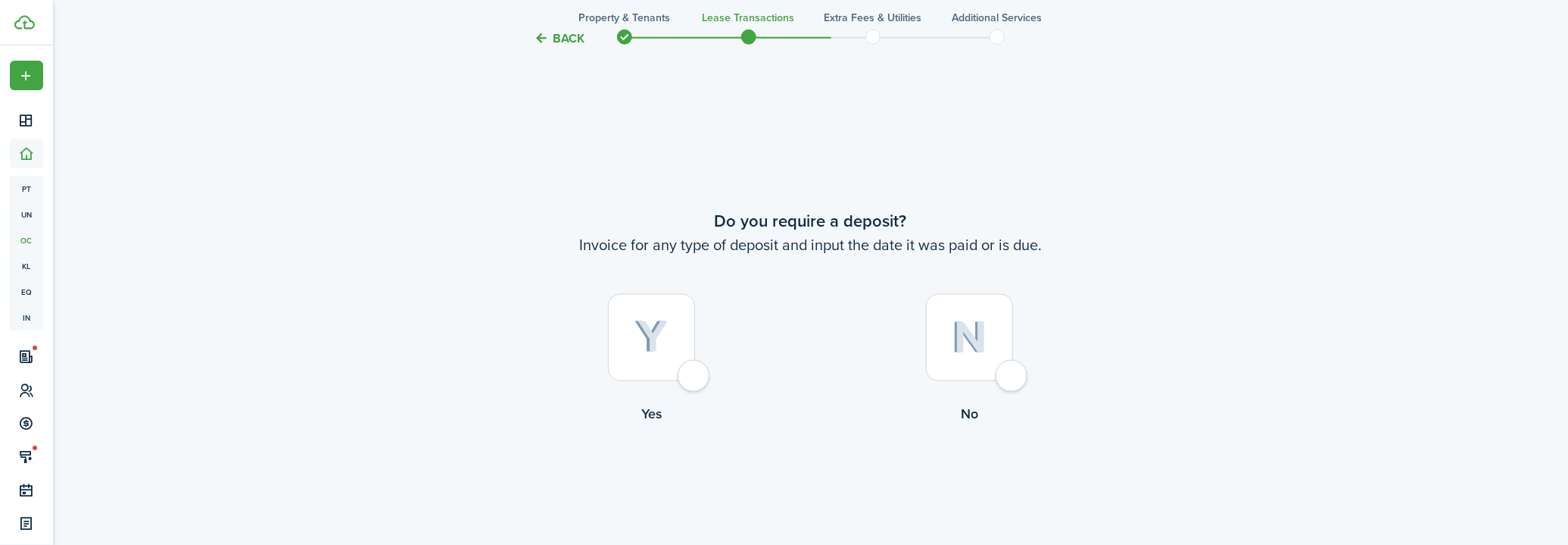
scroll to position [989, 0]
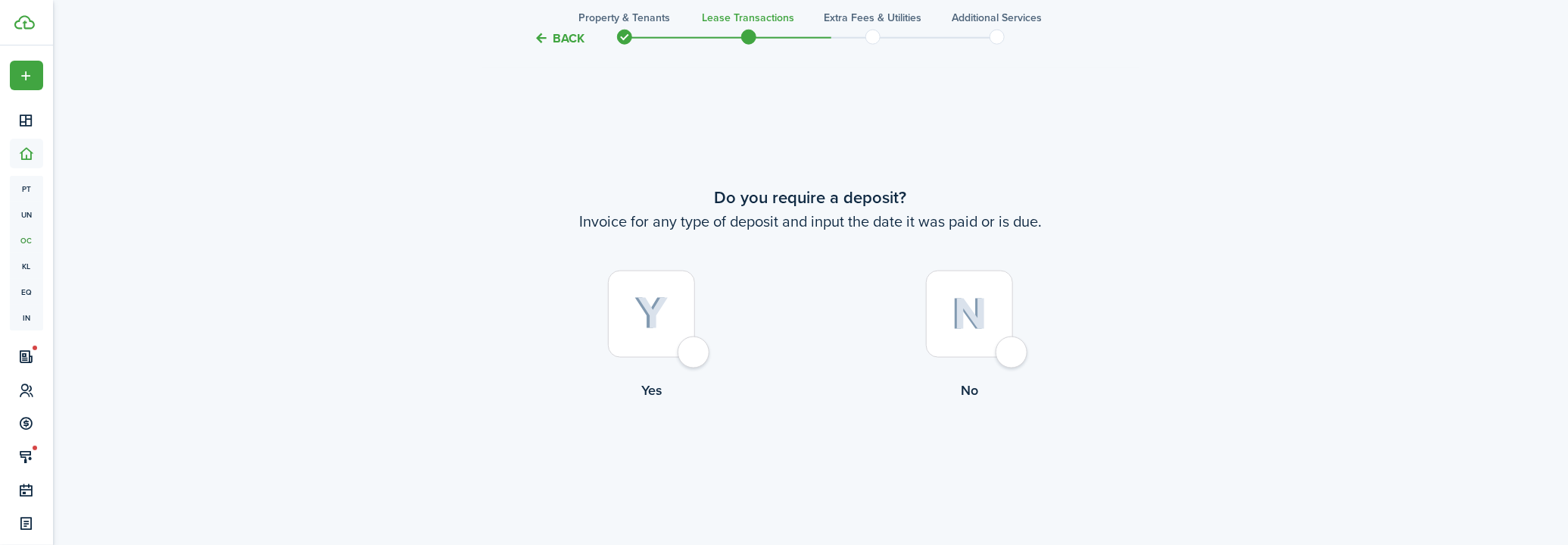
click at [988, 321] on div at bounding box center [969, 314] width 87 height 87
radio input "true"
click at [833, 455] on button "Continue" at bounding box center [811, 462] width 83 height 34
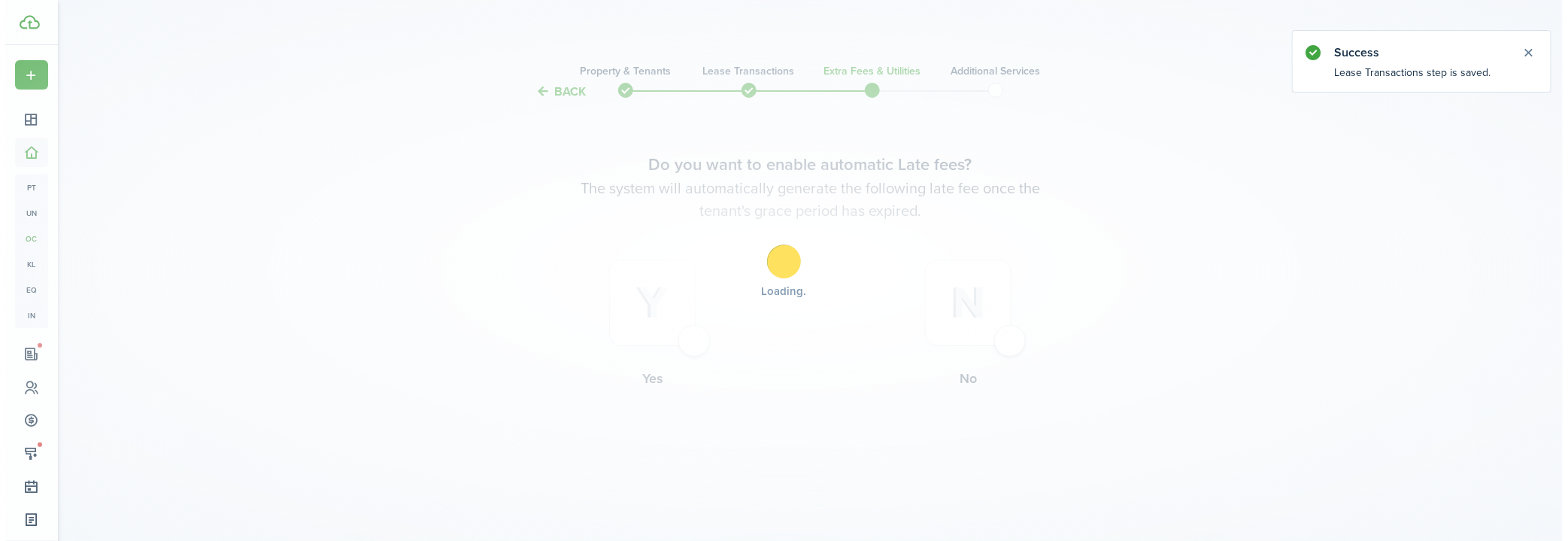
scroll to position [0, 0]
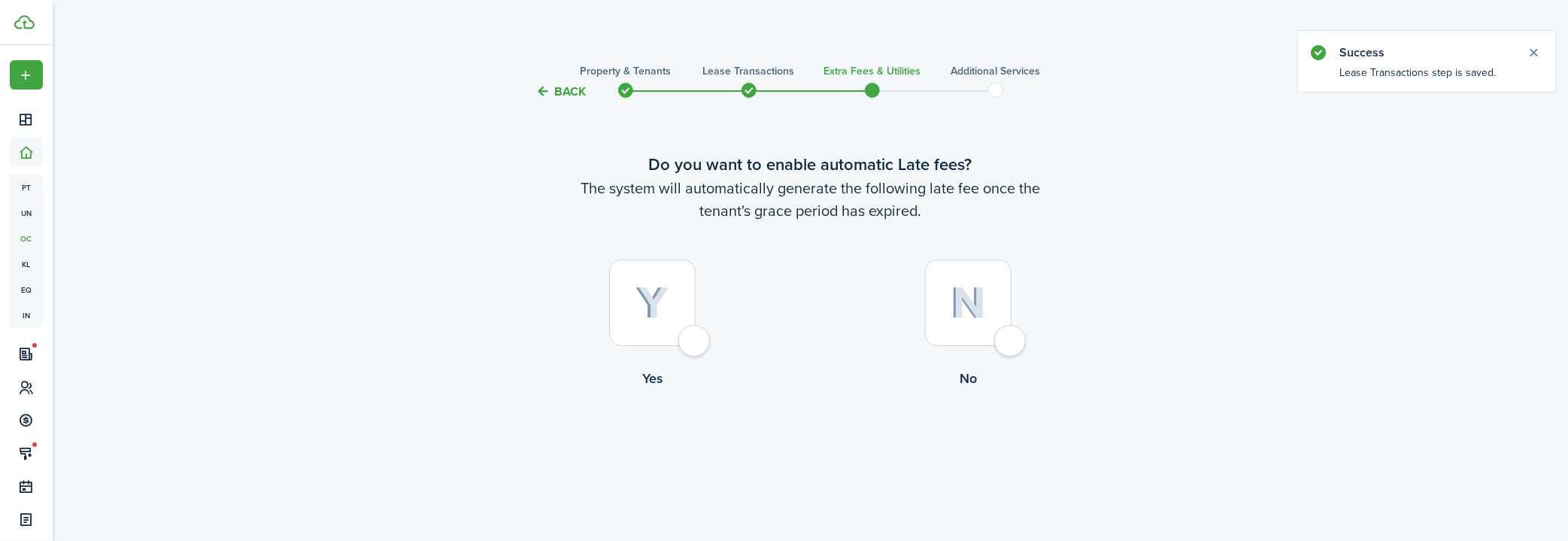
click at [672, 296] on div at bounding box center [652, 303] width 86 height 86
radio input "true"
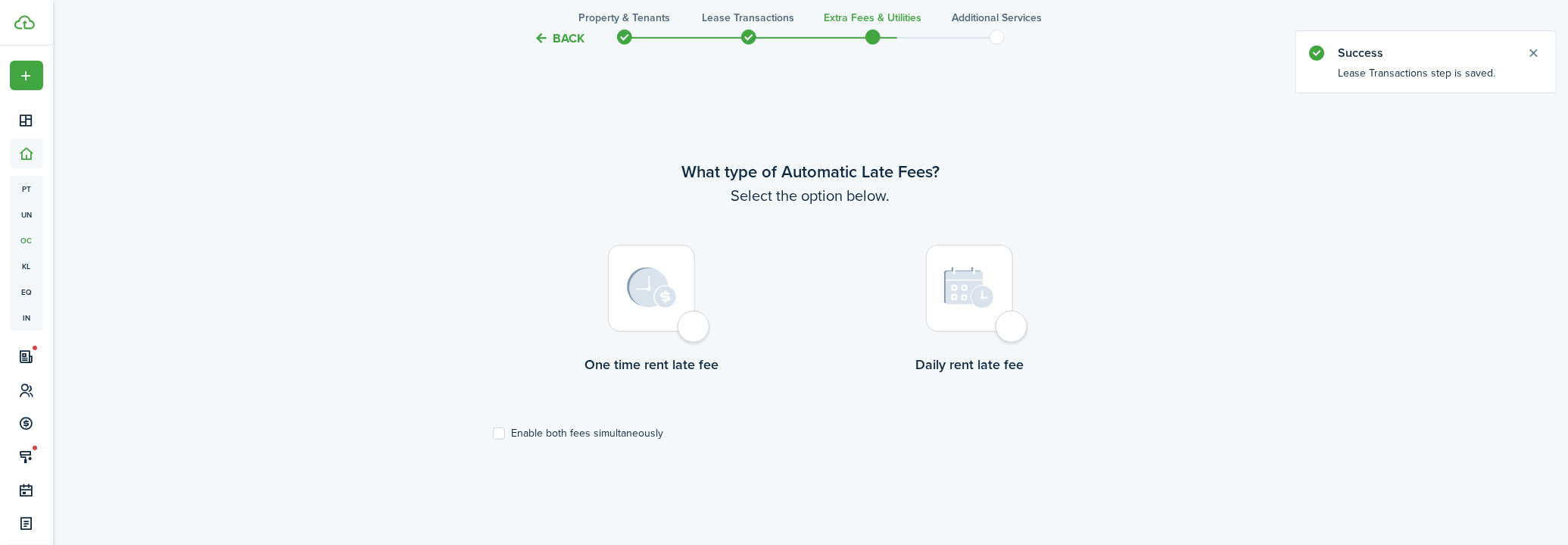
scroll to position [444, 0]
click at [676, 299] on div at bounding box center [652, 285] width 87 height 87
radio input "true"
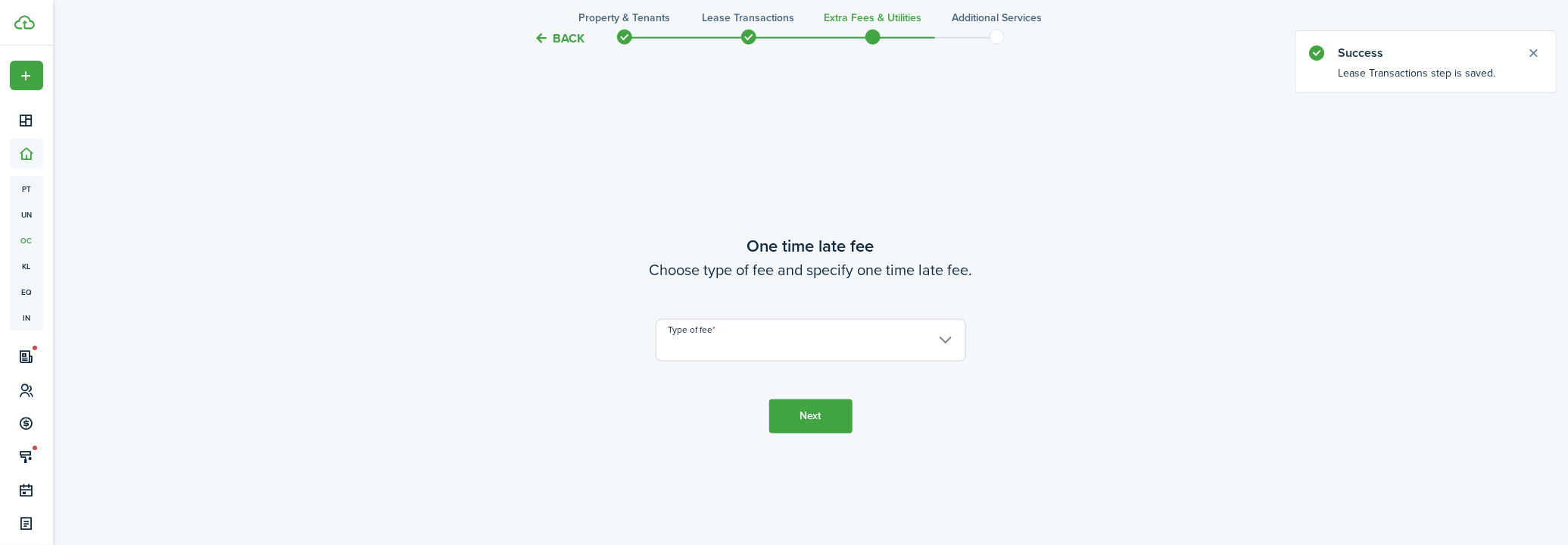
scroll to position [989, 0]
click at [721, 334] on input "Type of fee" at bounding box center [811, 339] width 311 height 43
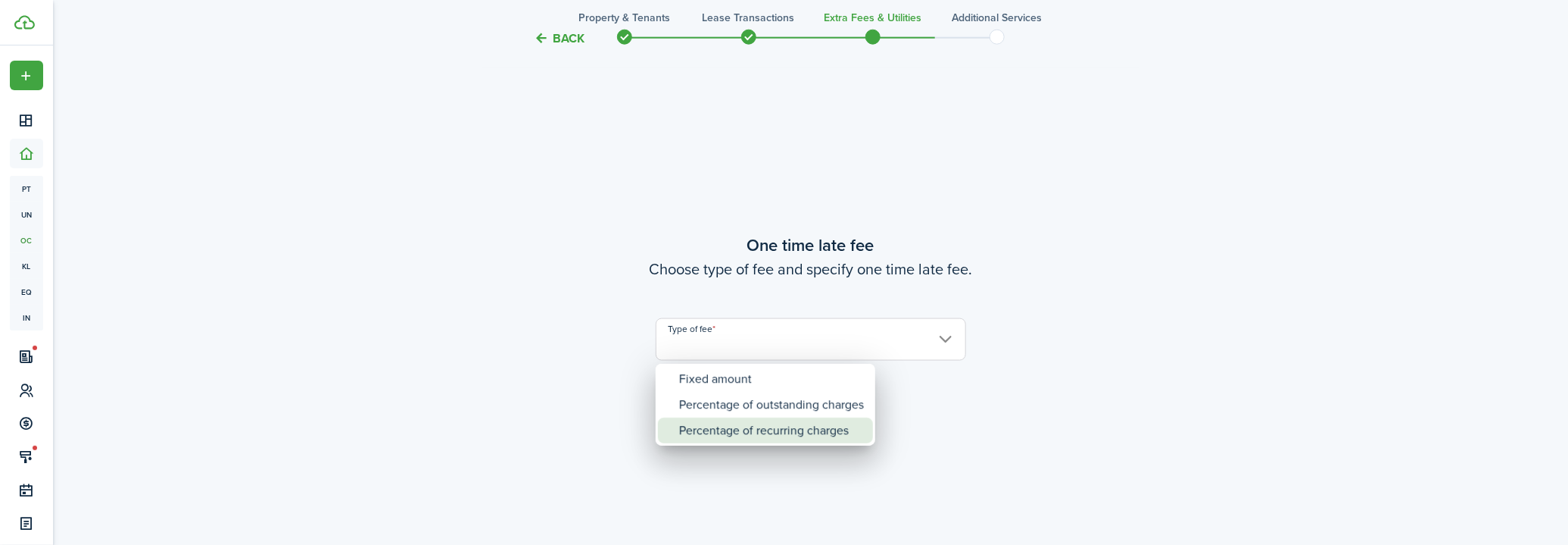
click at [723, 428] on div "Percentage of recurring charges" at bounding box center [770, 430] width 184 height 26
type input "Percentage of recurring charges"
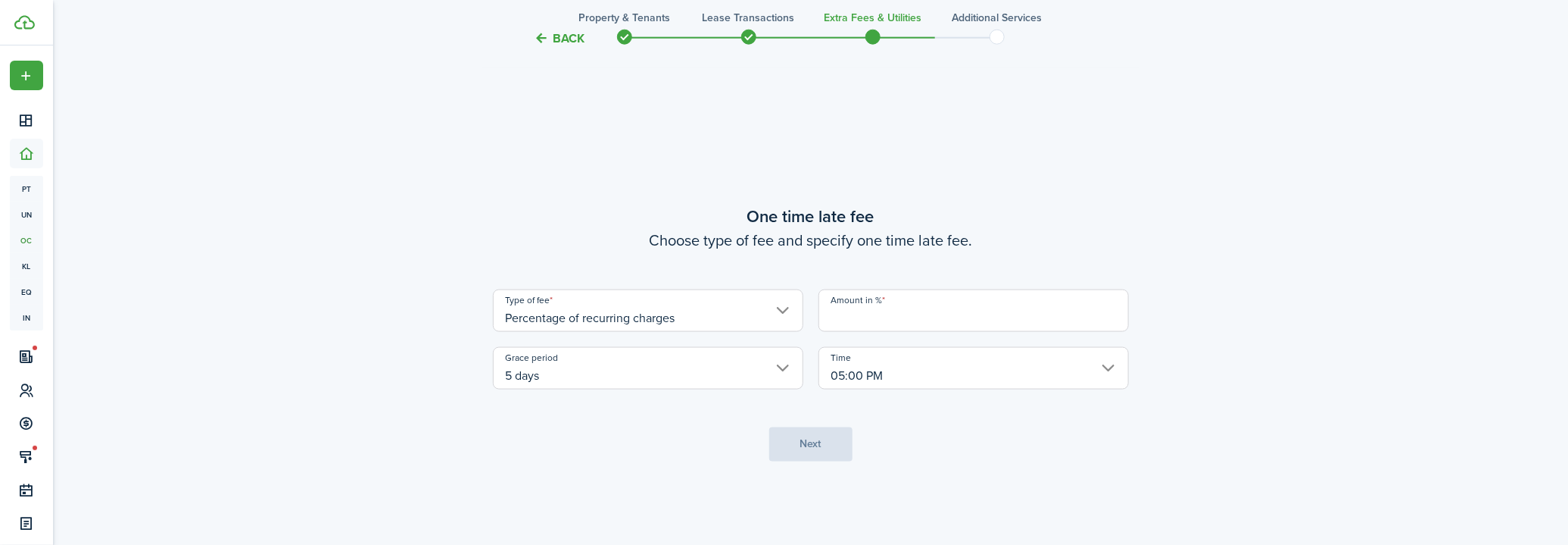
click at [881, 320] on input "Amount in %" at bounding box center [974, 311] width 311 height 43
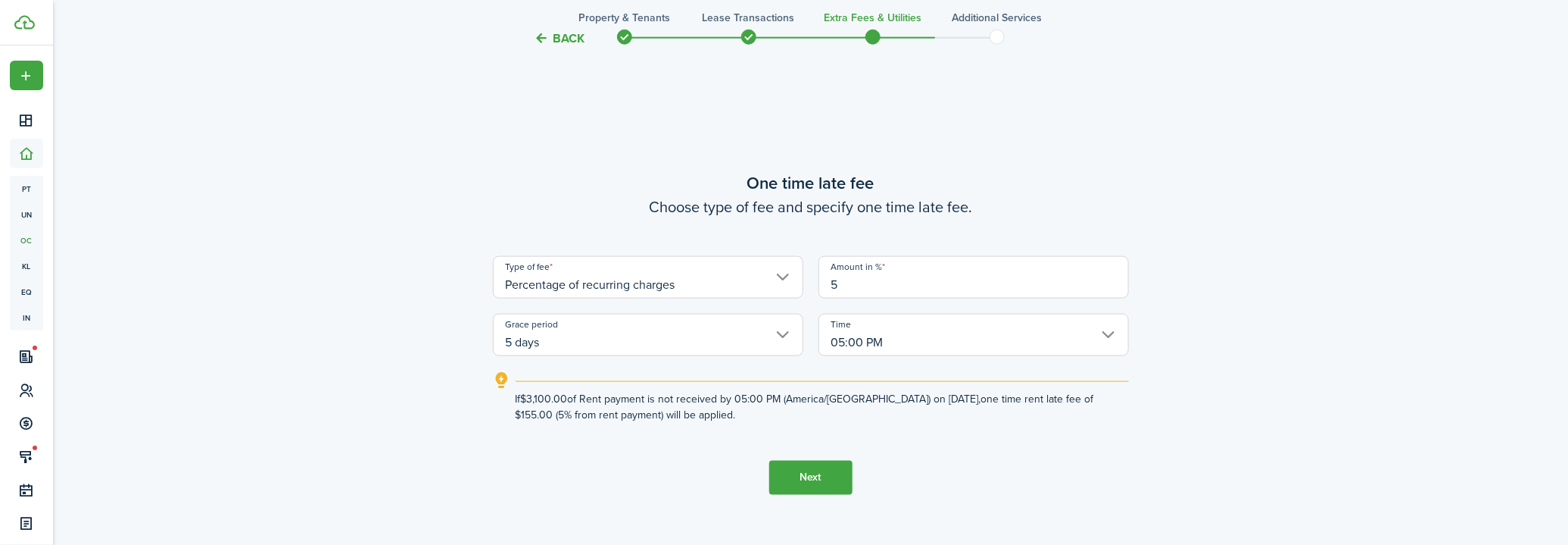
type input "5"
click at [770, 332] on input "5 days" at bounding box center [648, 335] width 311 height 43
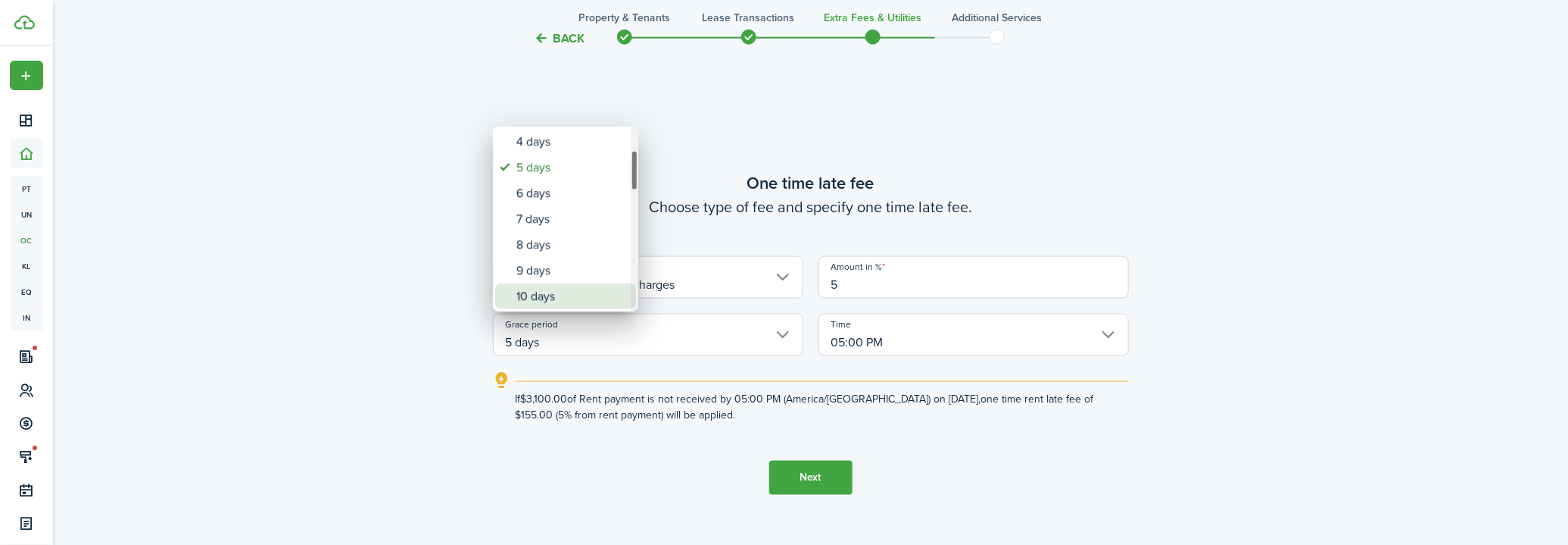
click at [563, 293] on div "10 days" at bounding box center [572, 296] width 110 height 26
type input "10 days"
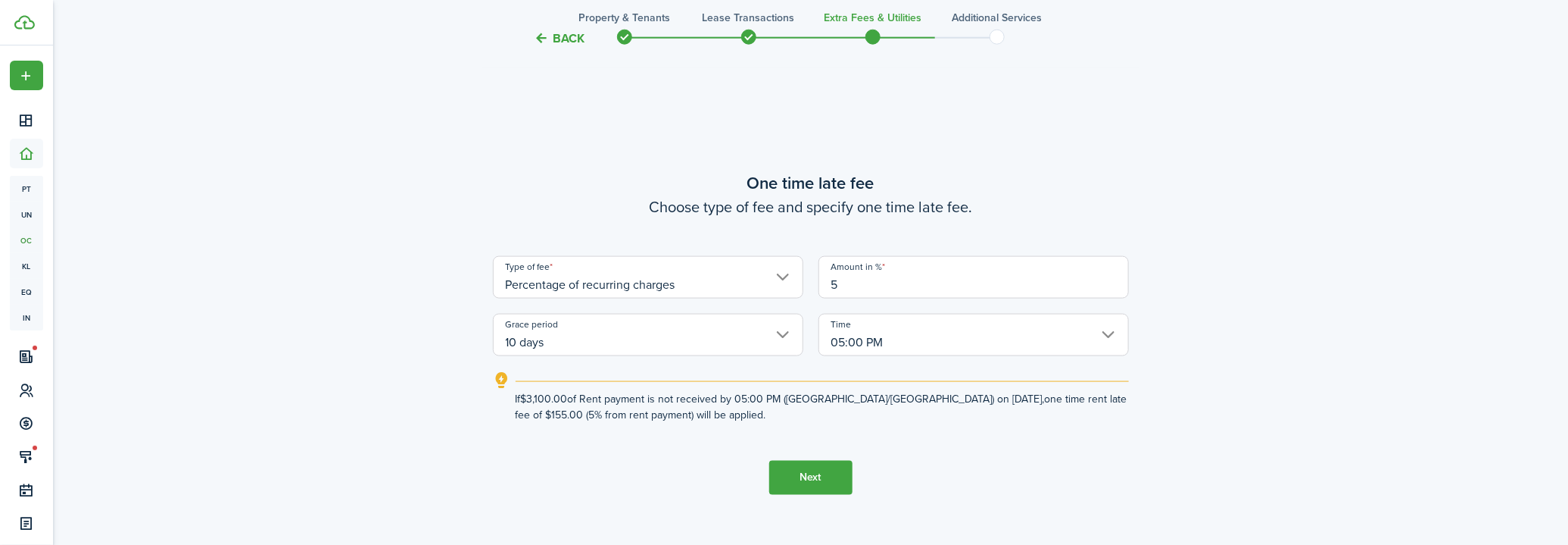
click at [822, 483] on button "Next" at bounding box center [811, 477] width 83 height 34
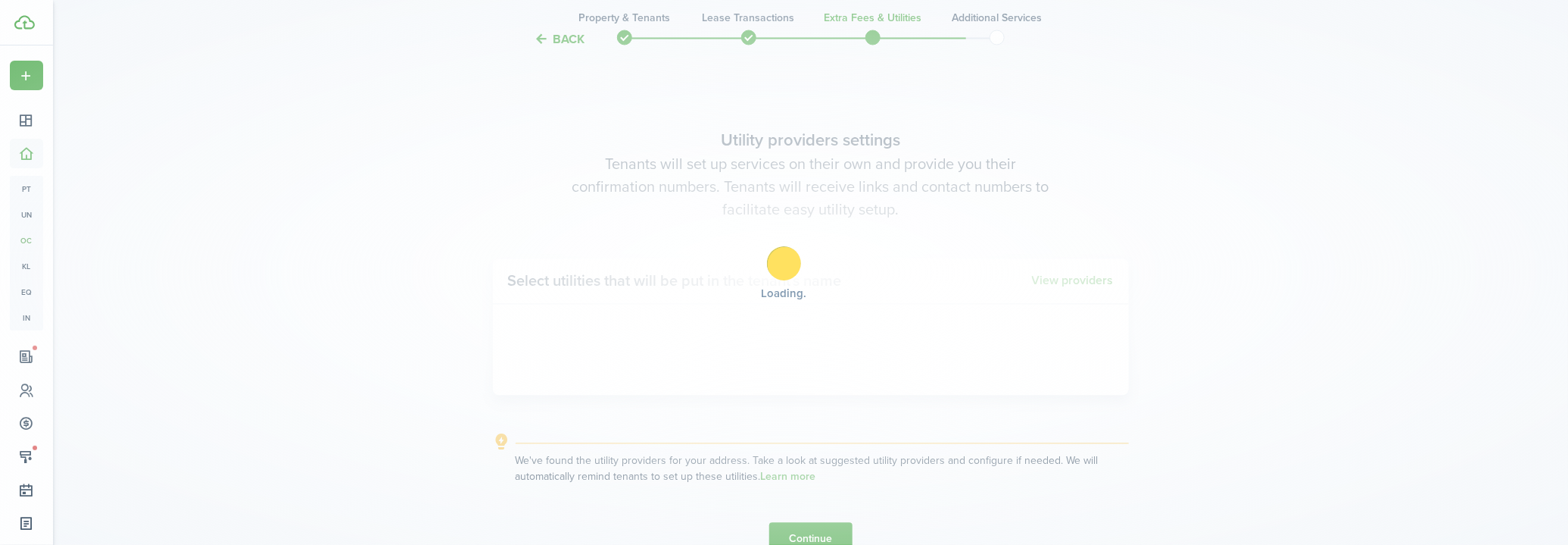
scroll to position [1534, 0]
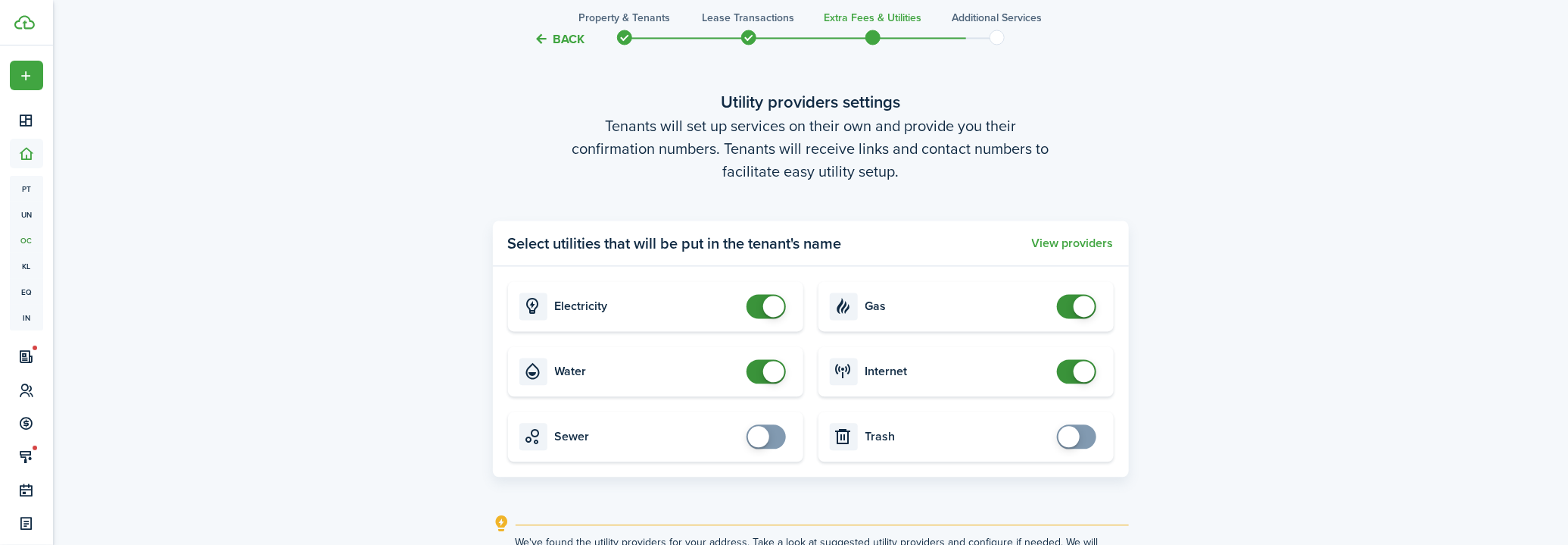
checkbox input "false"
click at [773, 377] on span at bounding box center [773, 371] width 21 height 21
checkbox input "false"
click at [765, 311] on span at bounding box center [773, 306] width 21 height 21
checkbox input "false"
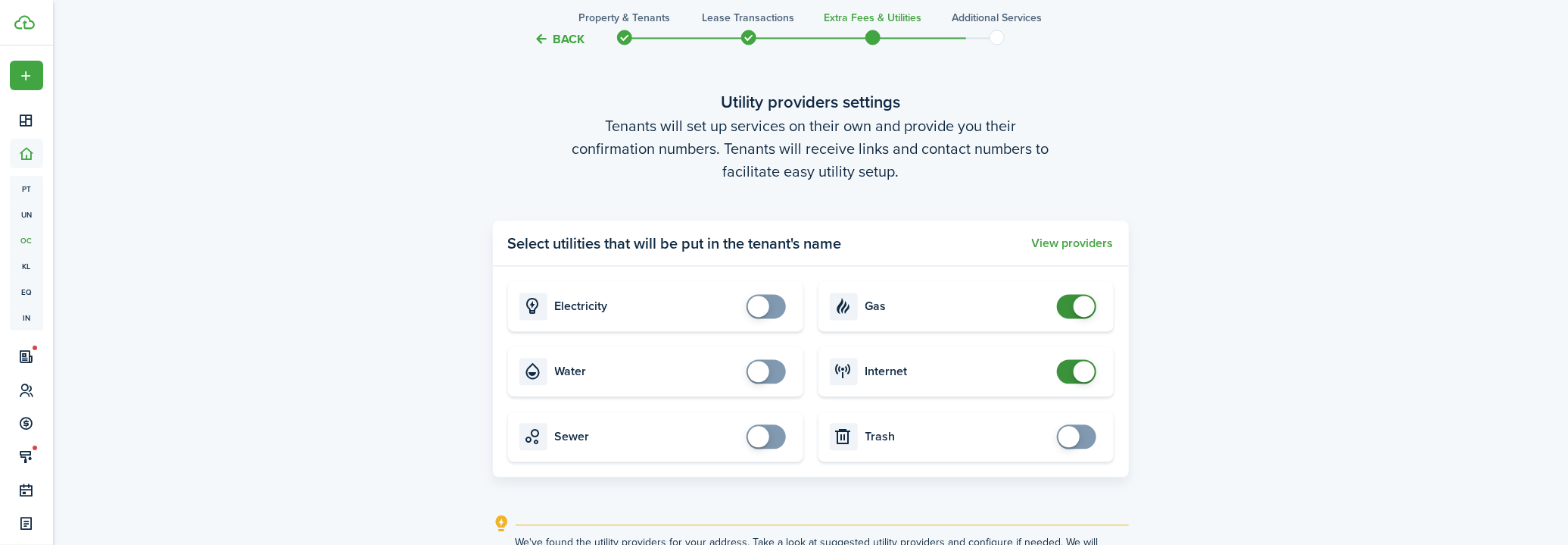
click at [1077, 306] on span at bounding box center [1084, 306] width 21 height 21
checkbox input "false"
click at [1076, 372] on span at bounding box center [1084, 371] width 21 height 21
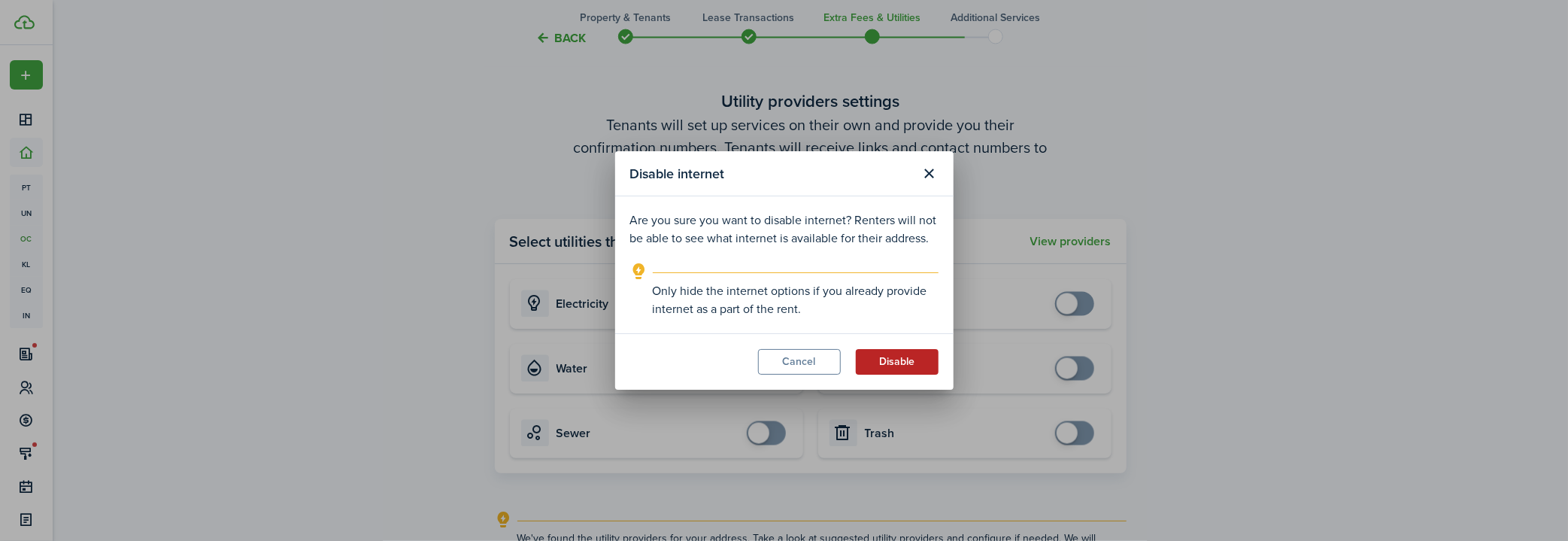
click at [883, 360] on button "Disable" at bounding box center [897, 362] width 82 height 26
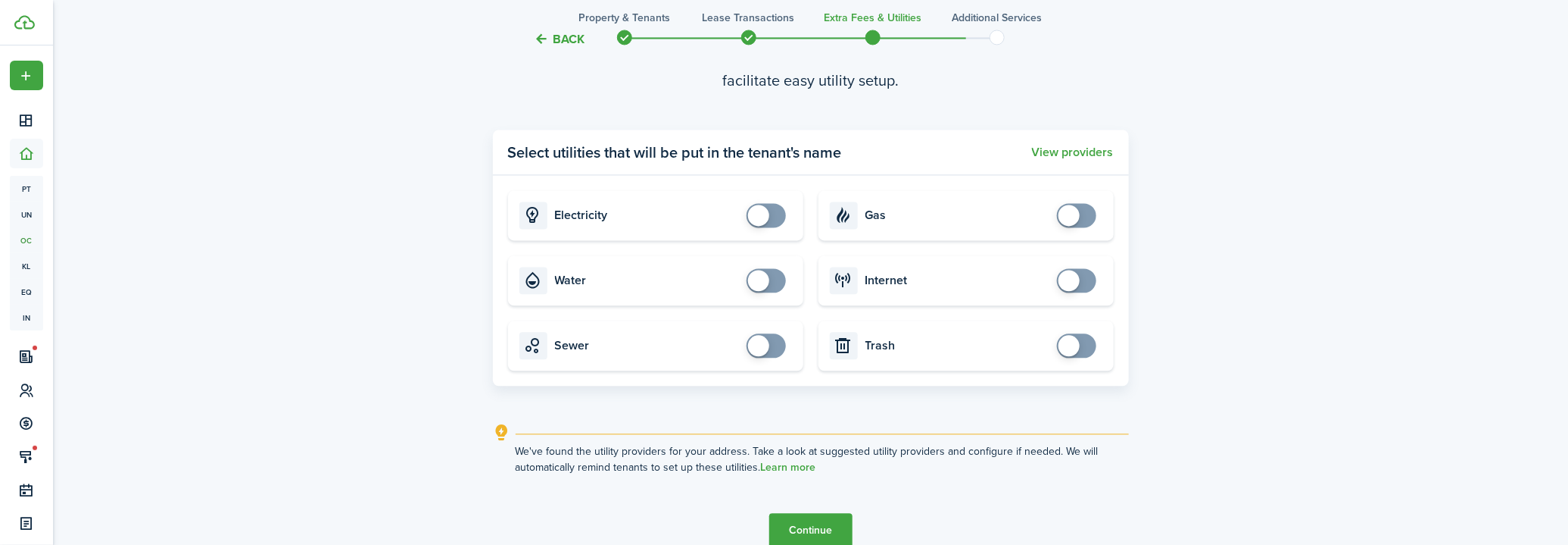
scroll to position [1699, 0]
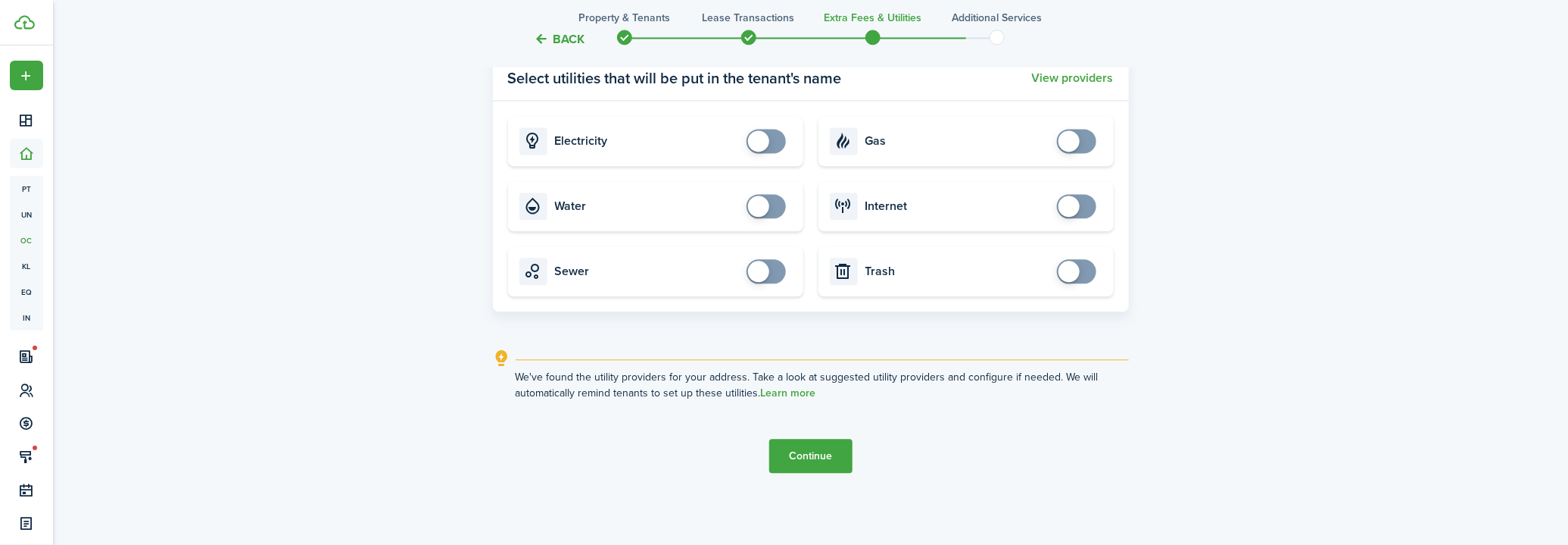
click at [797, 447] on button "Continue" at bounding box center [811, 455] width 83 height 34
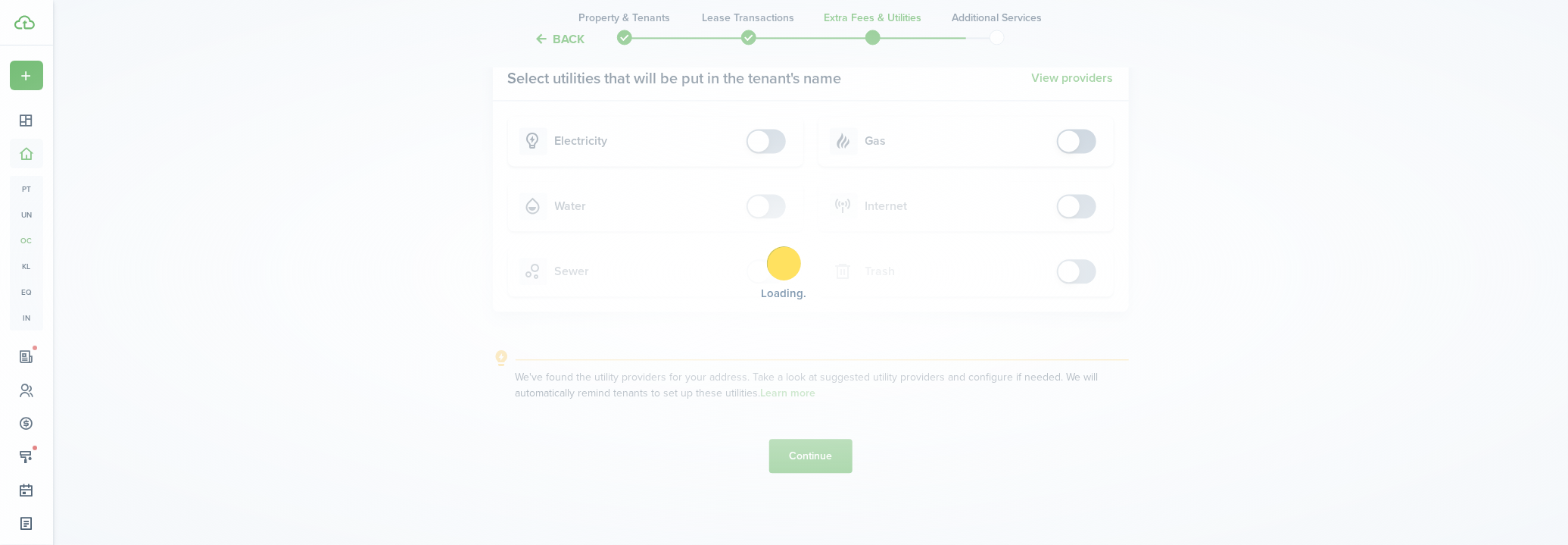
scroll to position [0, 0]
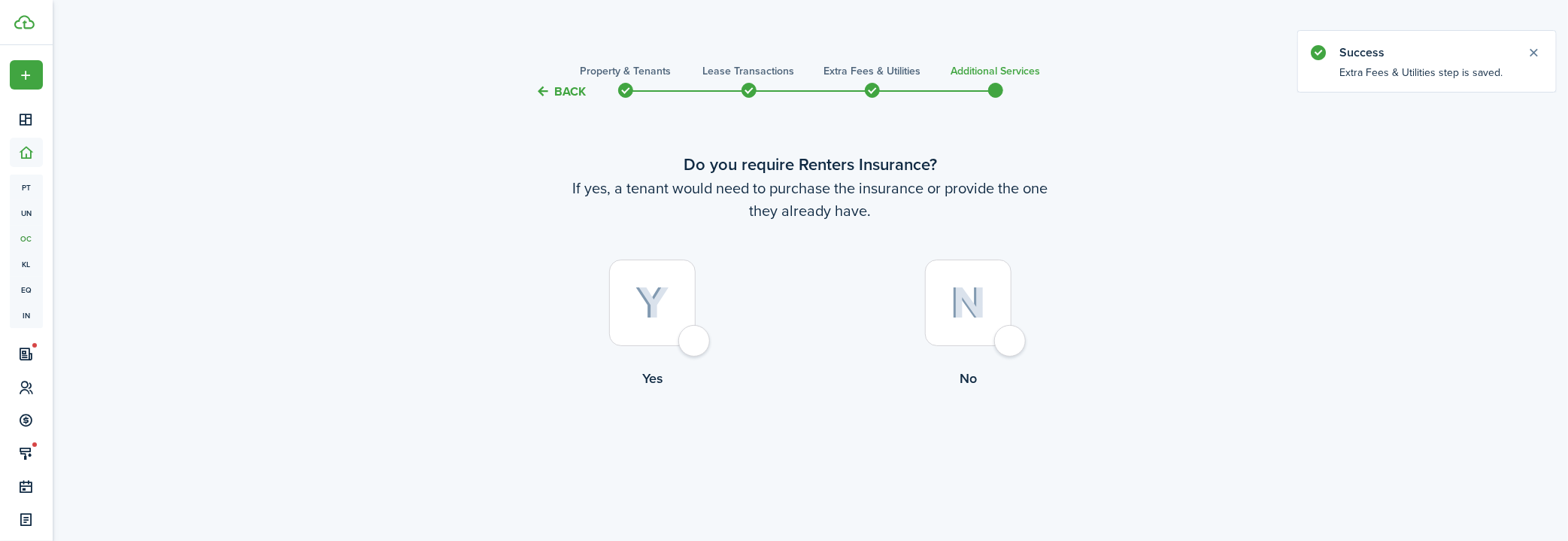
click at [957, 328] on div at bounding box center [969, 303] width 86 height 86
radio input "true"
click at [831, 439] on button "Complete move in" at bounding box center [809, 450] width 110 height 34
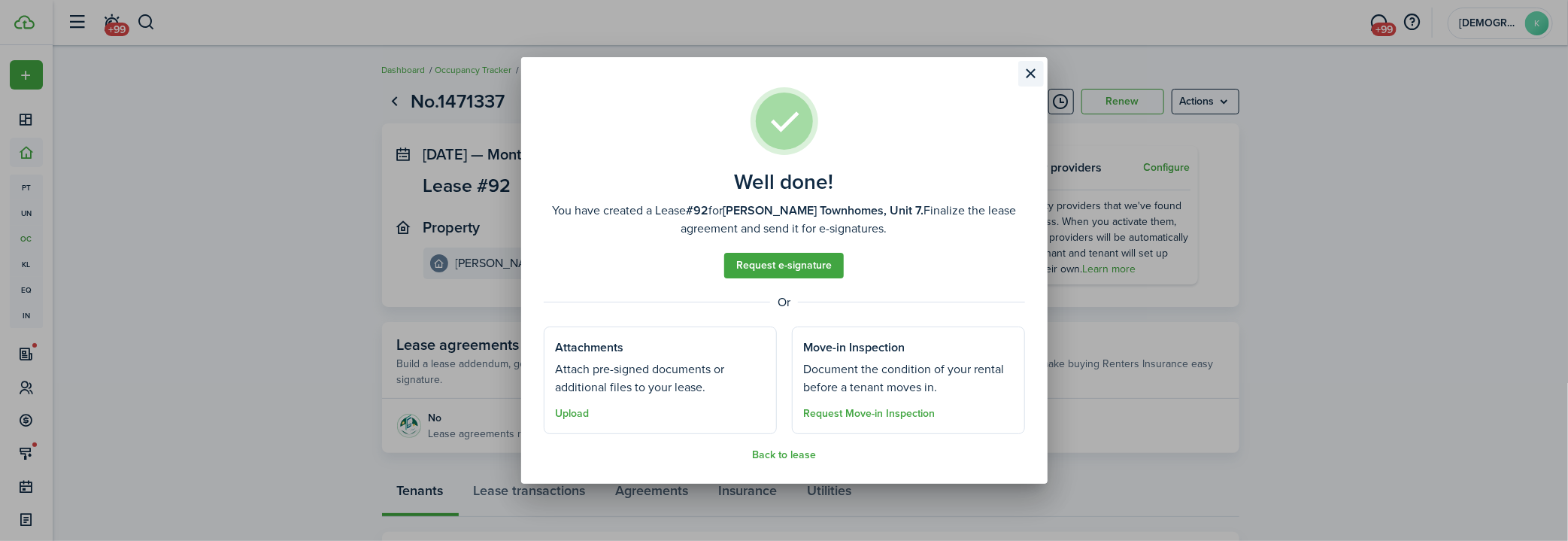
click at [1022, 75] on button "Close modal" at bounding box center [1031, 74] width 26 height 26
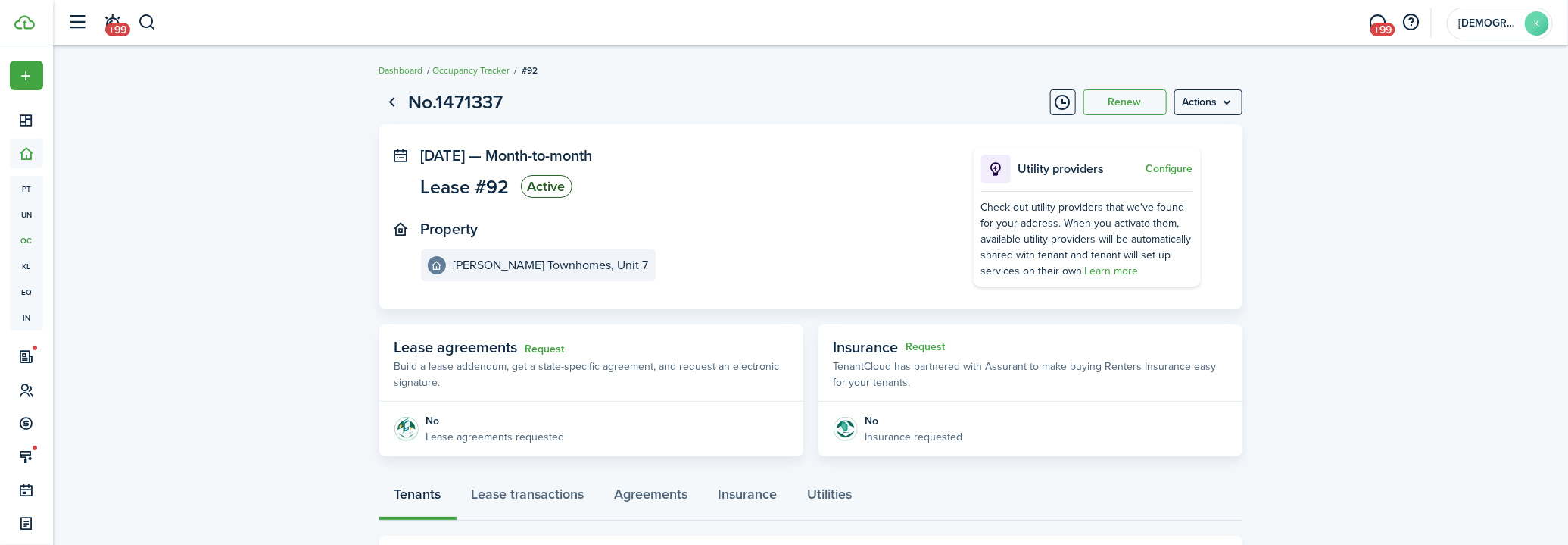
click at [133, 26] on header-control-items "+99" at bounding box center [109, 23] width 97 height 39
click at [141, 19] on button "button" at bounding box center [148, 22] width 19 height 26
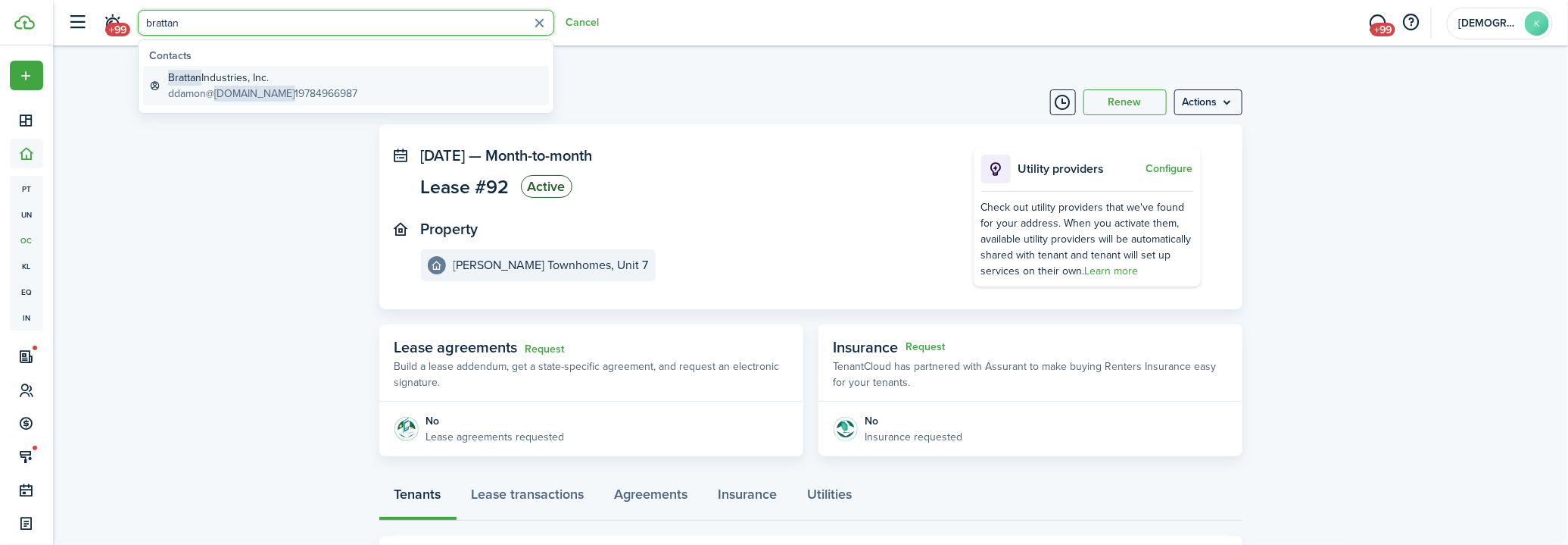
type input "brattan"
click at [251, 79] on global-search-item-title "Brattan Industries, Inc." at bounding box center [263, 77] width 189 height 15
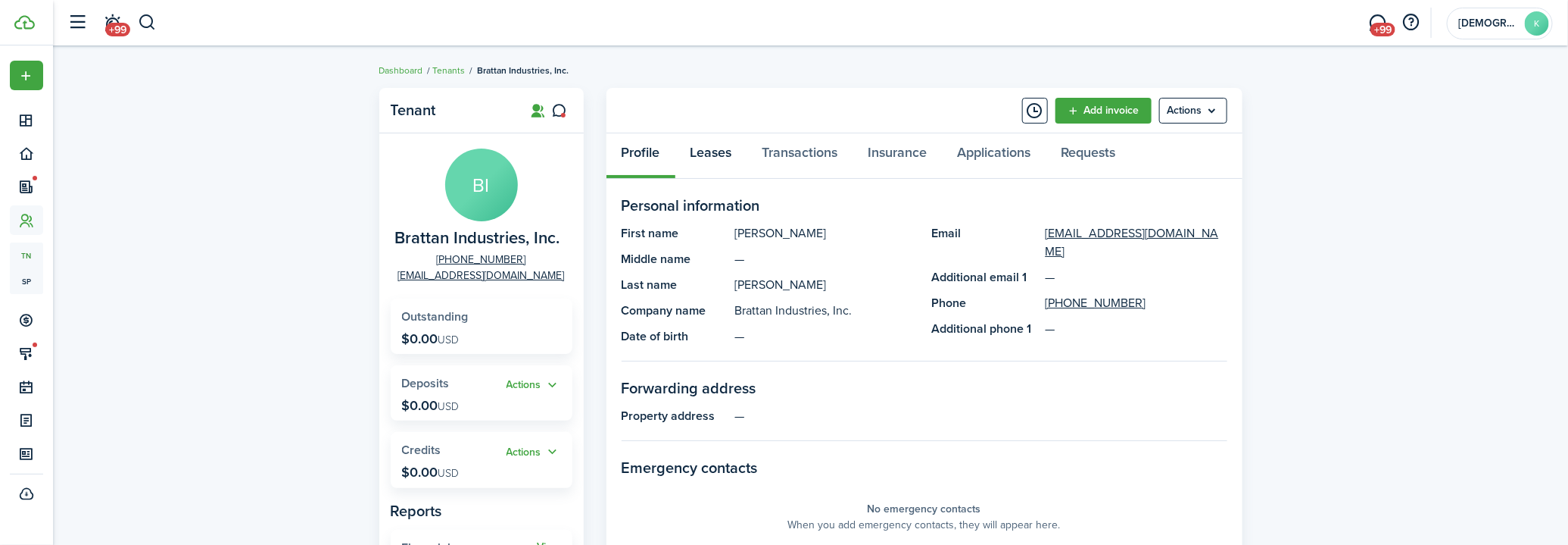
click at [739, 169] on link "Leases" at bounding box center [711, 156] width 71 height 45
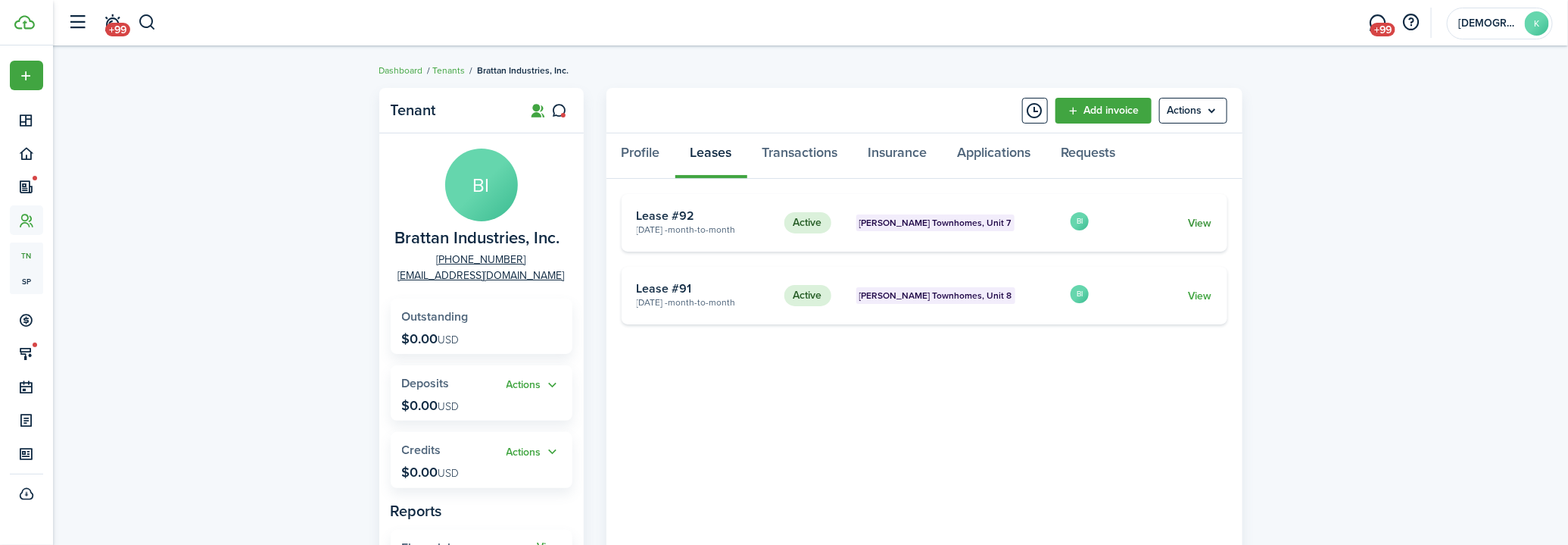
click at [1197, 223] on link "View" at bounding box center [1199, 223] width 23 height 15
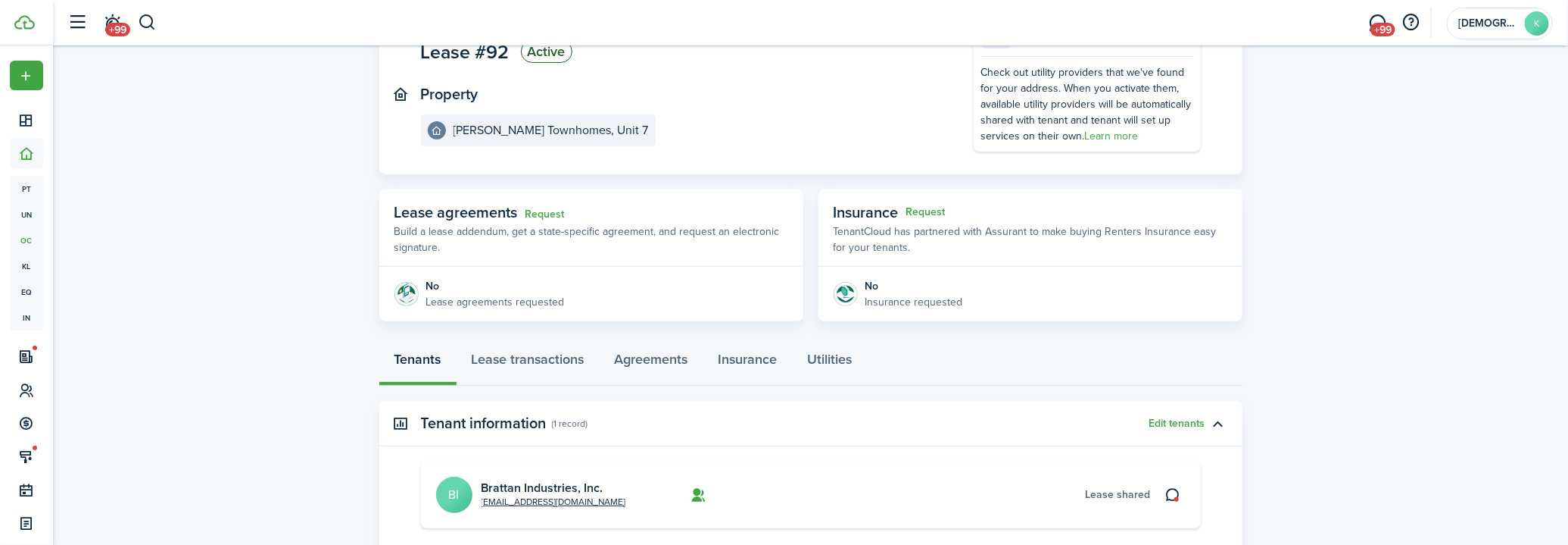
scroll to position [293, 0]
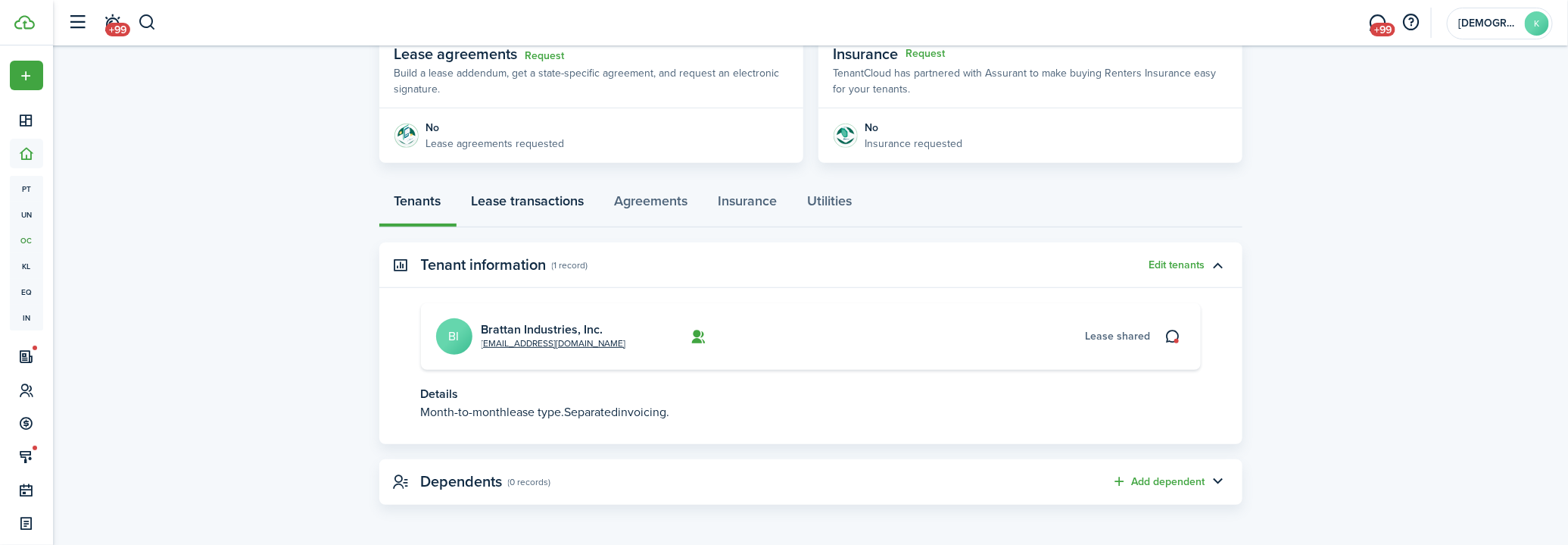
click at [549, 199] on link "Lease transactions" at bounding box center [528, 204] width 143 height 45
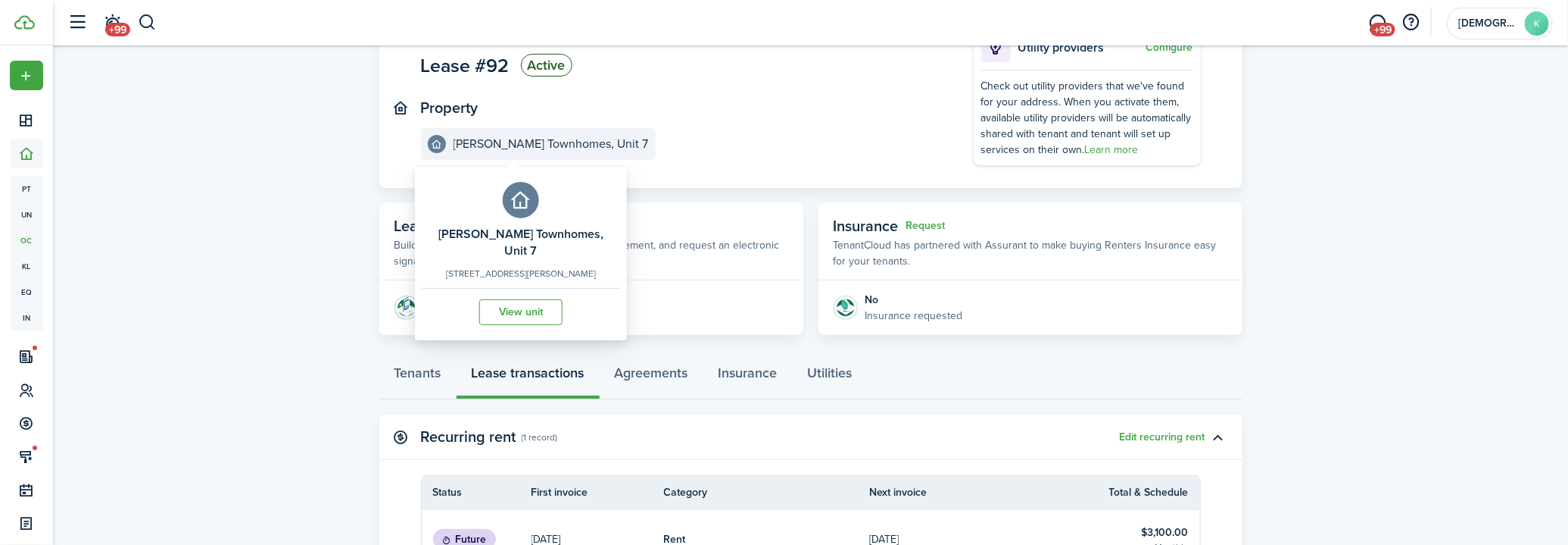
scroll to position [344, 0]
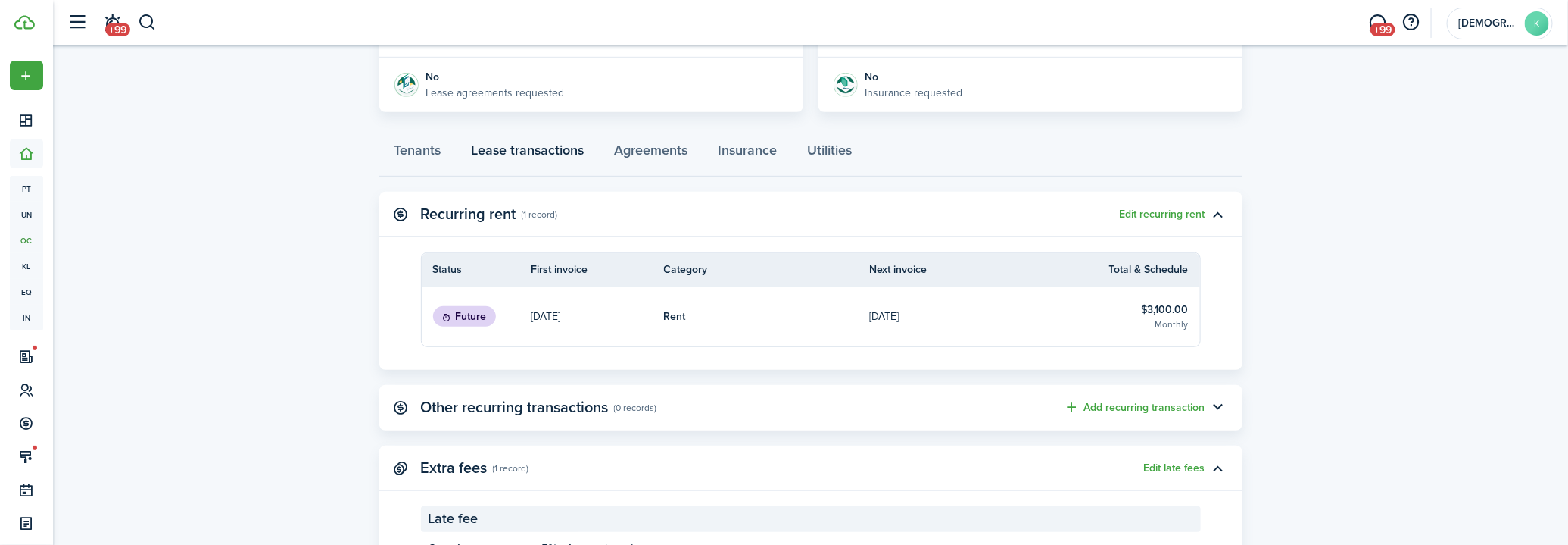
scroll to position [293, 0]
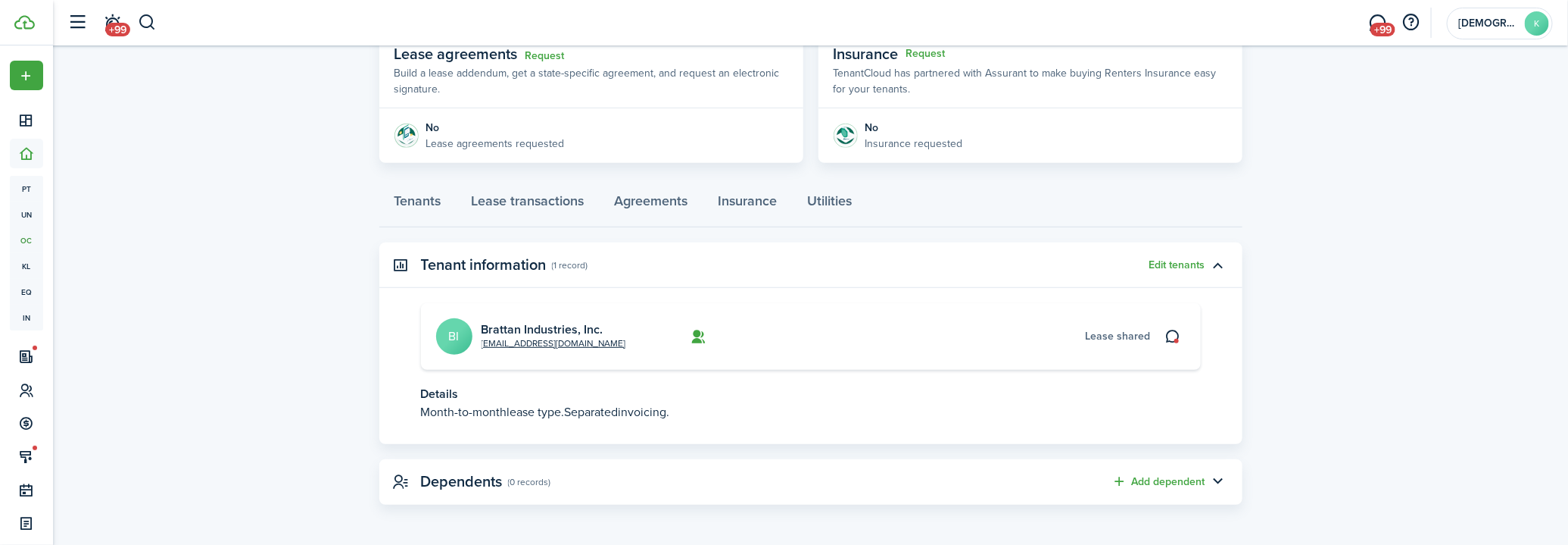
click at [277, 242] on lease-view "No.1471337 Renew Actions [DATE] — Month-to-month Lease #92 Active Property [PER…" at bounding box center [810, 150] width 1515 height 725
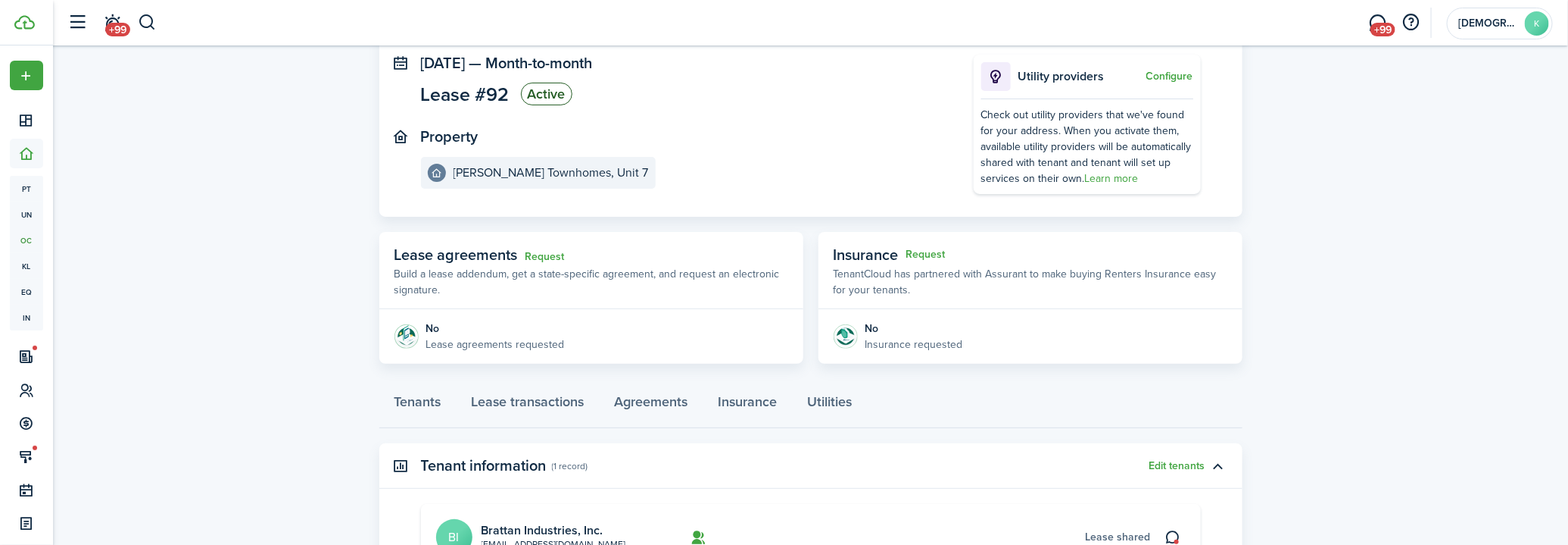
scroll to position [0, 0]
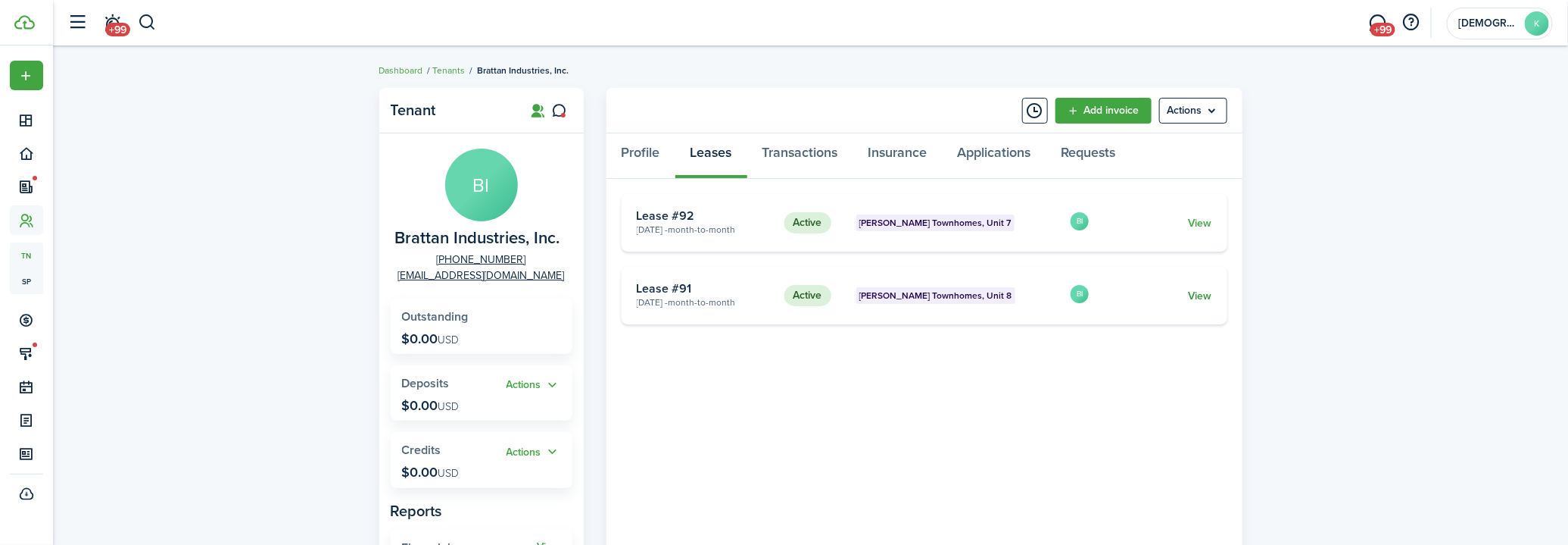
click at [1211, 290] on link "View" at bounding box center [1199, 296] width 23 height 15
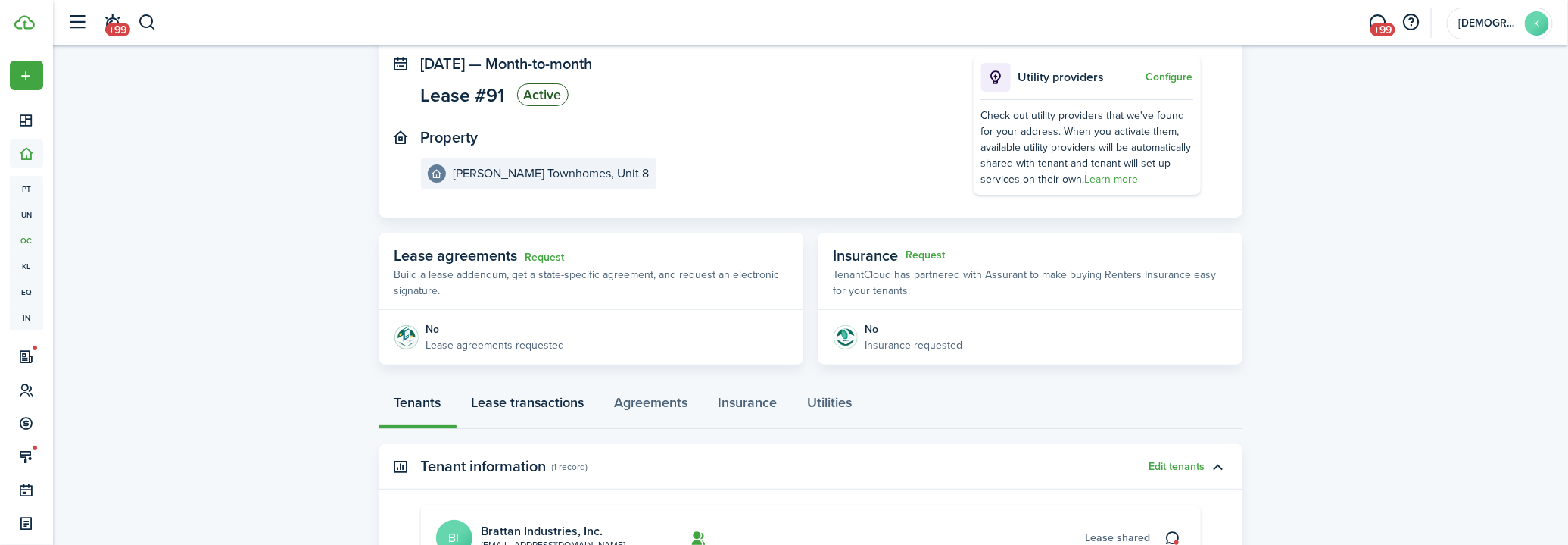
scroll to position [137, 0]
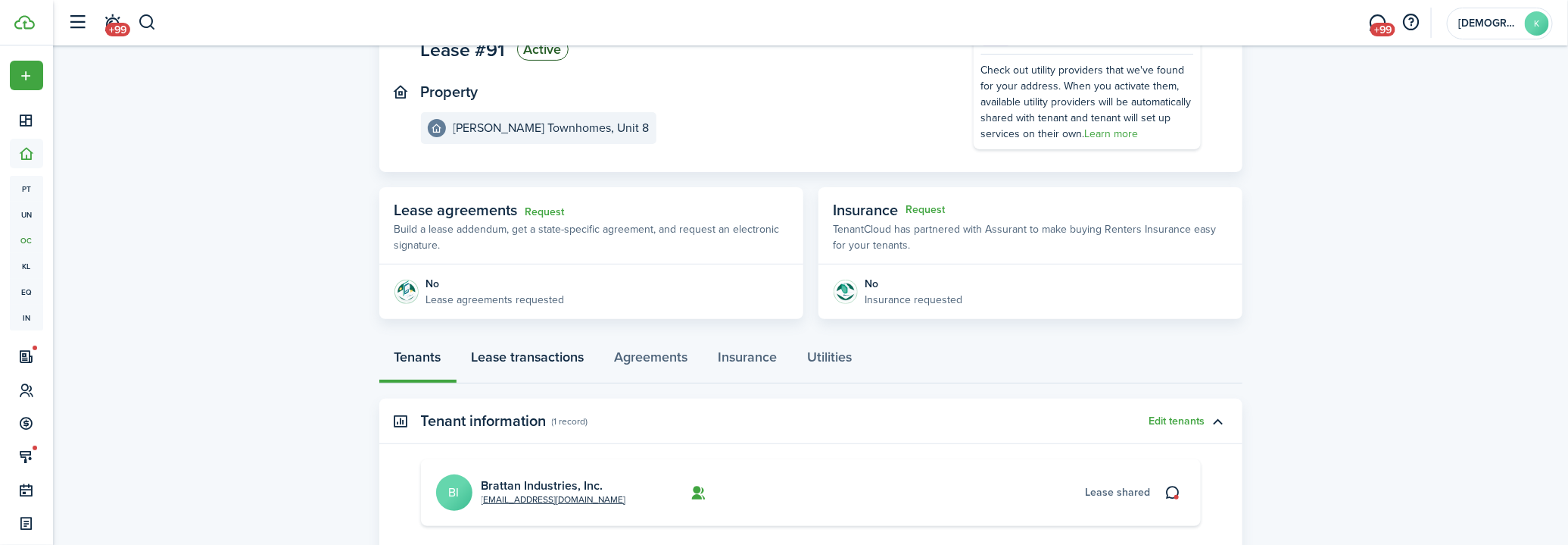
click at [531, 348] on link "Lease transactions" at bounding box center [528, 360] width 143 height 45
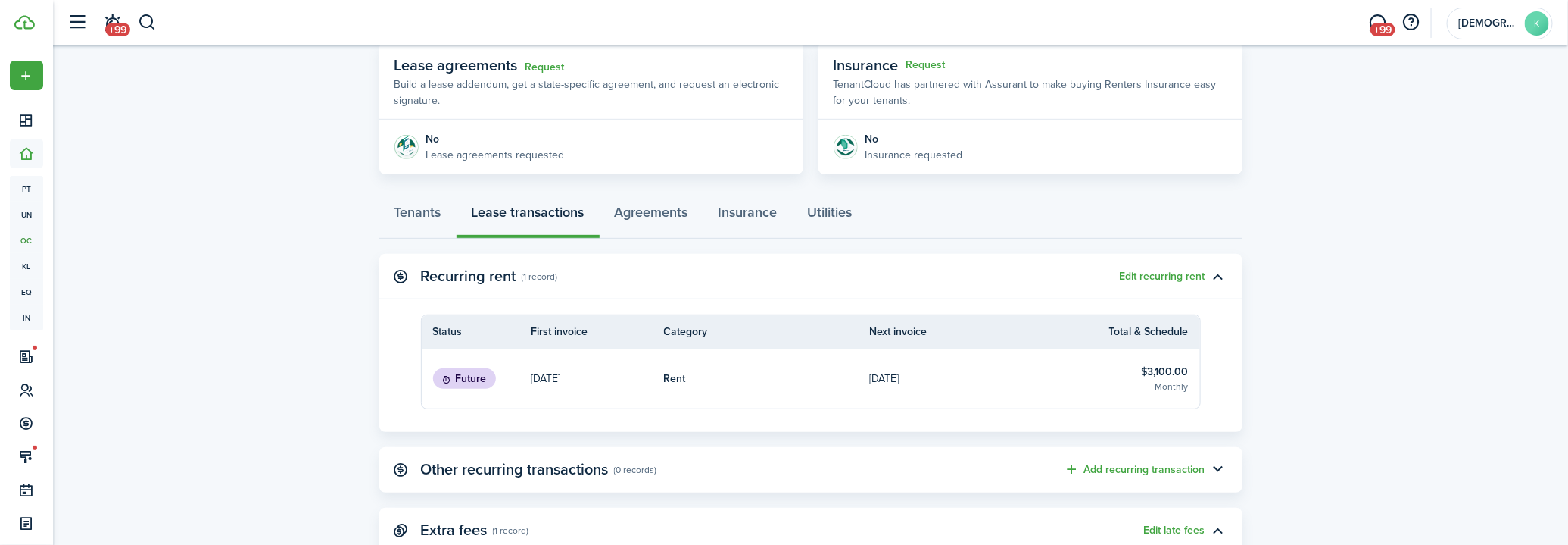
scroll to position [144, 0]
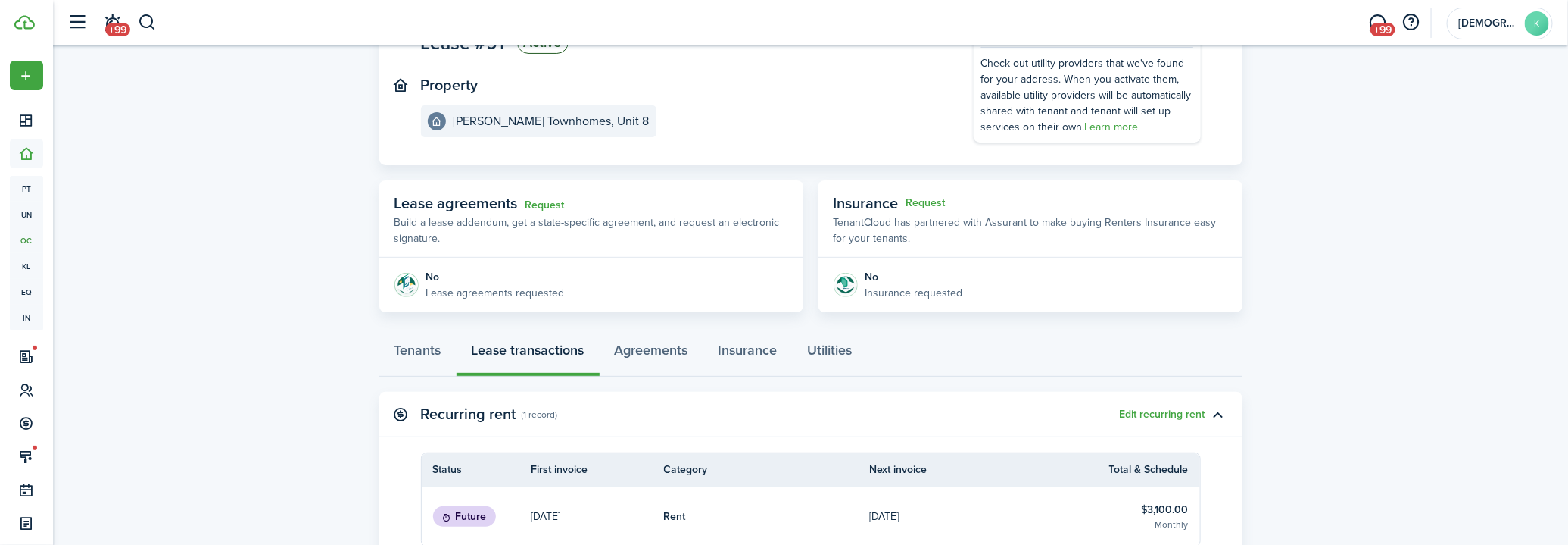
scroll to position [137, 0]
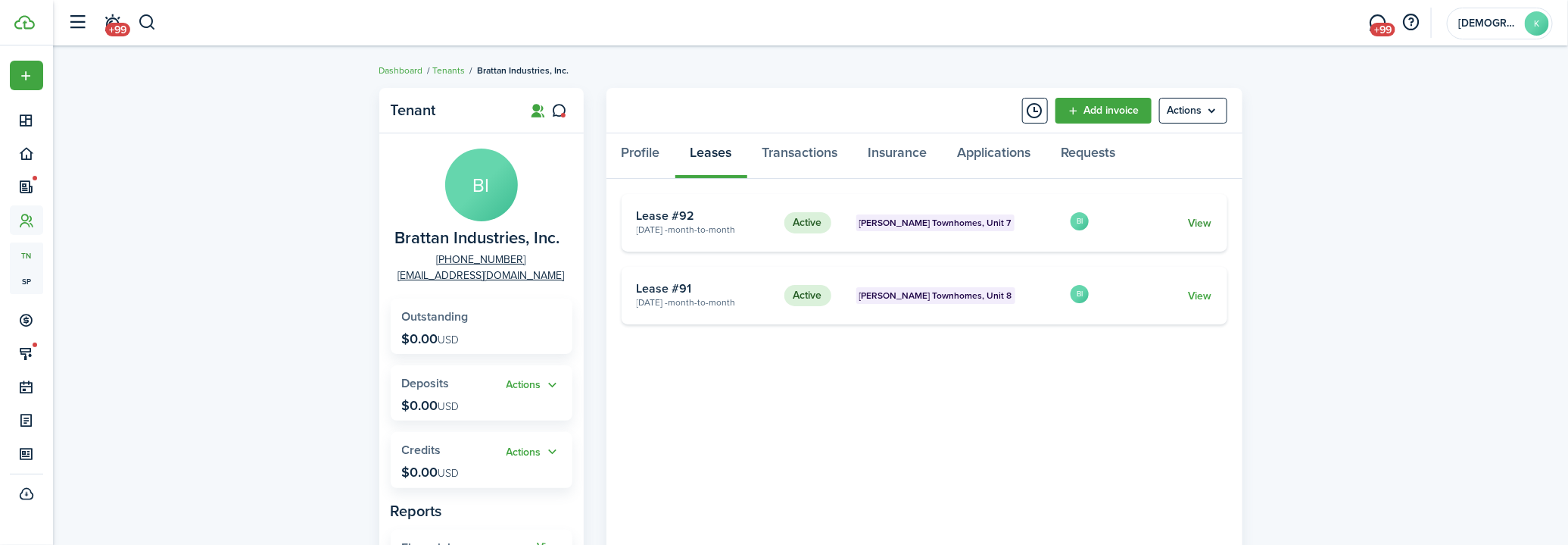
click at [1204, 220] on link "View" at bounding box center [1199, 223] width 23 height 15
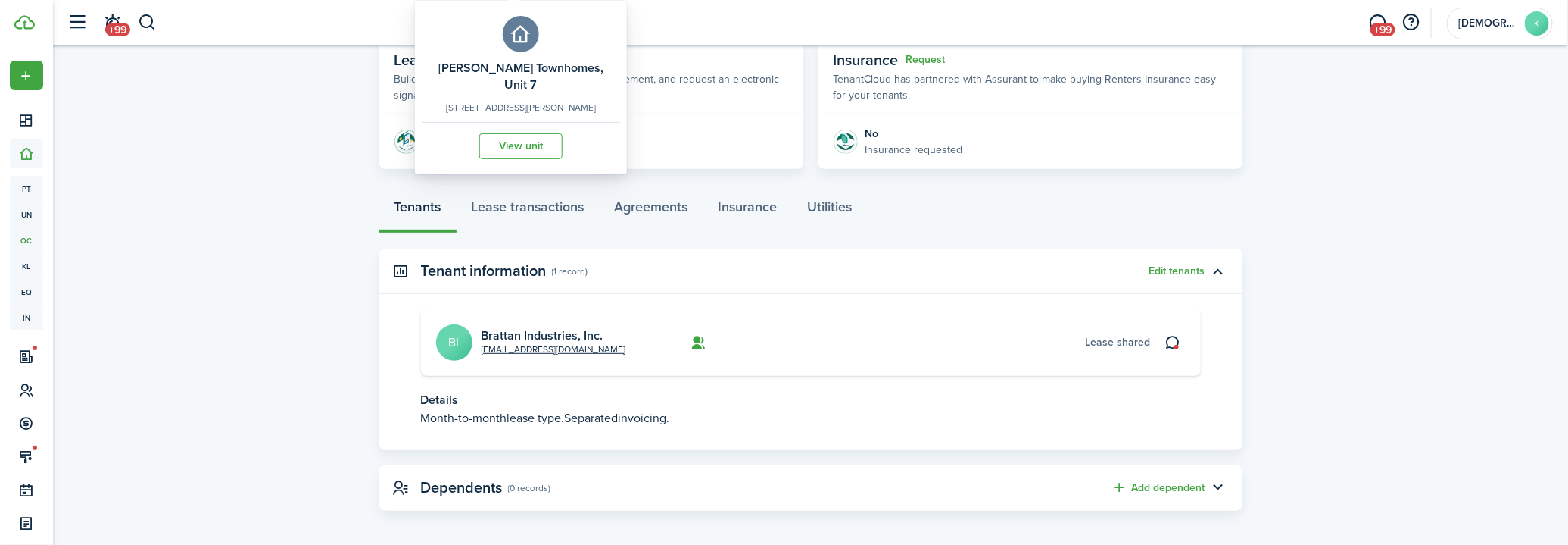
scroll to position [293, 0]
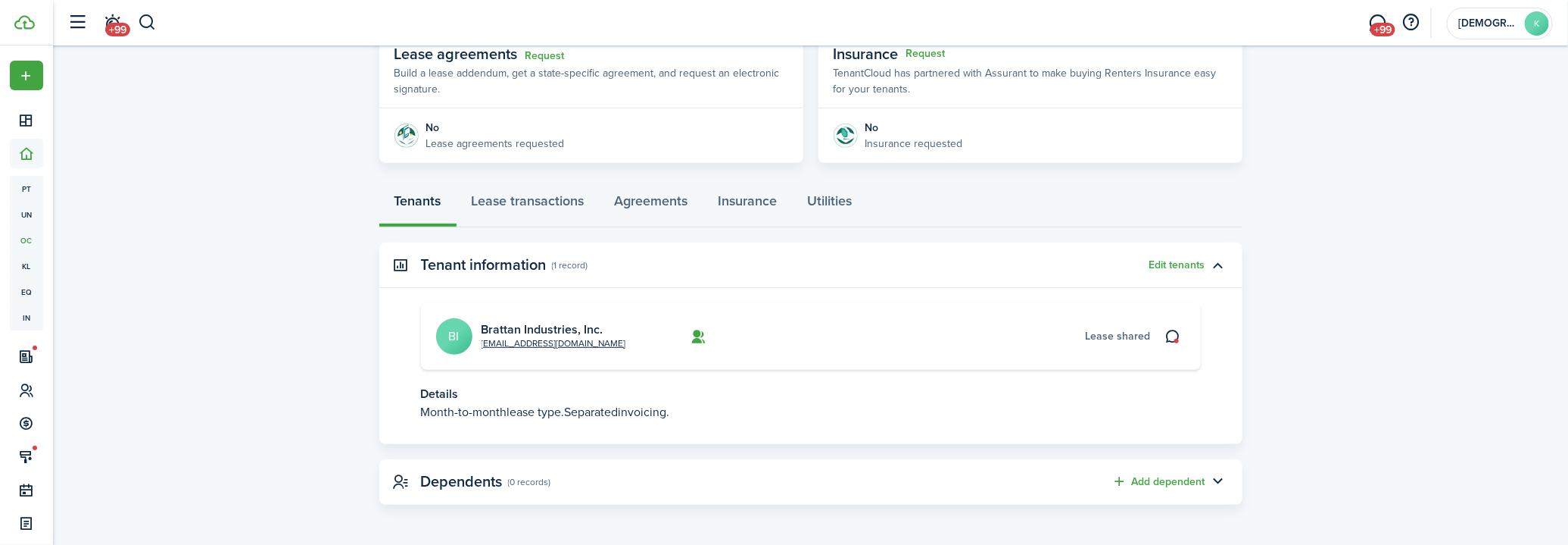
click at [549, 268] on panel-main-header "Tenant information (1 record) Edit tenants" at bounding box center [811, 265] width 863 height 45
click at [549, 264] on panel-main-header "Tenant information (1 record) Edit tenants" at bounding box center [811, 265] width 863 height 45
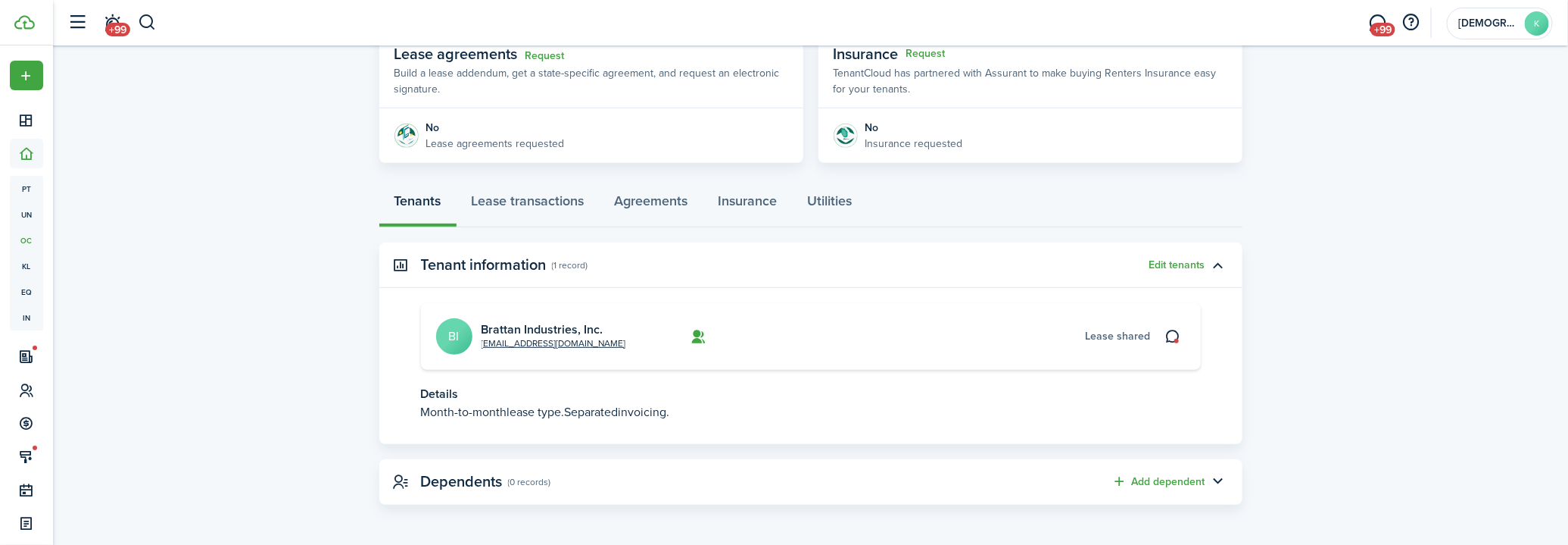
click at [549, 264] on panel-main-header "Tenant information (1 record) Edit tenants" at bounding box center [811, 265] width 863 height 45
click at [550, 264] on panel-main-header "Tenant information (1 record) Edit tenants" at bounding box center [811, 265] width 863 height 45
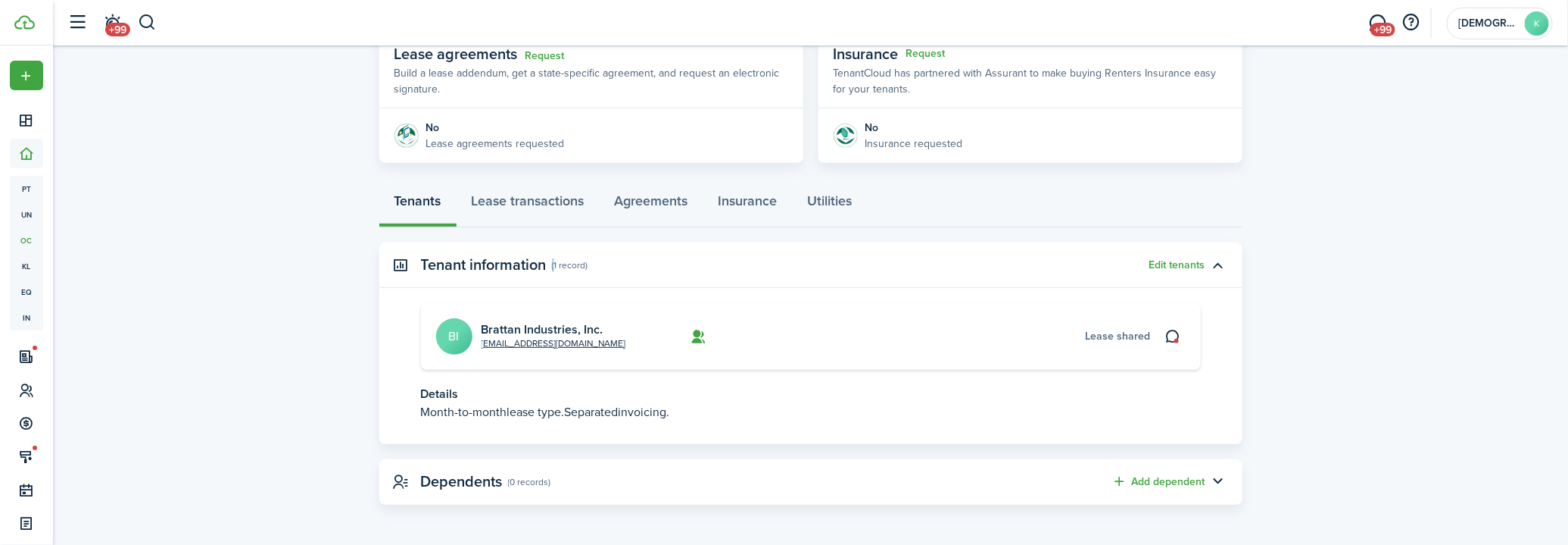
click at [550, 264] on panel-main-header "Tenant information (1 record) Edit tenants" at bounding box center [811, 265] width 863 height 45
click at [546, 262] on panel-main-title "Tenant information" at bounding box center [484, 265] width 126 height 17
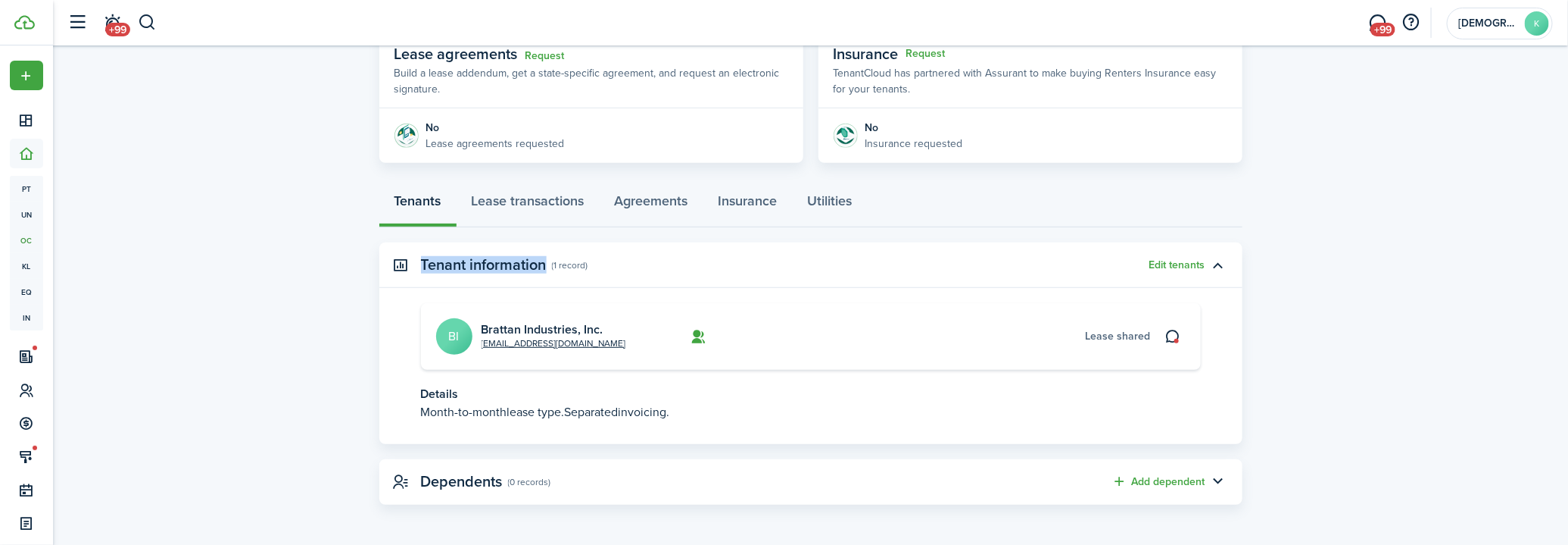
click at [548, 264] on panel-main-header "Tenant information (1 record) Edit tenants" at bounding box center [811, 265] width 863 height 45
click at [549, 263] on panel-main-header "Tenant information (1 record) Edit tenants" at bounding box center [811, 265] width 863 height 45
click at [550, 263] on panel-main-header "Tenant information (1 record) Edit tenants" at bounding box center [811, 265] width 863 height 45
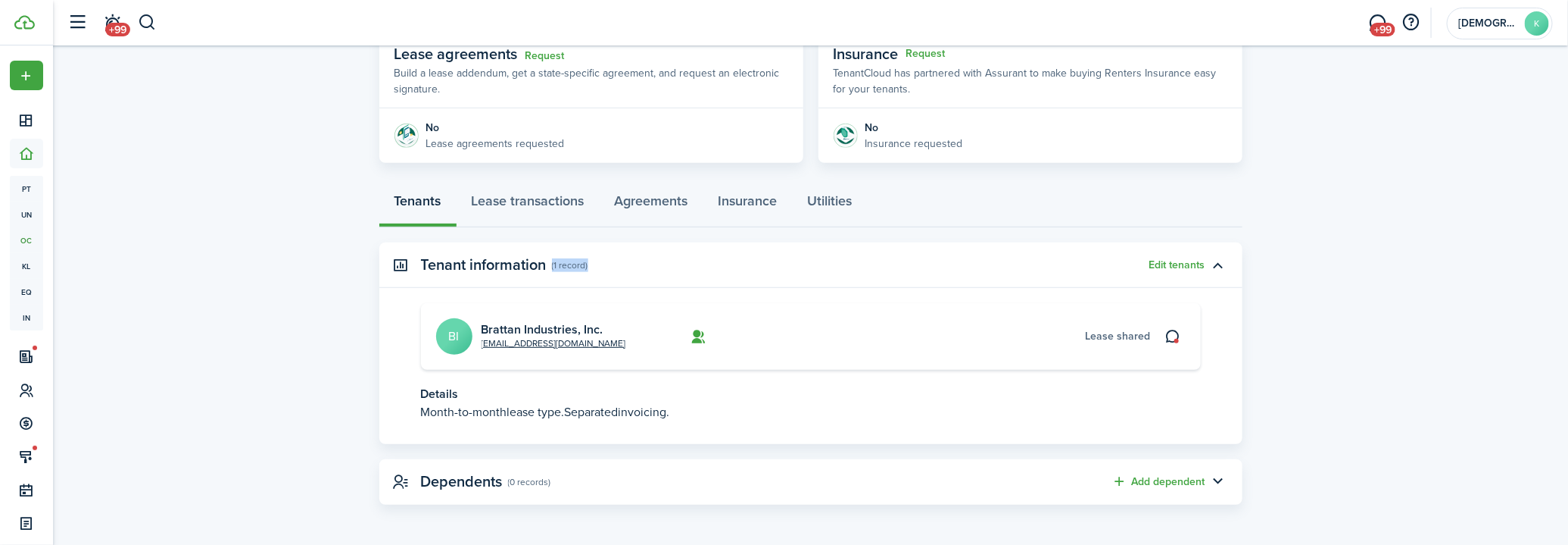
click at [568, 264] on panel-main-subtitle "(1 record)" at bounding box center [571, 265] width 37 height 14
click at [574, 264] on panel-main-subtitle "(1 record)" at bounding box center [571, 265] width 37 height 14
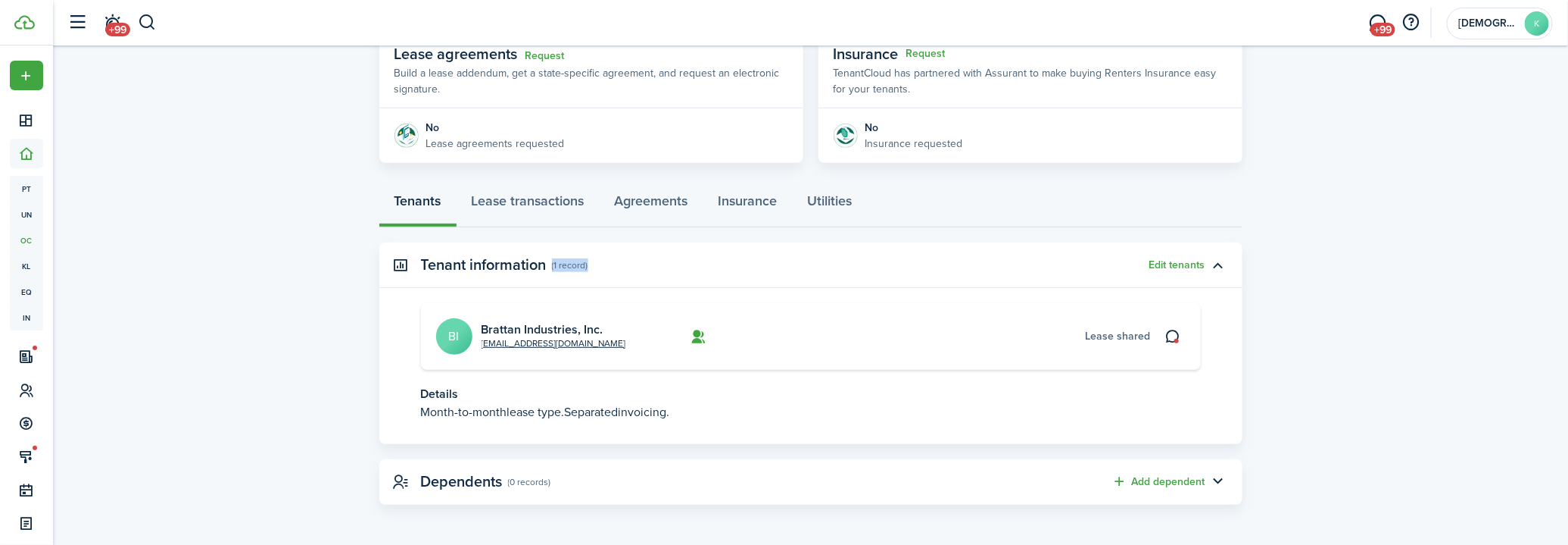
click at [570, 264] on panel-main-subtitle "(1 record)" at bounding box center [571, 265] width 37 height 14
click at [557, 264] on panel-main-subtitle "(1 record)" at bounding box center [571, 265] width 37 height 14
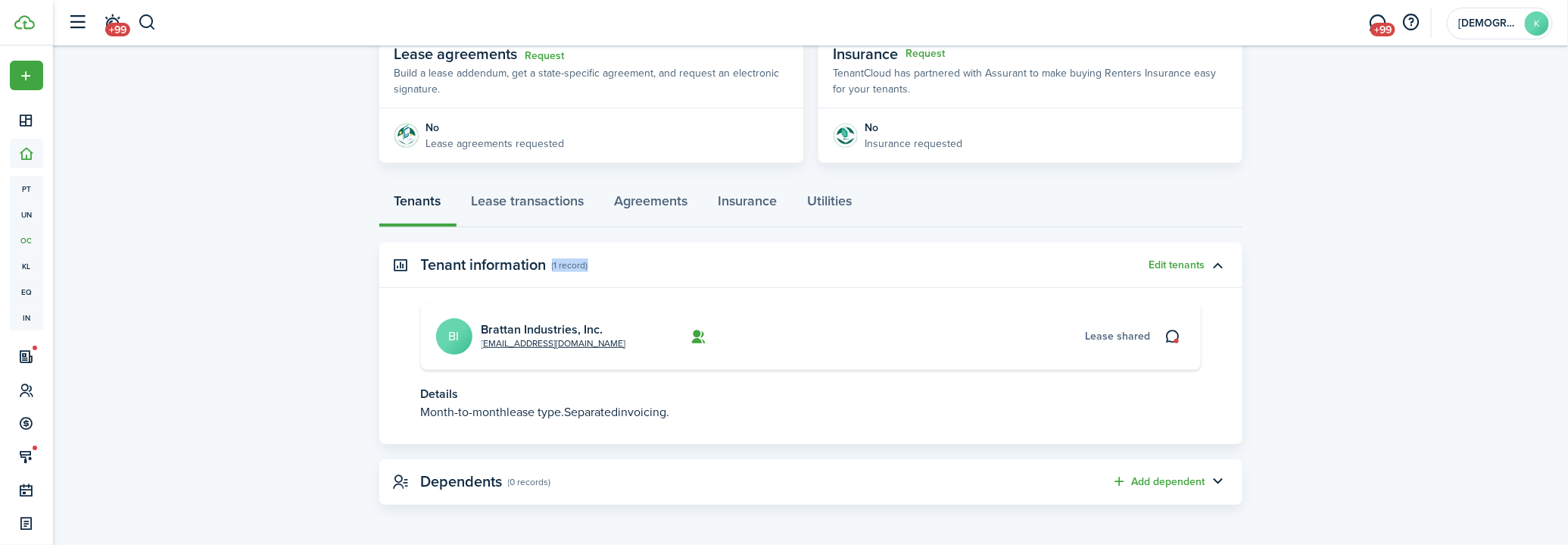
scroll to position [0, 0]
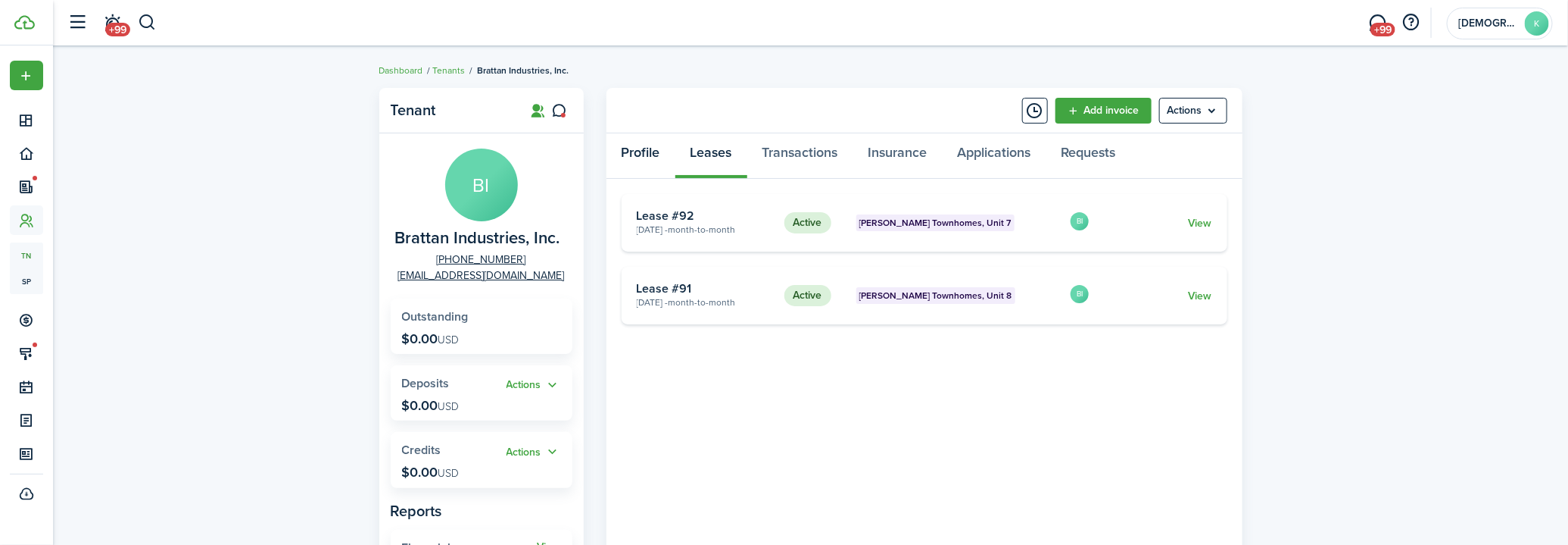
click at [646, 158] on link "Profile" at bounding box center [640, 156] width 69 height 45
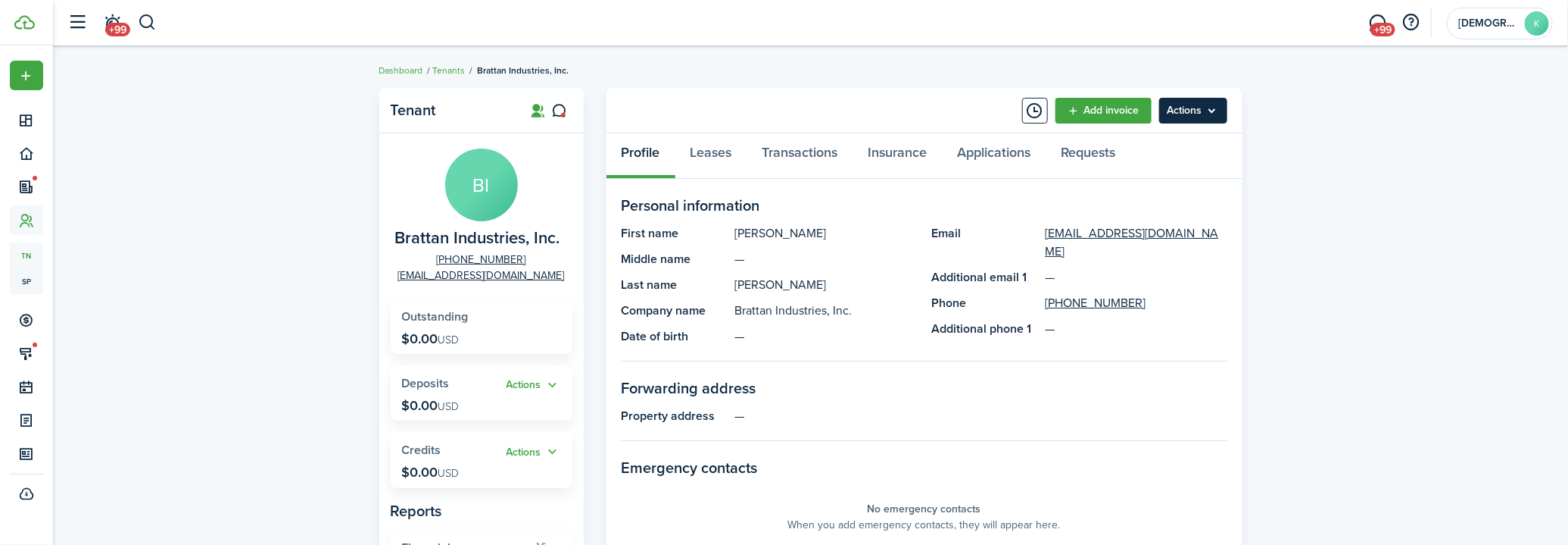
click at [1190, 110] on menu-btn "Actions" at bounding box center [1193, 110] width 69 height 26
click at [1296, 135] on div "Tenant BI Brattan Industries, Inc. [PHONE_NUMBER] [EMAIL_ADDRESS][DOMAIN_NAME] …" at bounding box center [810, 523] width 1515 height 886
click at [443, 72] on link "Tenants" at bounding box center [450, 71] width 33 height 14
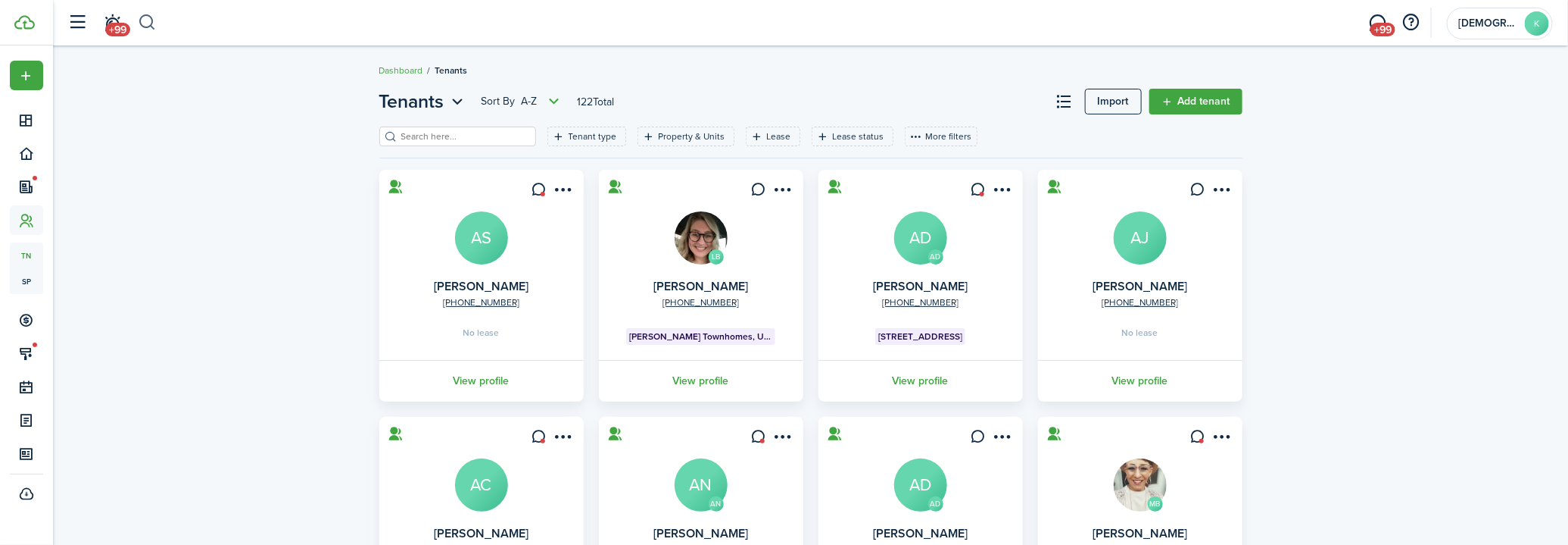
click at [147, 19] on button "button" at bounding box center [148, 22] width 19 height 26
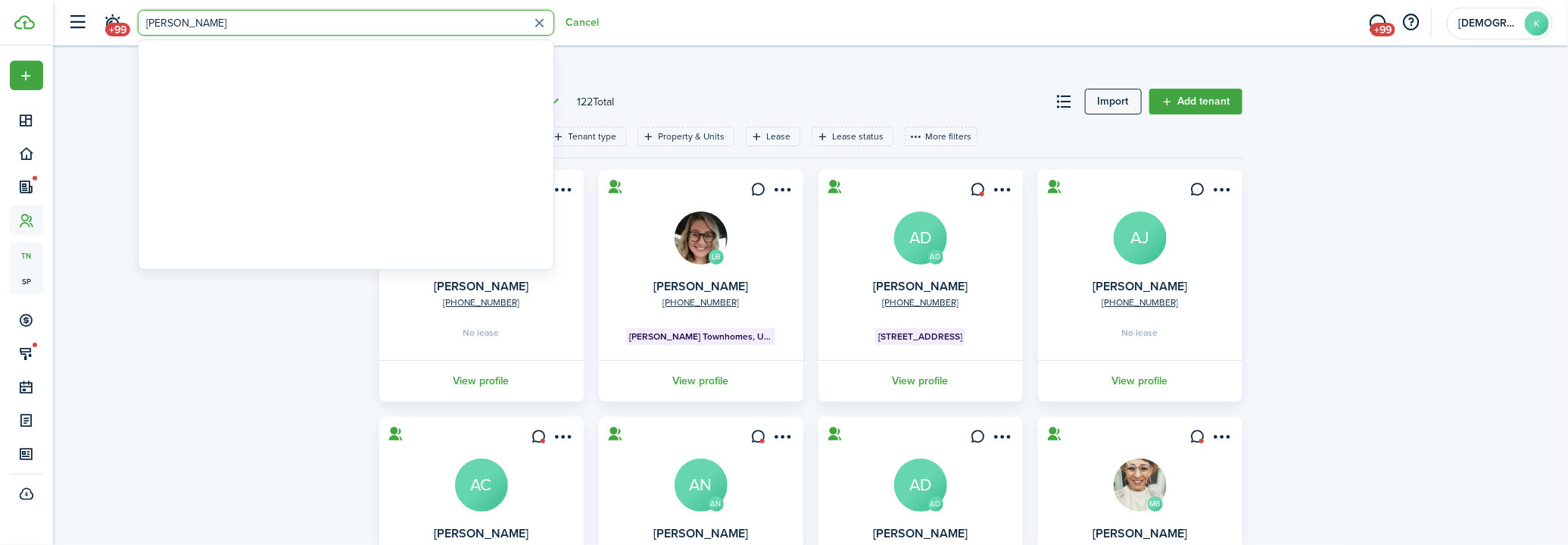
type input "[PERSON_NAME]"
click at [78, 144] on div "Tenants Sort by A-Z 122 Total Import Add tenant Tenant type Property & Units Le…" at bounding box center [810, 518] width 1515 height 875
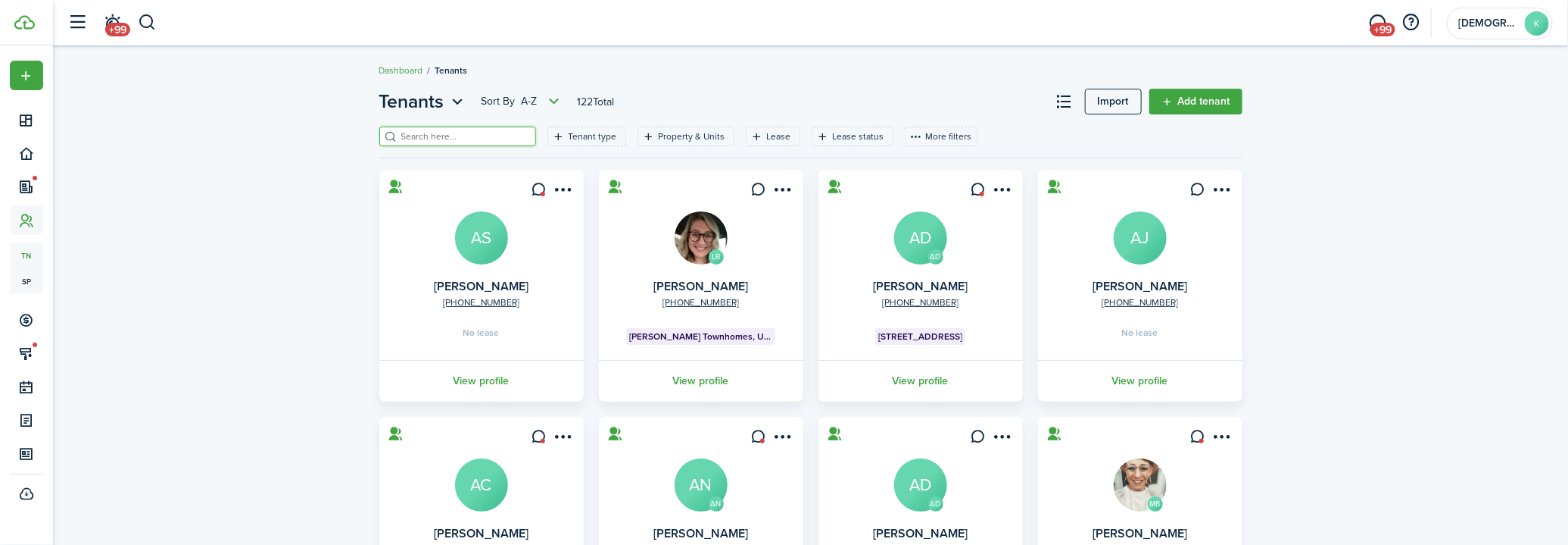
click at [499, 139] on input "search" at bounding box center [464, 136] width 133 height 14
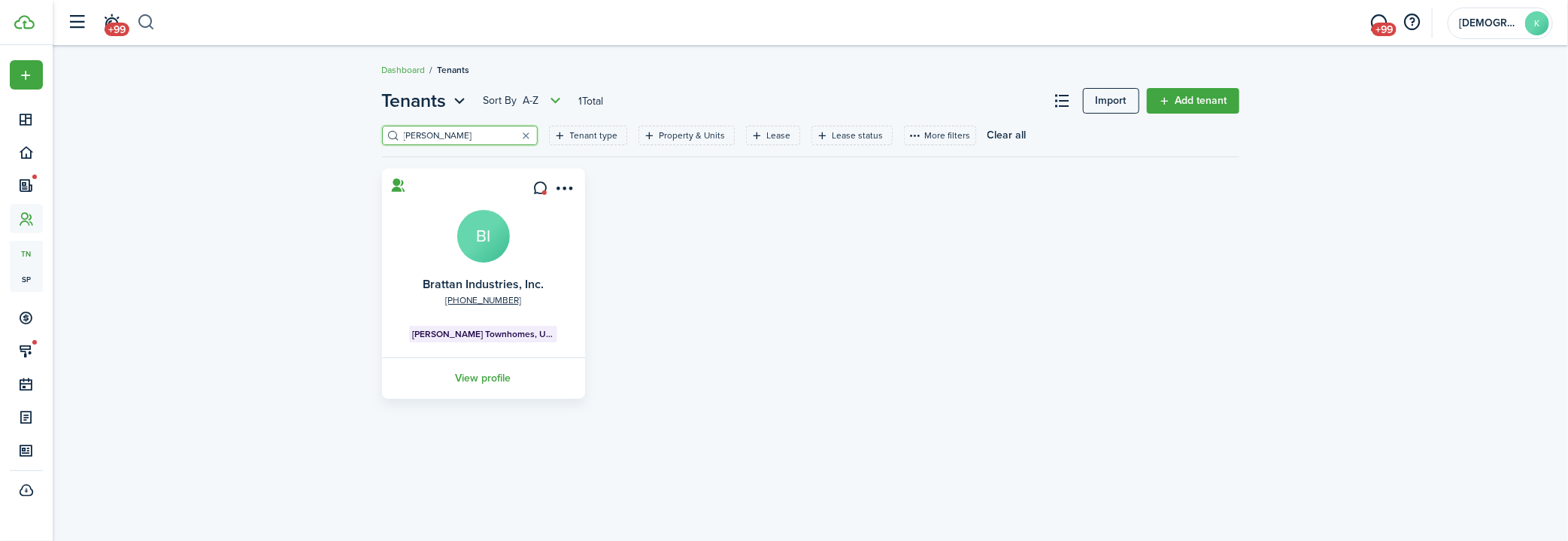
type input "[PERSON_NAME]"
click at [153, 23] on button "button" at bounding box center [147, 22] width 19 height 26
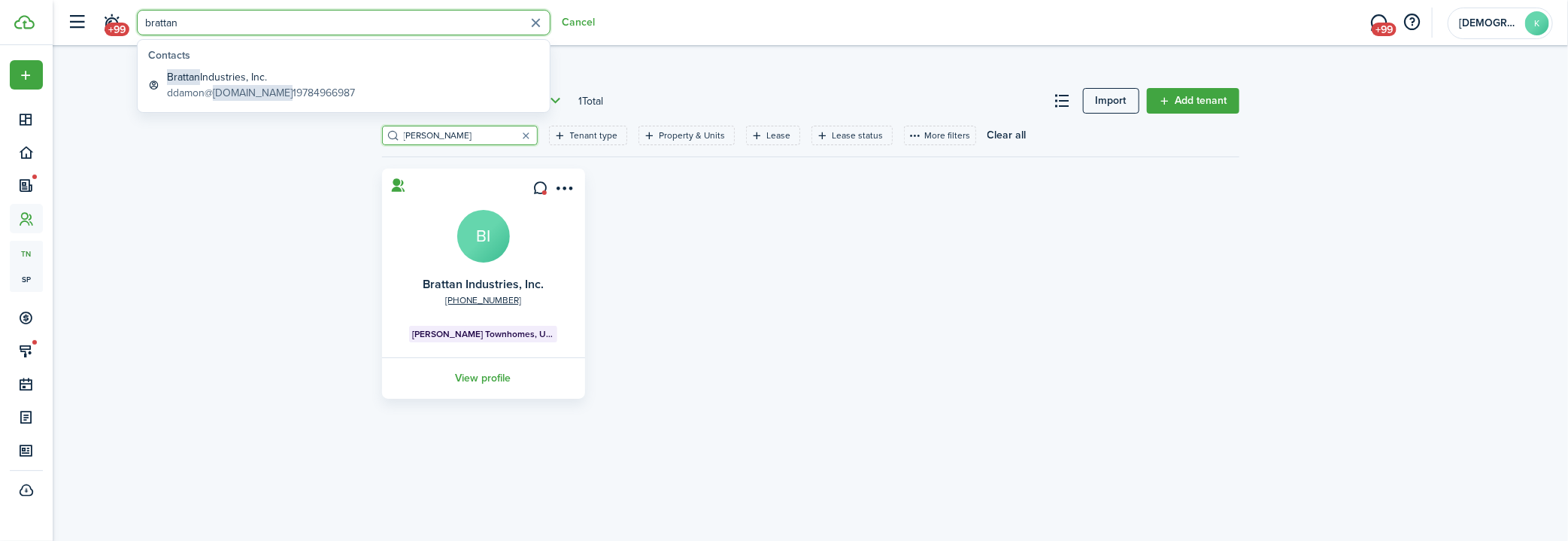
type input "brattan"
click at [325, 200] on div "Tenants Sort by A-Z 1 Total Import Add tenant [PERSON_NAME] type Property & Uni…" at bounding box center [810, 243] width 1515 height 326
